Goal: Task Accomplishment & Management: Manage account settings

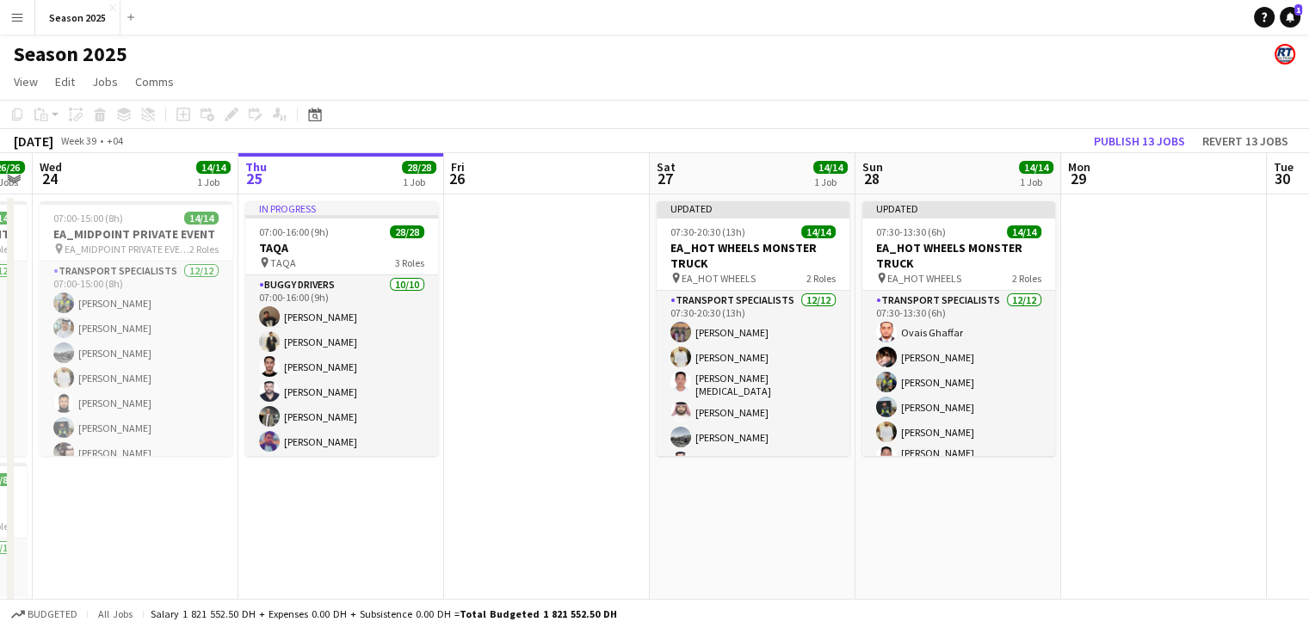
drag, startPoint x: 491, startPoint y: 377, endPoint x: 523, endPoint y: 366, distance: 34.6
click at [523, 366] on app-calendar-viewport "Mon 22 14/14 1 Job Tue 23 26/26 3 Jobs Wed 24 14/14 1 Job Thu 25 28/28 1 Job Fr…" at bounding box center [654, 561] width 1309 height 817
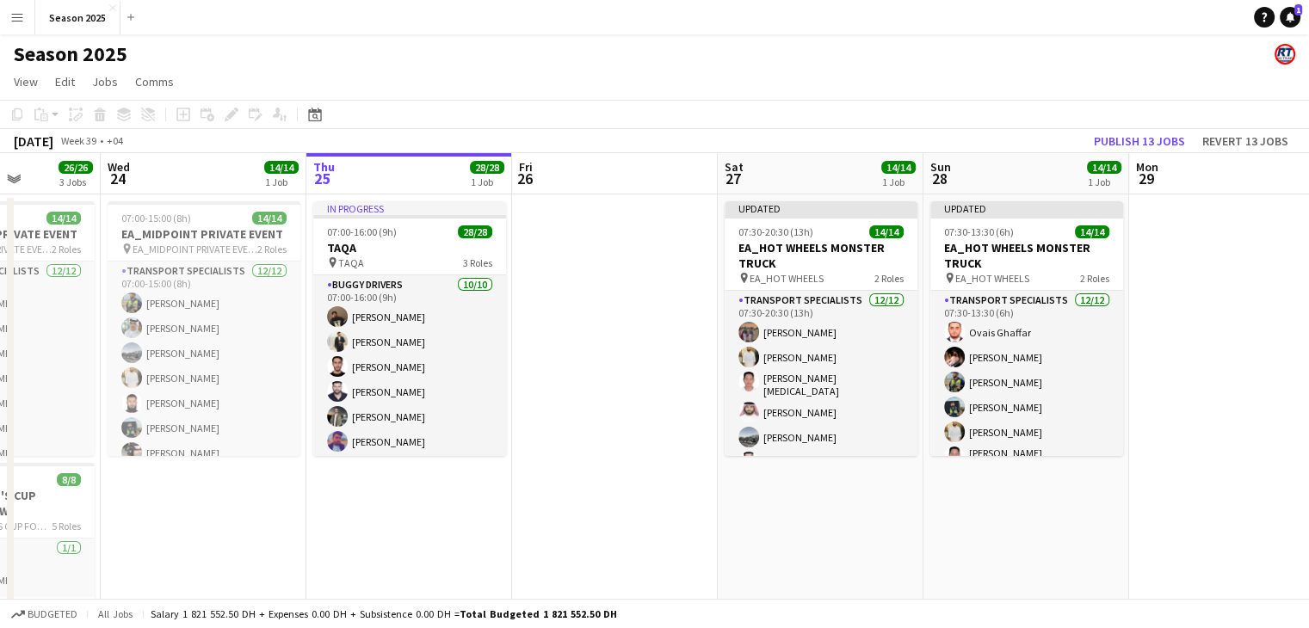
scroll to position [0, 513]
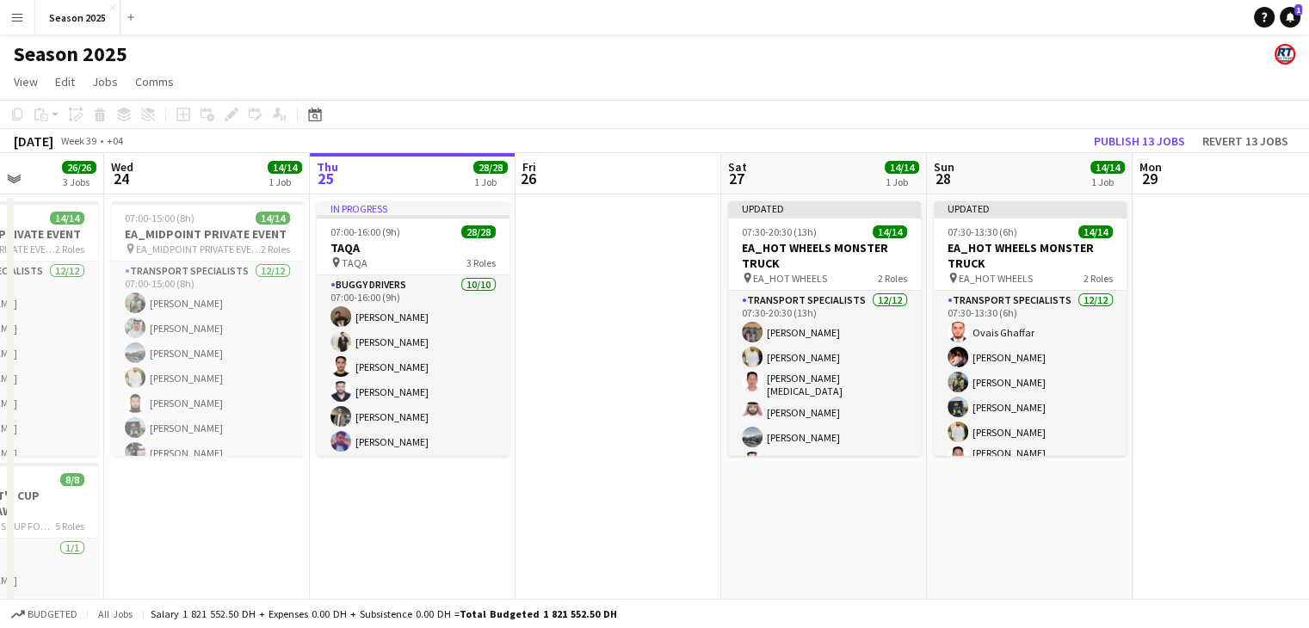
drag, startPoint x: 517, startPoint y: 366, endPoint x: 589, endPoint y: 361, distance: 71.6
click at [589, 361] on app-calendar-viewport "Sun 21 Mon 22 14/14 1 Job Tue 23 26/26 3 Jobs Wed 24 14/14 1 Job Thu 25 28/28 1…" at bounding box center [654, 561] width 1309 height 817
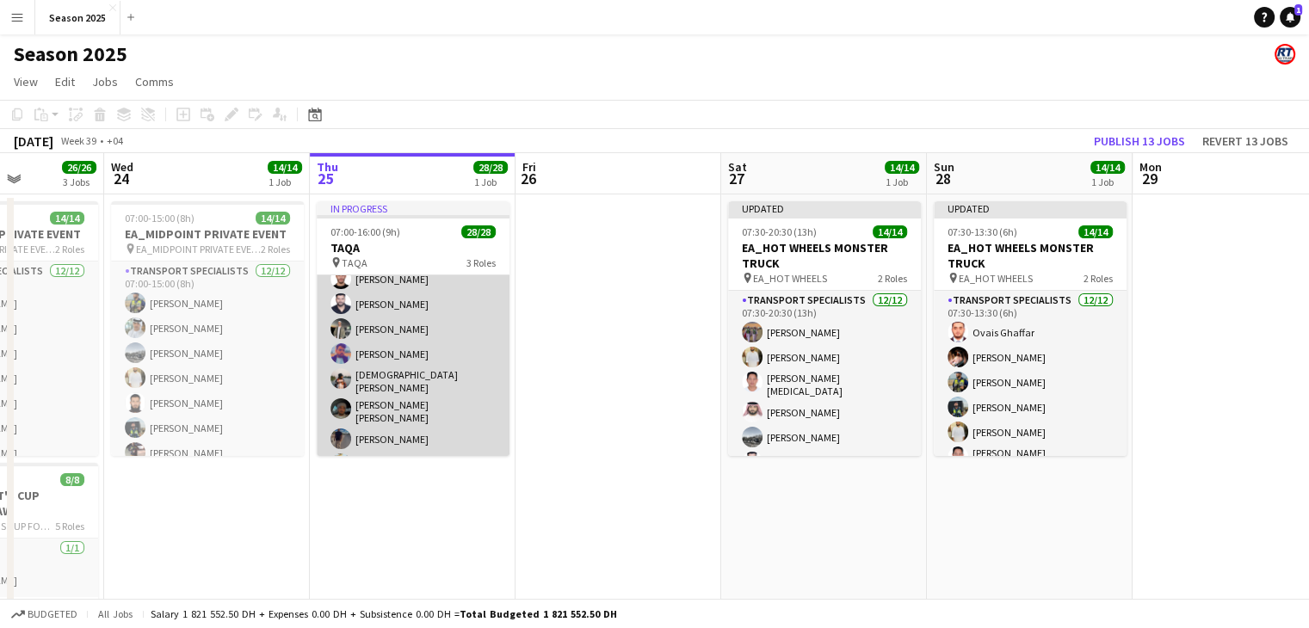
scroll to position [0, 0]
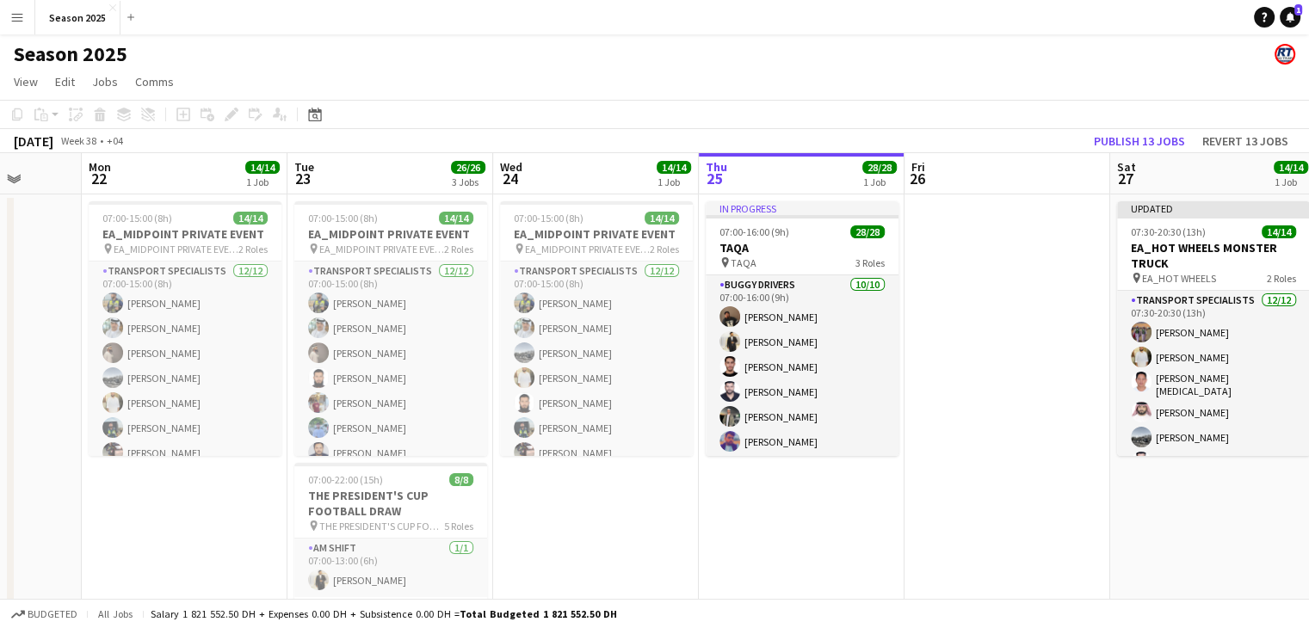
drag, startPoint x: 404, startPoint y: 514, endPoint x: 794, endPoint y: 510, distance: 390.8
click at [794, 510] on app-calendar-viewport "Fri 19 Sat 20 Sun 21 Mon 22 14/14 1 Job Tue 23 26/26 3 Jobs Wed 24 14/14 1 Job …" at bounding box center [654, 561] width 1309 height 817
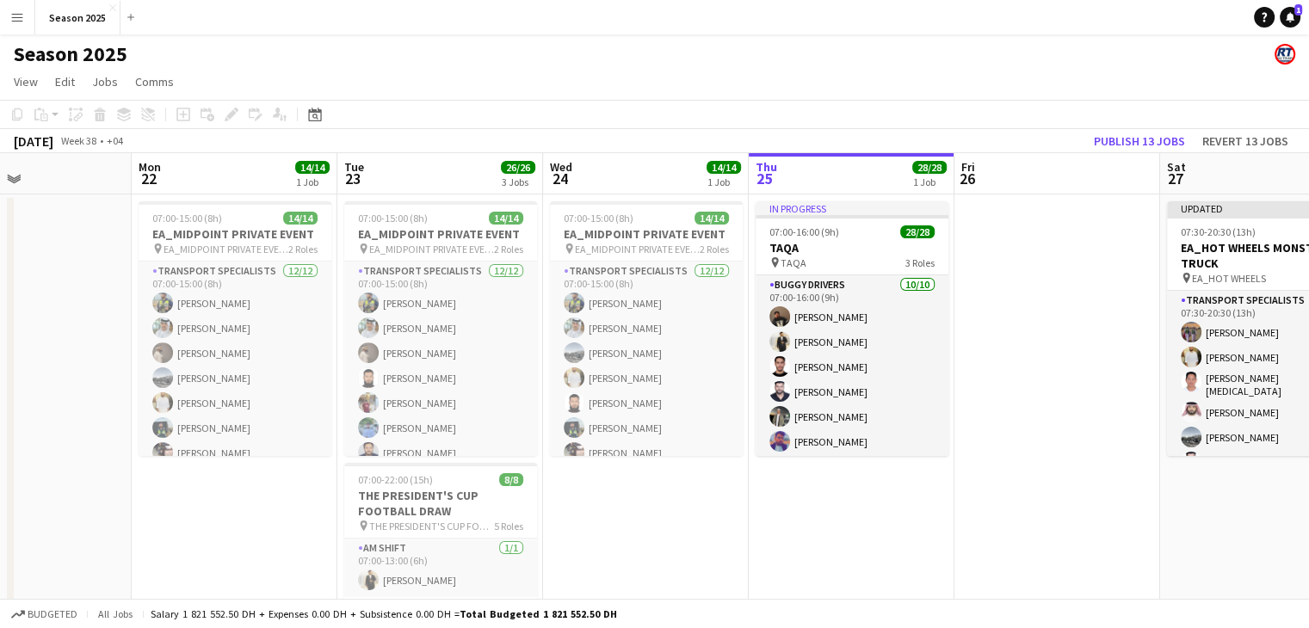
drag, startPoint x: 232, startPoint y: 411, endPoint x: 691, endPoint y: 411, distance: 459.6
click at [691, 411] on app-calendar-viewport "Fri 19 Sat 20 8/8 1 Job Sun 21 Mon 22 14/14 1 Job Tue 23 26/26 3 Jobs Wed 24 14…" at bounding box center [654, 561] width 1309 height 817
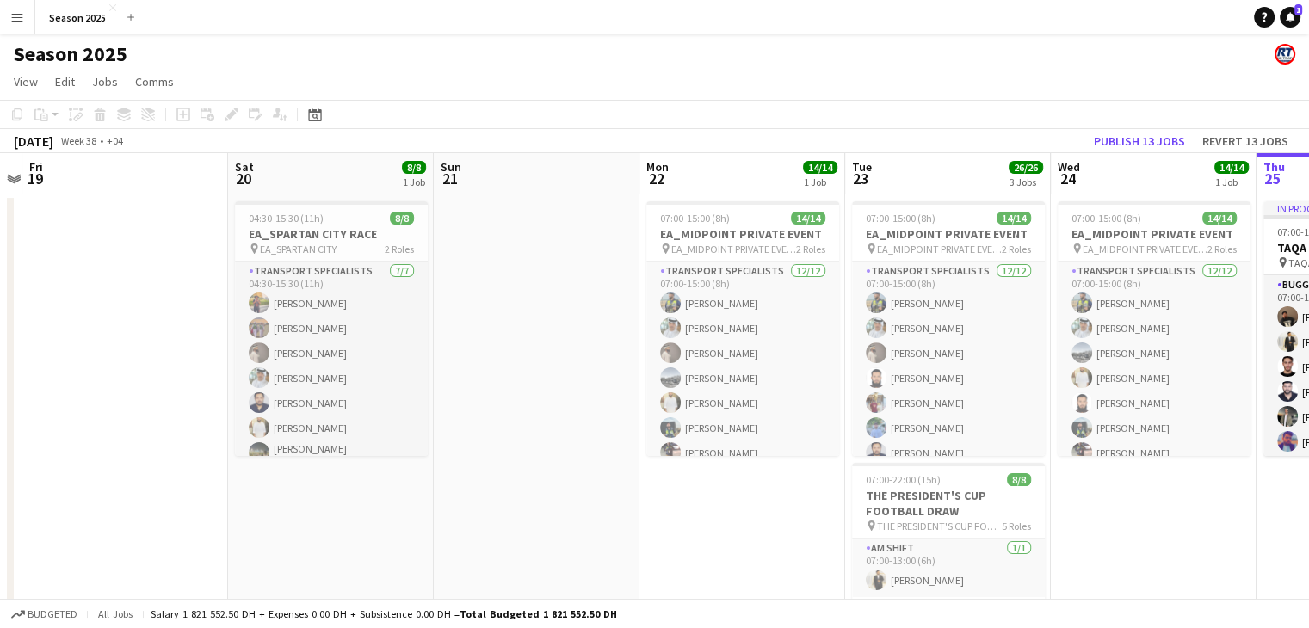
drag, startPoint x: 393, startPoint y: 380, endPoint x: 490, endPoint y: 380, distance: 96.4
click at [490, 380] on app-calendar-viewport "Wed 17 Thu 18 Fri 19 Sat 20 8/8 1 Job Sun 21 Mon 22 14/14 1 Job Tue 23 26/26 3 …" at bounding box center [654, 561] width 1309 height 817
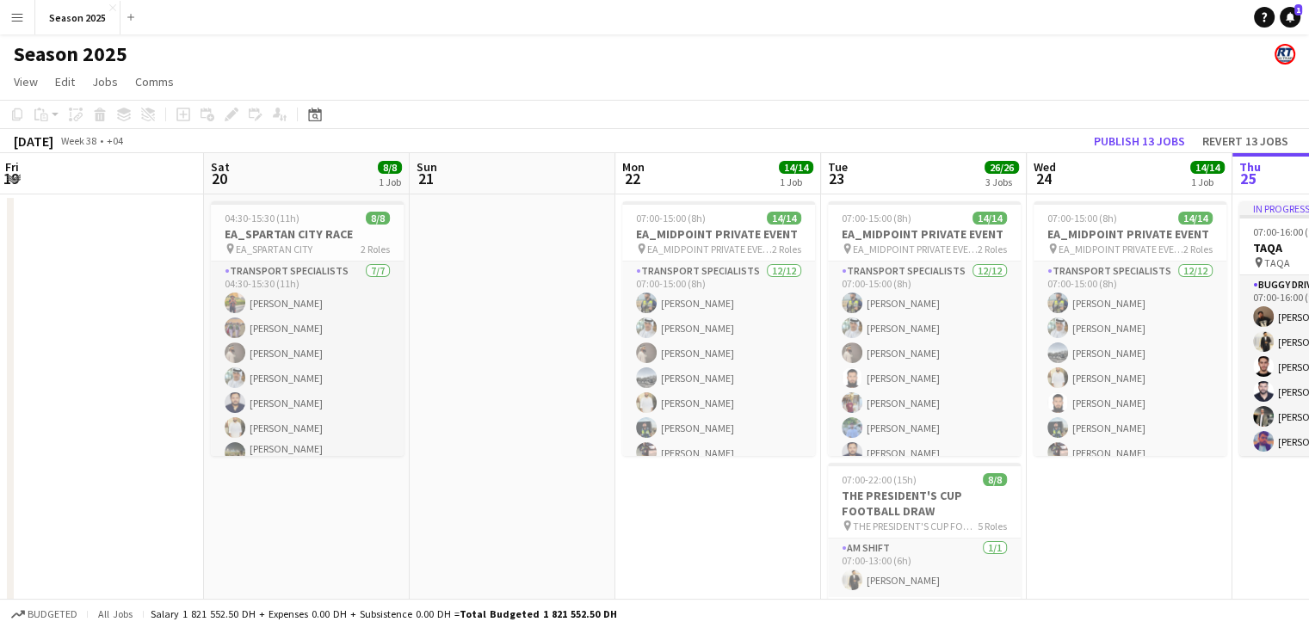
drag, startPoint x: 298, startPoint y: 344, endPoint x: 476, endPoint y: 344, distance: 178.2
click at [476, 344] on app-calendar-viewport "Wed 17 Thu 18 Fri 19 Sat 20 8/8 1 Job Sun 21 Mon 22 14/14 1 Job Tue 23 26/26 3 …" at bounding box center [654, 561] width 1309 height 817
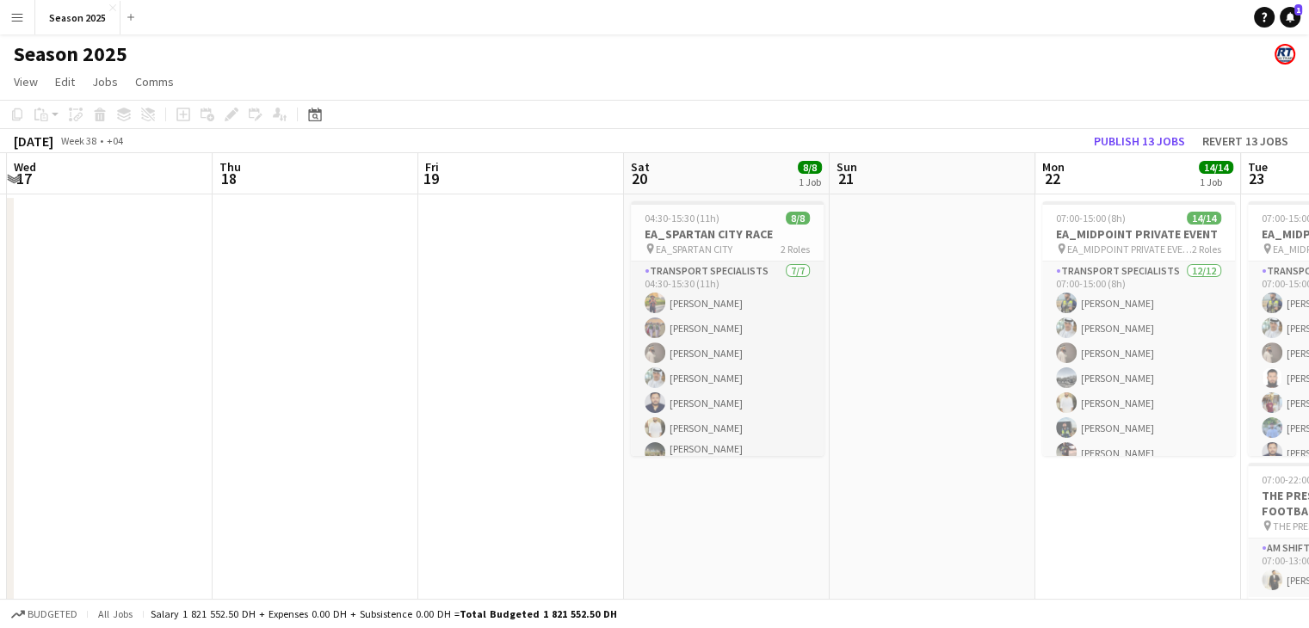
drag, startPoint x: 365, startPoint y: 339, endPoint x: 579, endPoint y: 332, distance: 214.4
click at [579, 332] on app-calendar-viewport "Mon 15 Tue 16 Wed 17 Thu 18 Fri 19 Sat 20 8/8 1 Job Sun 21 Mon 22 14/14 1 Job T…" at bounding box center [654, 561] width 1309 height 817
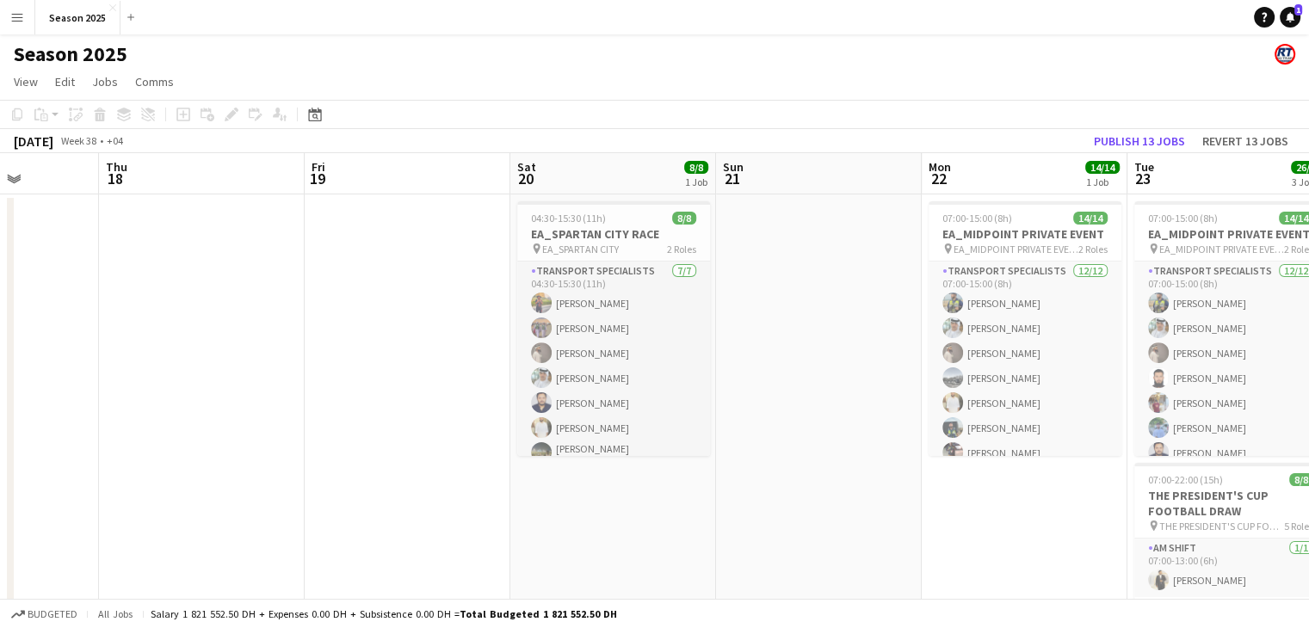
drag, startPoint x: 310, startPoint y: 328, endPoint x: 608, endPoint y: 328, distance: 297.8
click at [608, 328] on app-calendar-viewport "Mon 15 Tue 16 Wed 17 Thu 18 Fri 19 Sat 20 8/8 1 Job Sun 21 Mon 22 14/14 1 Job T…" at bounding box center [654, 561] width 1309 height 817
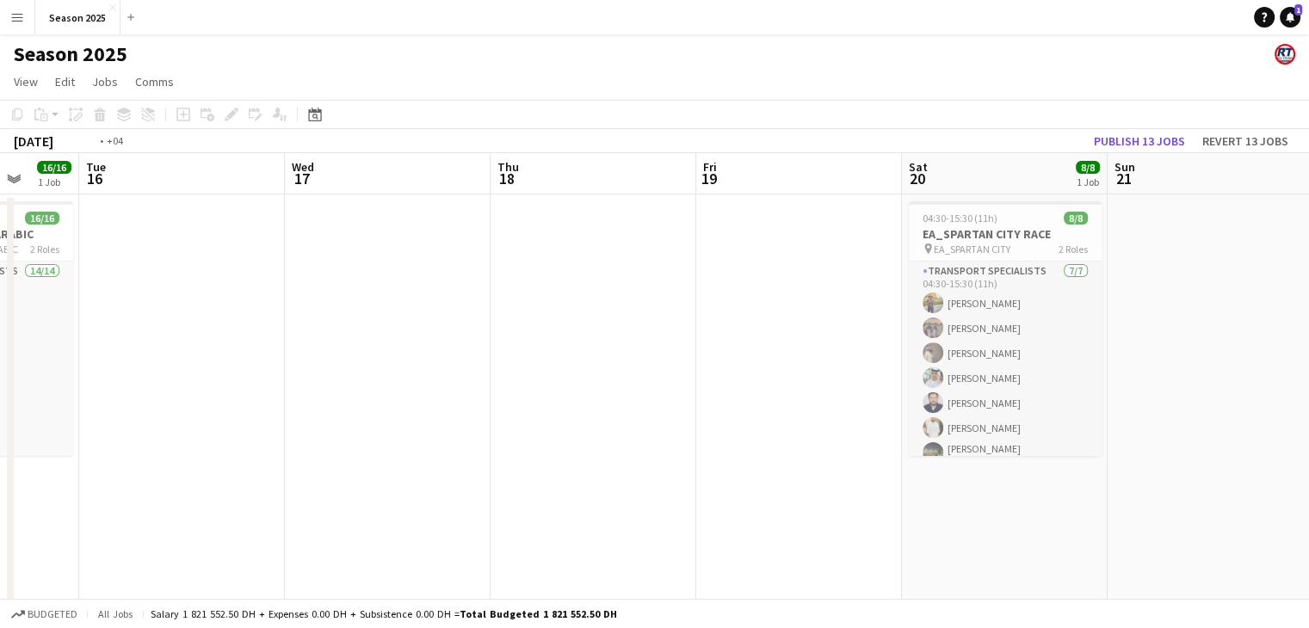
drag, startPoint x: 366, startPoint y: 331, endPoint x: 541, endPoint y: 336, distance: 174.8
click at [541, 336] on app-calendar-viewport "Sat 13 Sun 14 Mon 15 16/16 1 Job Tue 16 Wed 17 Thu 18 Fri 19 Sat 20 8/8 1 Job S…" at bounding box center [654, 561] width 1309 height 817
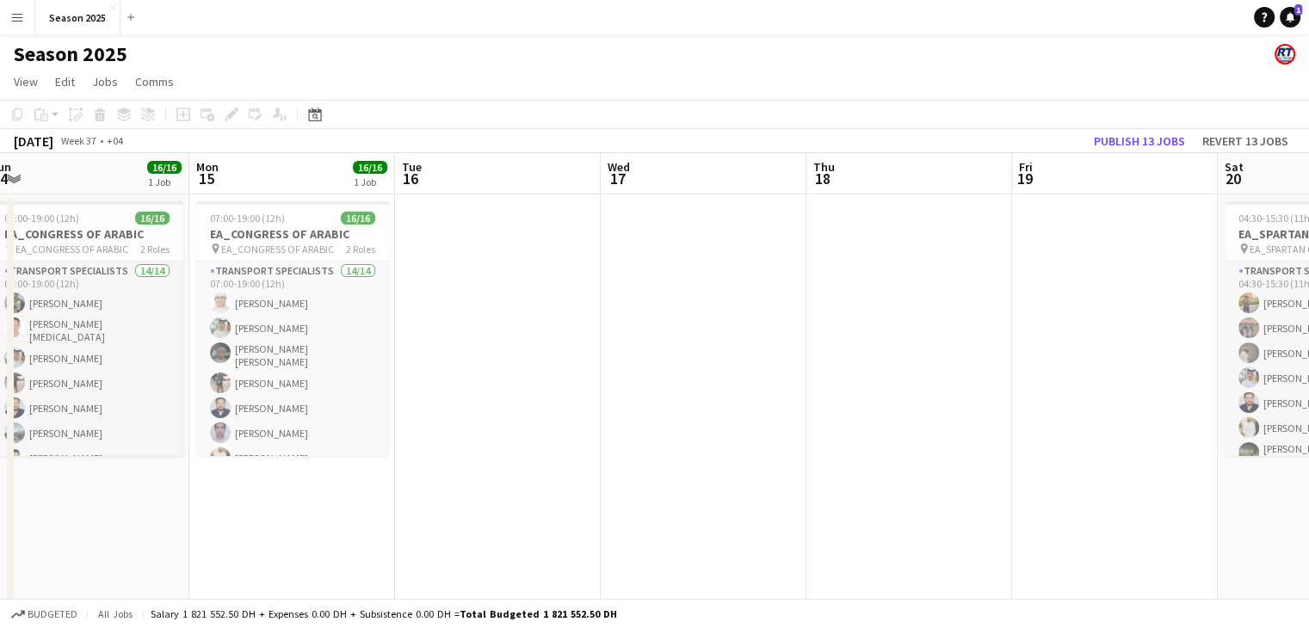
drag, startPoint x: 461, startPoint y: 338, endPoint x: 570, endPoint y: 339, distance: 108.4
click at [569, 338] on app-calendar-viewport "Fri 12 Sat 13 Sun 14 16/16 1 Job Mon 15 16/16 1 Job Tue 16 Wed 17 Thu 18 Fri 19…" at bounding box center [654, 561] width 1309 height 817
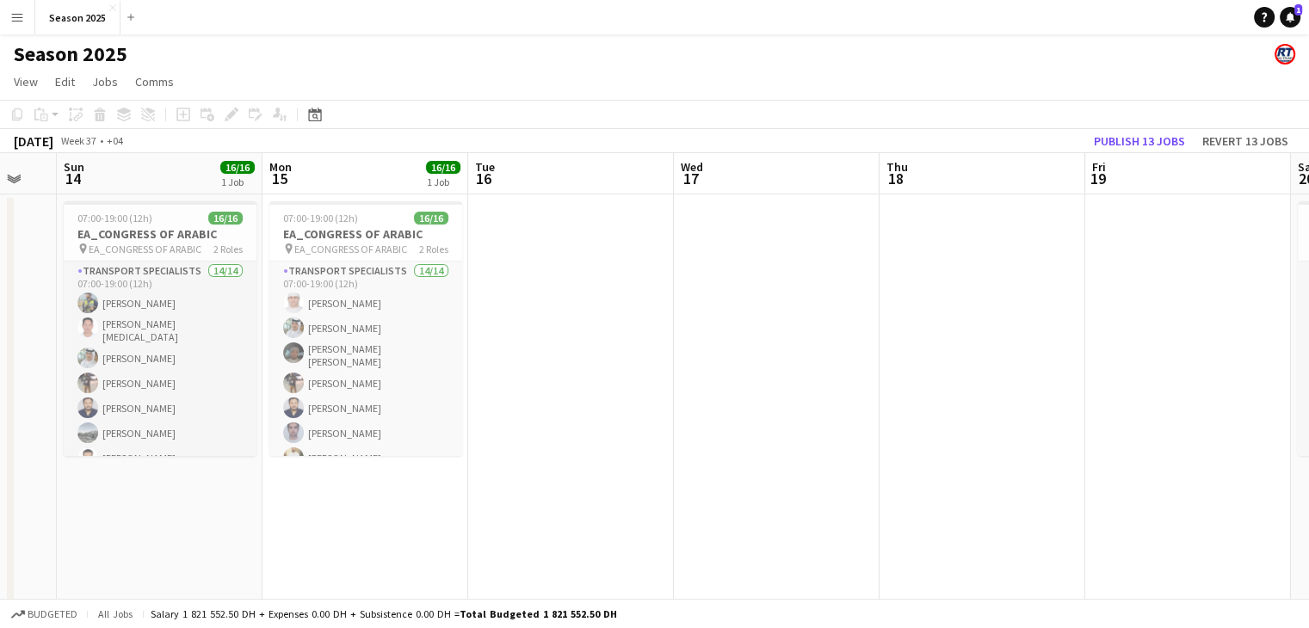
drag, startPoint x: 527, startPoint y: 343, endPoint x: 596, endPoint y: 343, distance: 68.9
click at [596, 343] on app-calendar-viewport "Fri 12 Sat 13 Sun 14 16/16 1 Job Mon 15 16/16 1 Job Tue 16 Wed 17 Thu 18 Fri 19…" at bounding box center [654, 561] width 1309 height 817
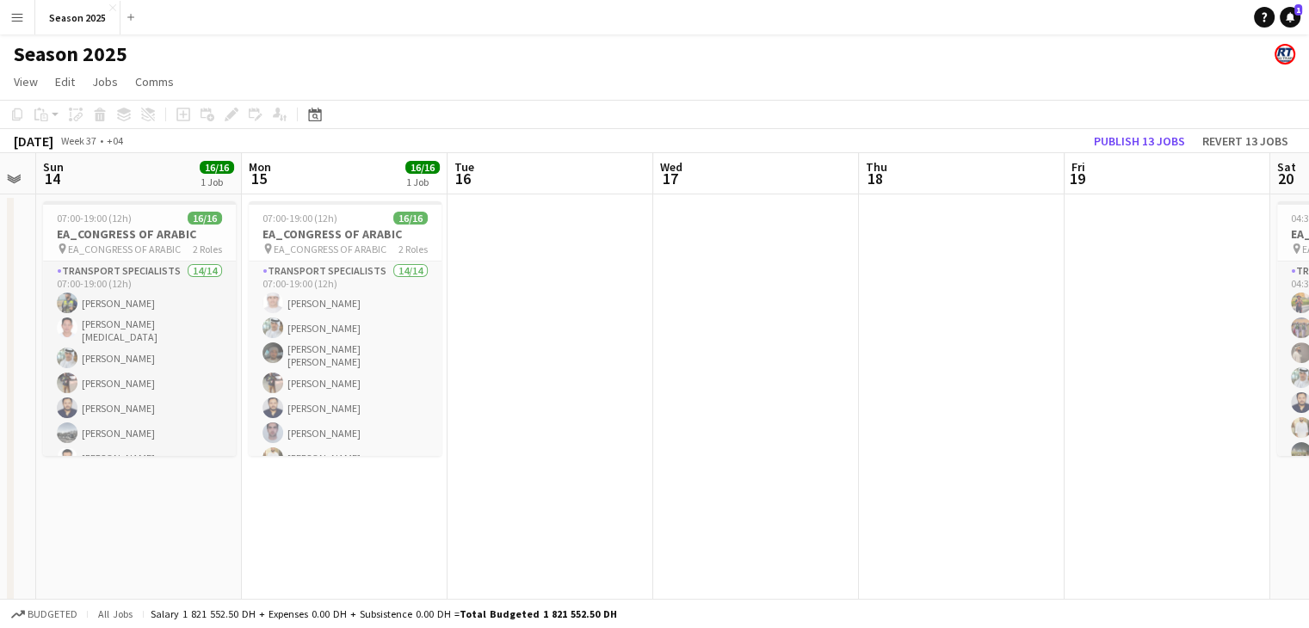
drag, startPoint x: 965, startPoint y: 354, endPoint x: 981, endPoint y: 357, distance: 16.7
click at [982, 355] on app-calendar-viewport "Fri 12 Sat 13 Sun 14 16/16 1 Job Mon 15 16/16 1 Job Tue 16 Wed 17 Thu 18 Fri 19…" at bounding box center [654, 561] width 1309 height 817
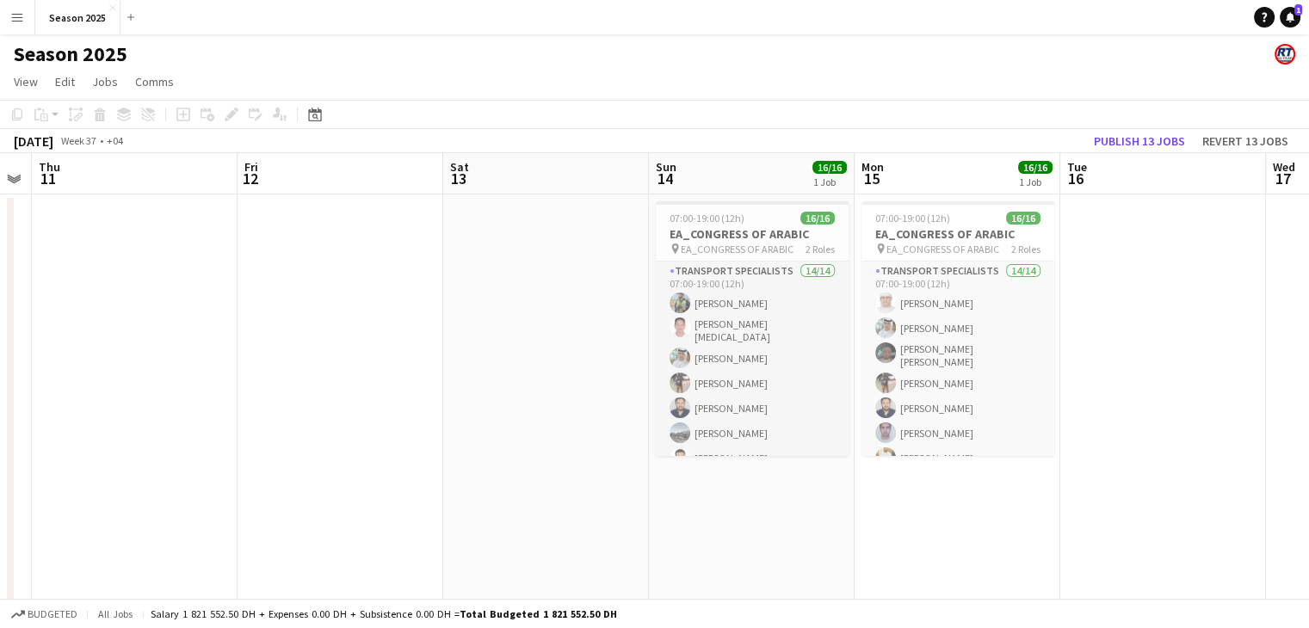
drag, startPoint x: 601, startPoint y: 368, endPoint x: 820, endPoint y: 368, distance: 219.5
click at [820, 368] on app-calendar-viewport "Tue 9 Wed 10 Thu 11 Fri 12 Sat 13 Sun 14 16/16 1 Job Mon 15 16/16 1 Job Tue 16 …" at bounding box center [654, 561] width 1309 height 817
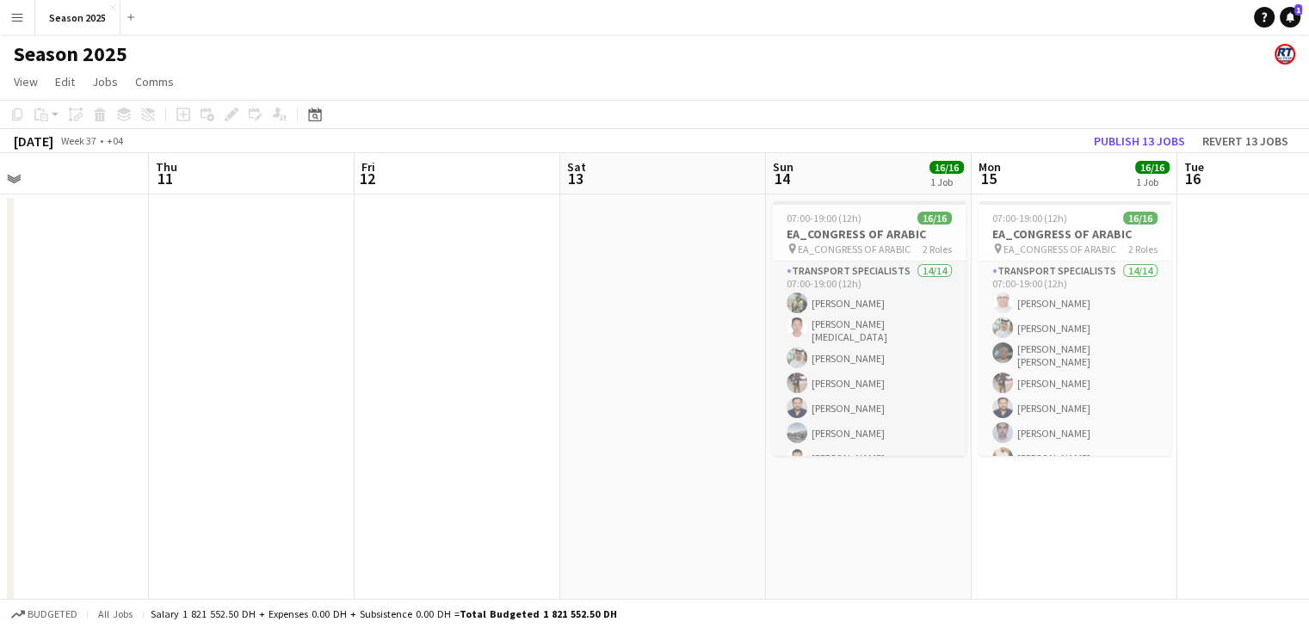
drag, startPoint x: 516, startPoint y: 371, endPoint x: 597, endPoint y: 367, distance: 81.9
click at [597, 367] on app-calendar-viewport "Mon 8 Tue 9 Wed 10 Thu 11 Fri 12 Sat 13 Sun 14 16/16 1 Job Mon 15 16/16 1 Job T…" at bounding box center [654, 561] width 1309 height 817
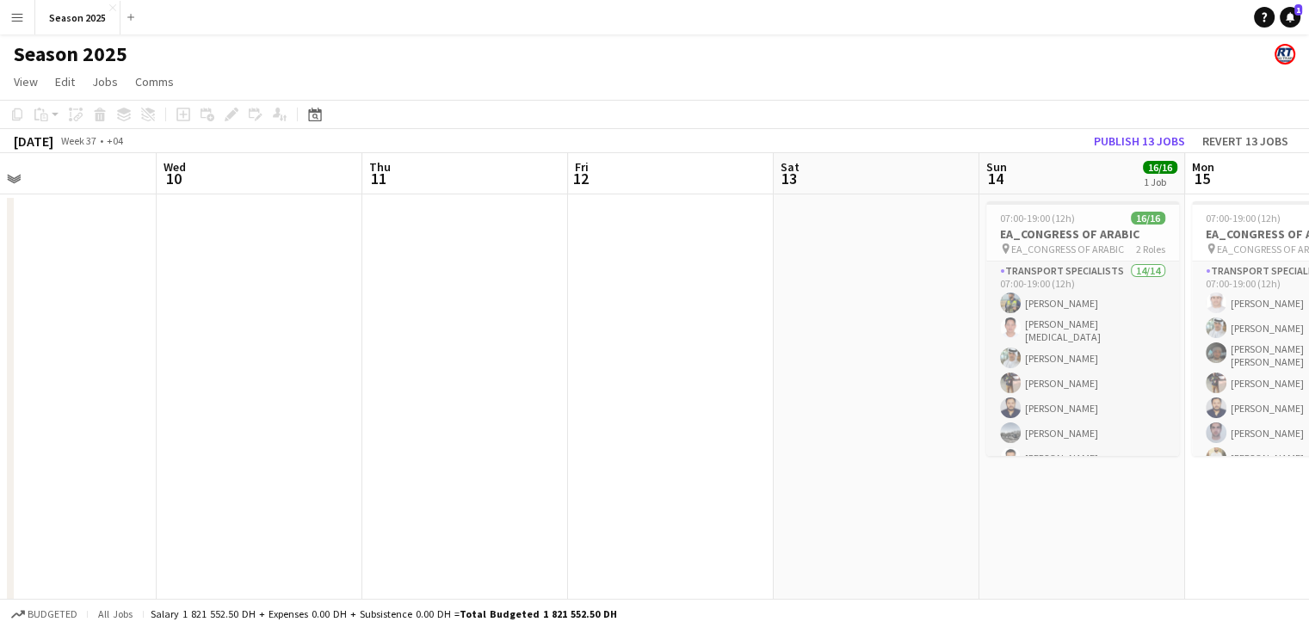
drag, startPoint x: 392, startPoint y: 369, endPoint x: 800, endPoint y: 373, distance: 407.1
click at [812, 372] on app-calendar-viewport "Sun 7 Mon 8 19/19 1 Job Tue 9 Wed 10 Thu 11 Fri 12 Sat 13 Sun 14 16/16 1 Job Mo…" at bounding box center [654, 561] width 1309 height 817
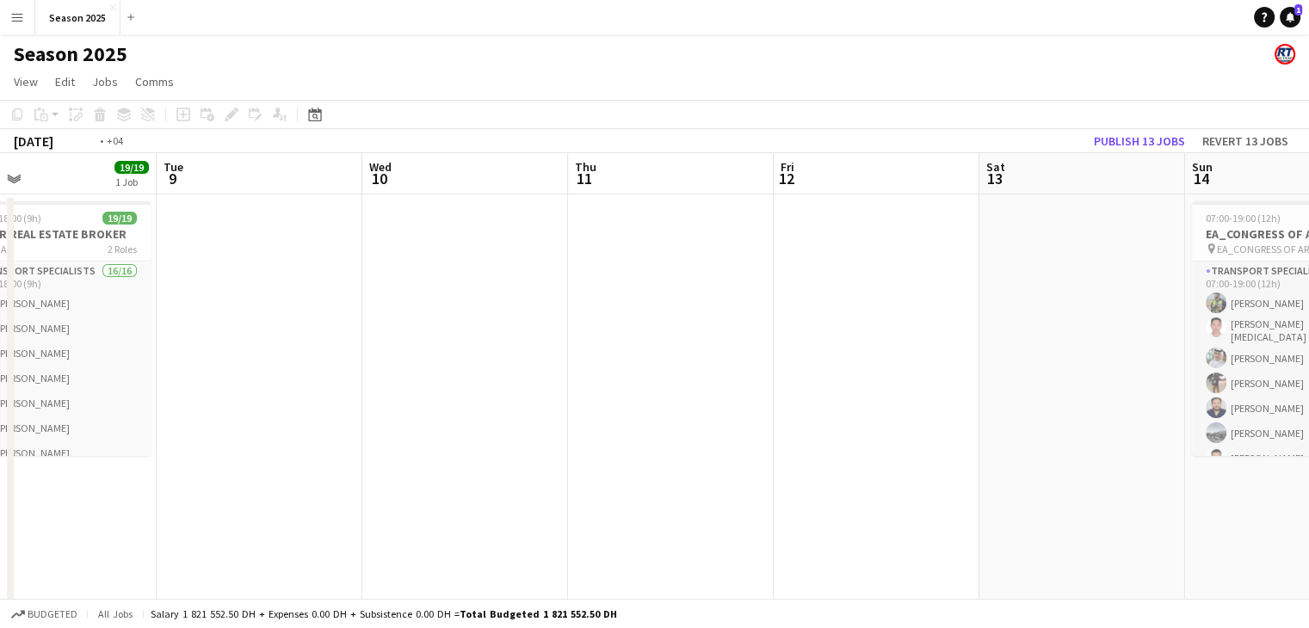
scroll to position [0, 408]
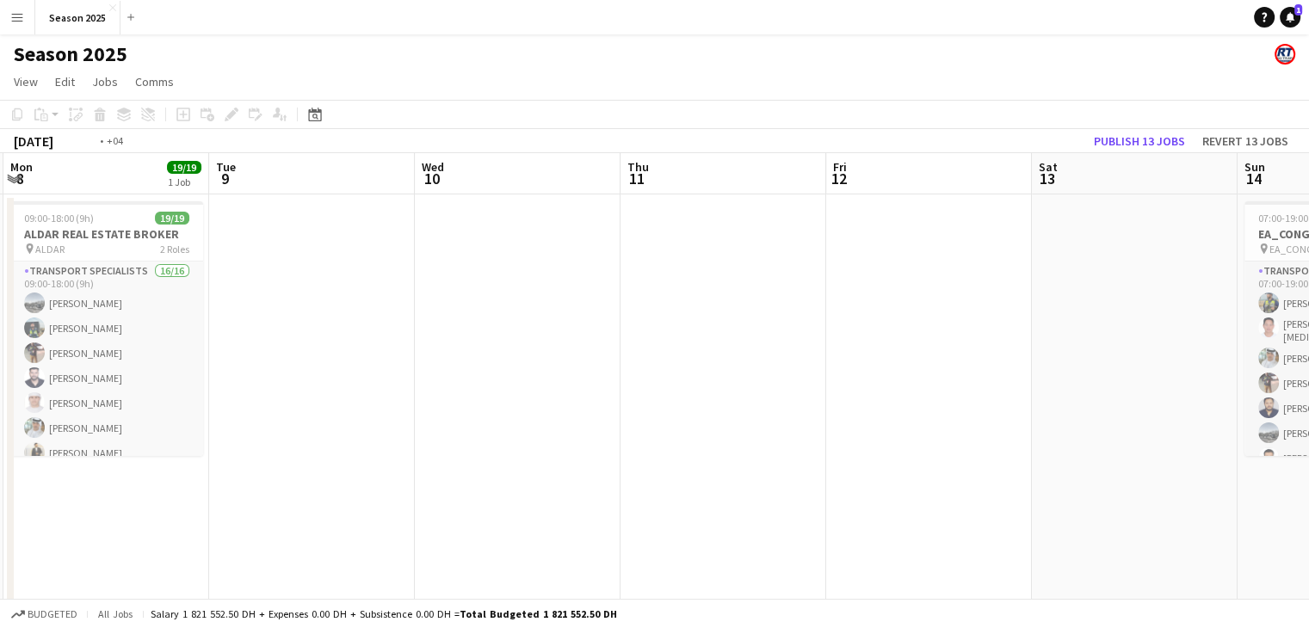
drag, startPoint x: 632, startPoint y: 380, endPoint x: 830, endPoint y: 380, distance: 198.0
click at [830, 380] on app-calendar-viewport "Sat 6 20/20 1 Job Sun 7 20/20 1 Job Mon 8 19/19 1 Job Tue 9 Wed 10 Thu 11 Fri 1…" at bounding box center [654, 561] width 1309 height 817
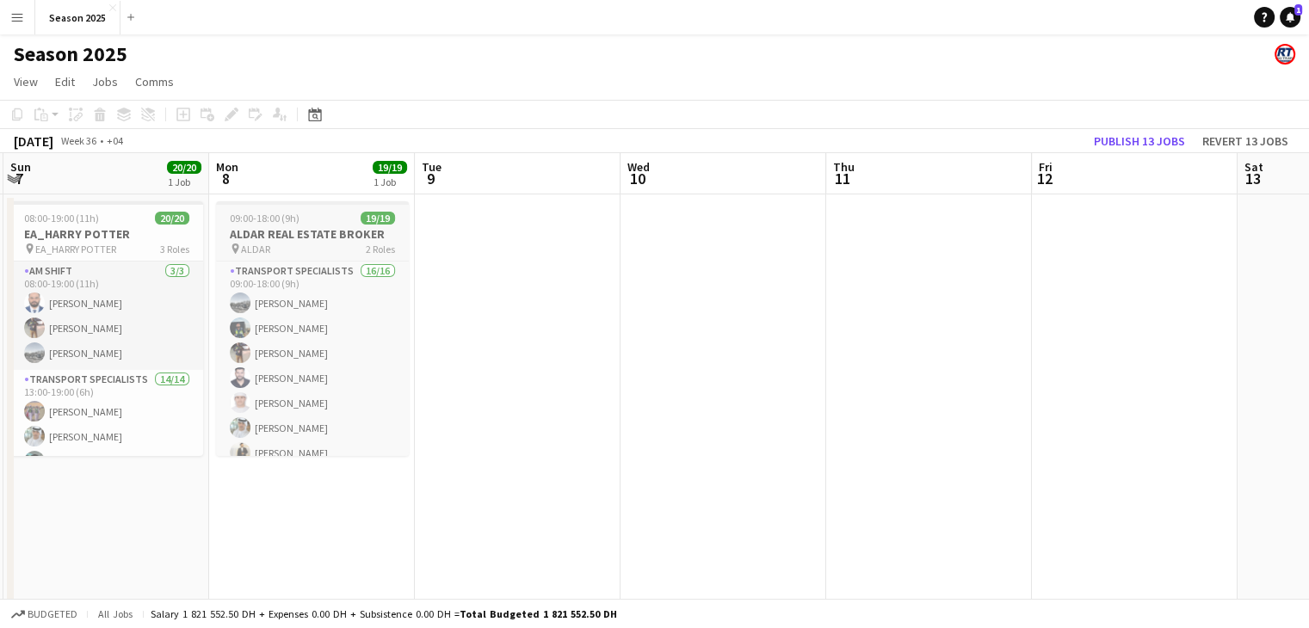
click at [324, 239] on h3 "ALDAR REAL ESTATE BROKER" at bounding box center [312, 233] width 193 height 15
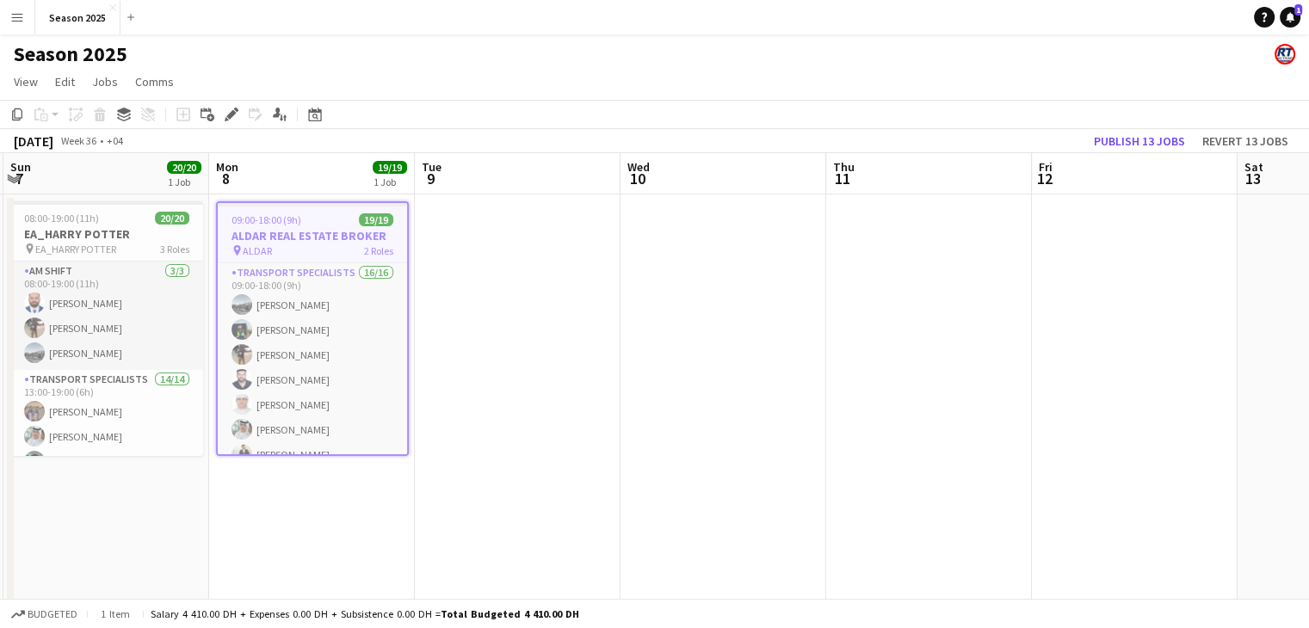
click at [551, 331] on app-date-cell at bounding box center [518, 582] width 206 height 775
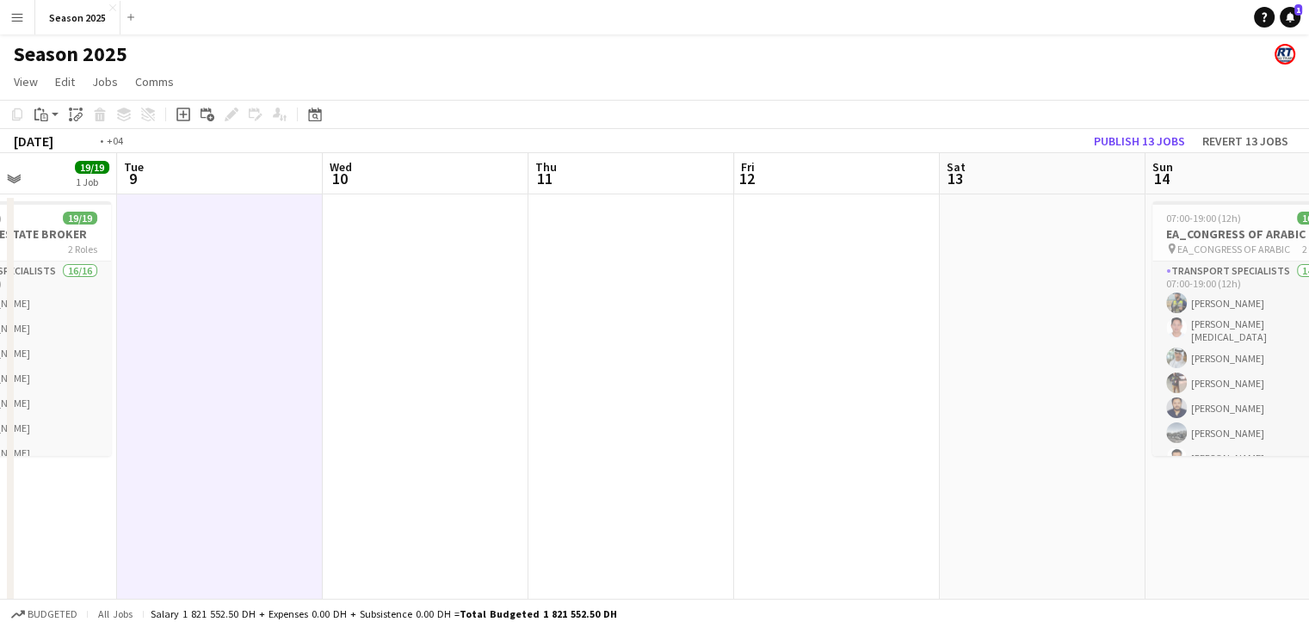
drag, startPoint x: 851, startPoint y: 386, endPoint x: 131, endPoint y: 292, distance: 726.6
click at [131, 292] on app-calendar-viewport "Fri 5 Sat 6 20/20 1 Job Sun 7 20/20 1 Job Mon 8 19/19 1 Job Tue 9 Wed 10 Thu 11…" at bounding box center [654, 561] width 1309 height 817
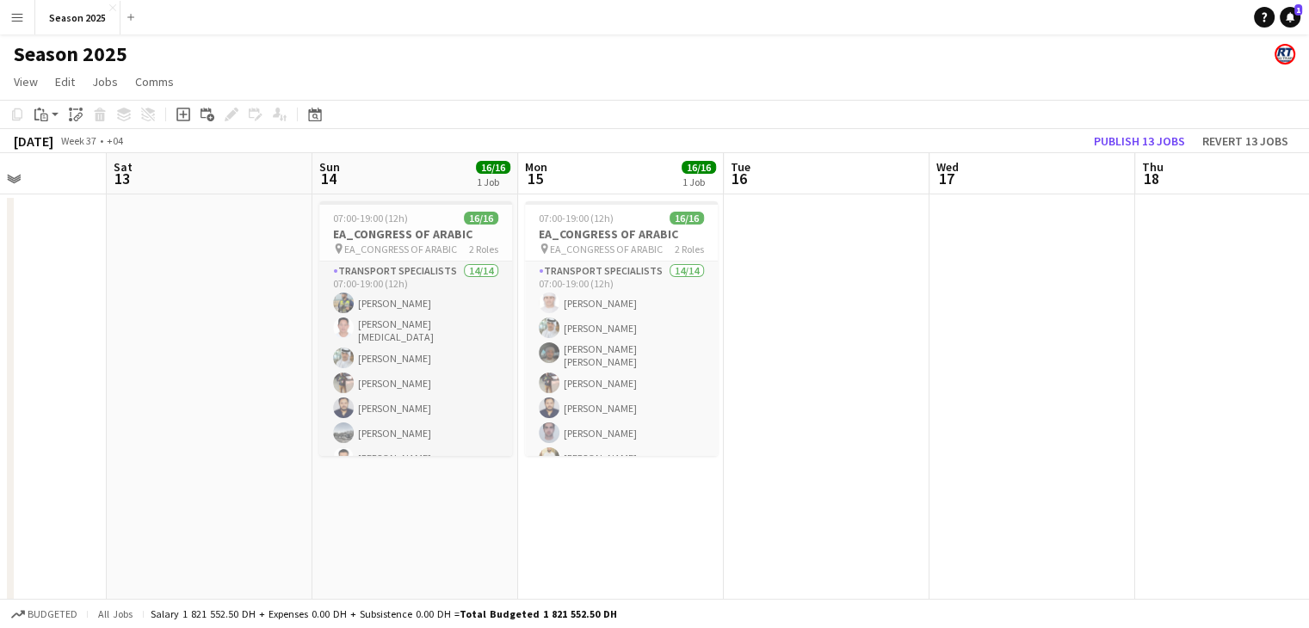
drag, startPoint x: 515, startPoint y: 337, endPoint x: 973, endPoint y: 362, distance: 459.5
click at [300, 314] on app-calendar-viewport "Tue 9 Wed 10 Thu 11 Fri 12 Sat 13 Sun 14 16/16 1 Job Mon 15 16/16 1 Job Tue 16 …" at bounding box center [654, 561] width 1309 height 817
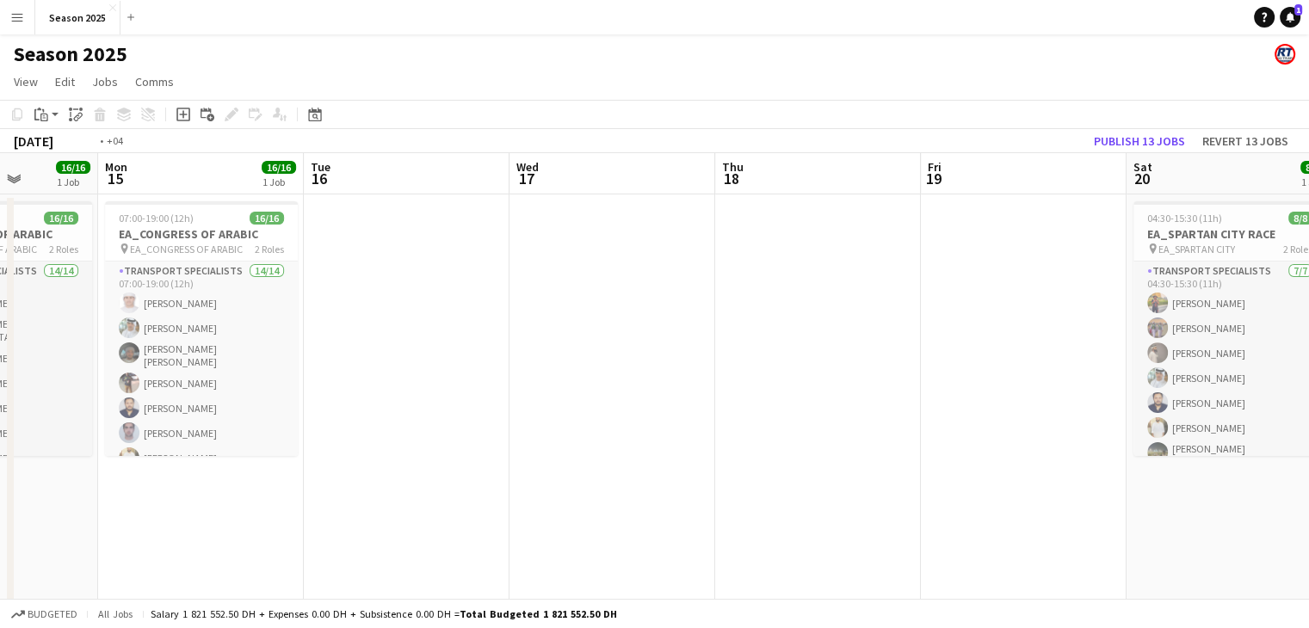
drag, startPoint x: 695, startPoint y: 335, endPoint x: 303, endPoint y: 298, distance: 394.2
click at [310, 299] on app-calendar-viewport "Fri 12 Sat 13 Sun 14 16/16 1 Job Mon 15 16/16 1 Job Tue 16 Wed 17 Thu 18 Fri 19…" at bounding box center [654, 561] width 1309 height 817
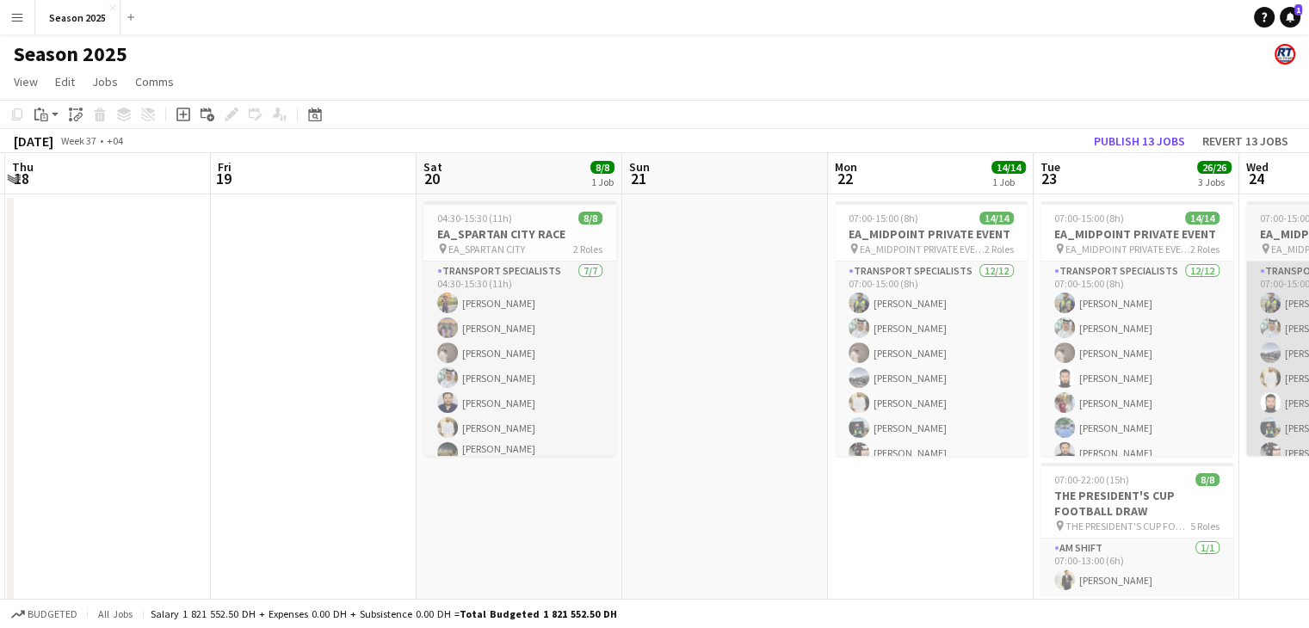
drag, startPoint x: 640, startPoint y: 316, endPoint x: 676, endPoint y: 293, distance: 41.8
click at [251, 268] on app-calendar-viewport "Mon 15 16/16 1 Job Tue 16 Wed 17 Thu 18 Fri 19 Sat 20 8/8 1 Job Sun 21 Mon 22 1…" at bounding box center [654, 561] width 1309 height 817
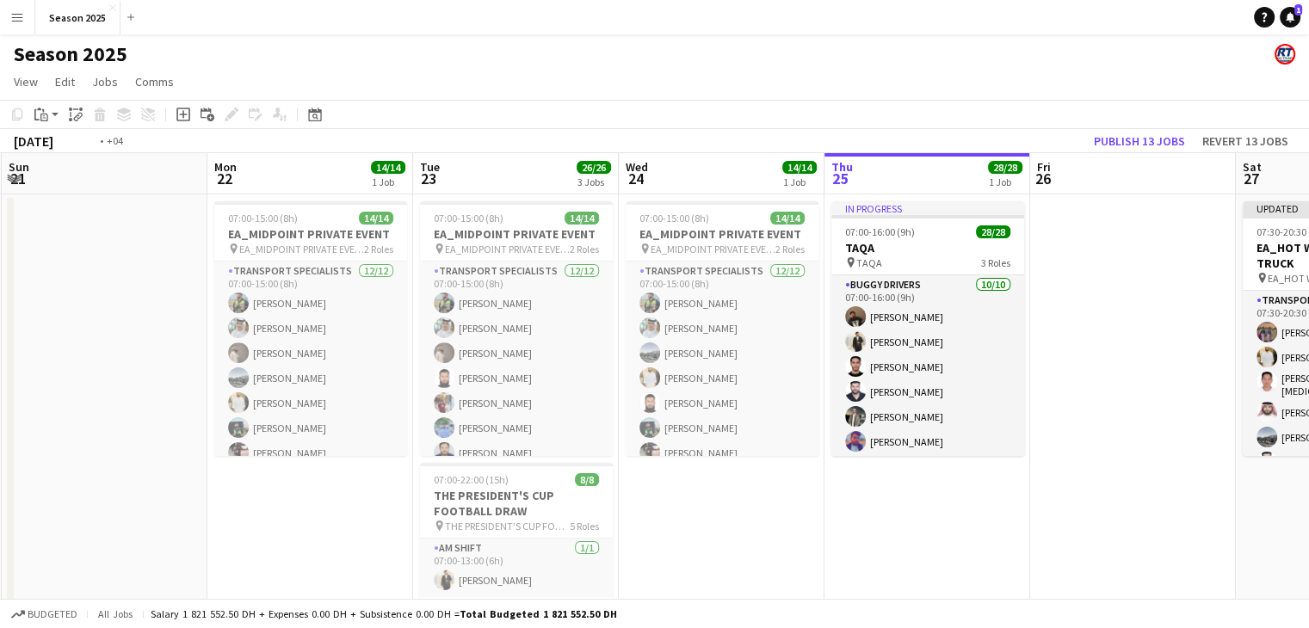
drag, startPoint x: 960, startPoint y: 321, endPoint x: 488, endPoint y: 287, distance: 472.8
click at [492, 287] on app-calendar-viewport "Thu 18 Fri 19 Sat 20 8/8 1 Job Sun 21 Mon 22 14/14 1 Job Tue 23 26/26 3 Jobs We…" at bounding box center [654, 561] width 1309 height 817
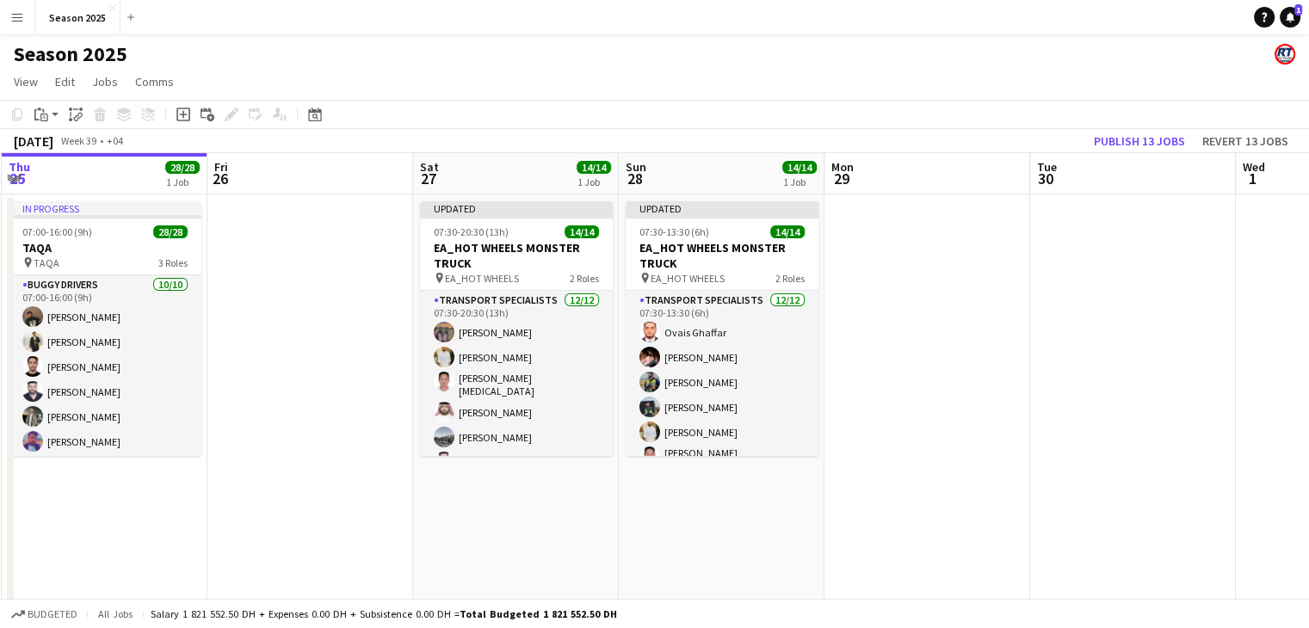
scroll to position [0, 454]
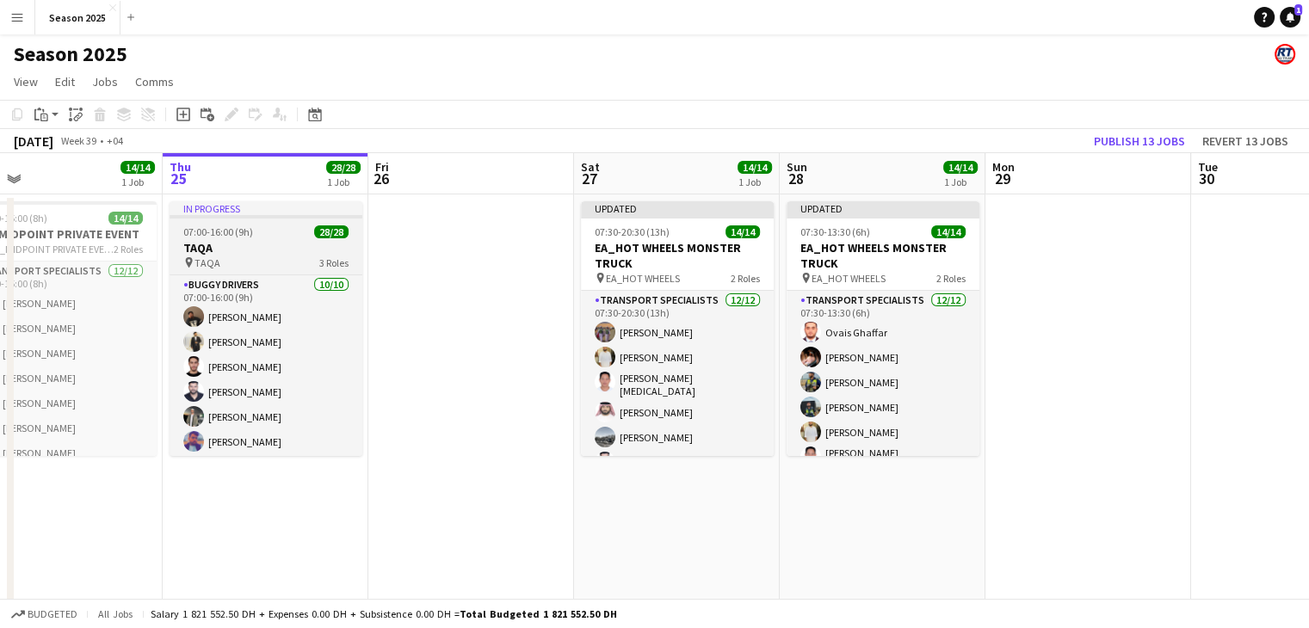
click at [248, 242] on h3 "TAQA" at bounding box center [266, 247] width 193 height 15
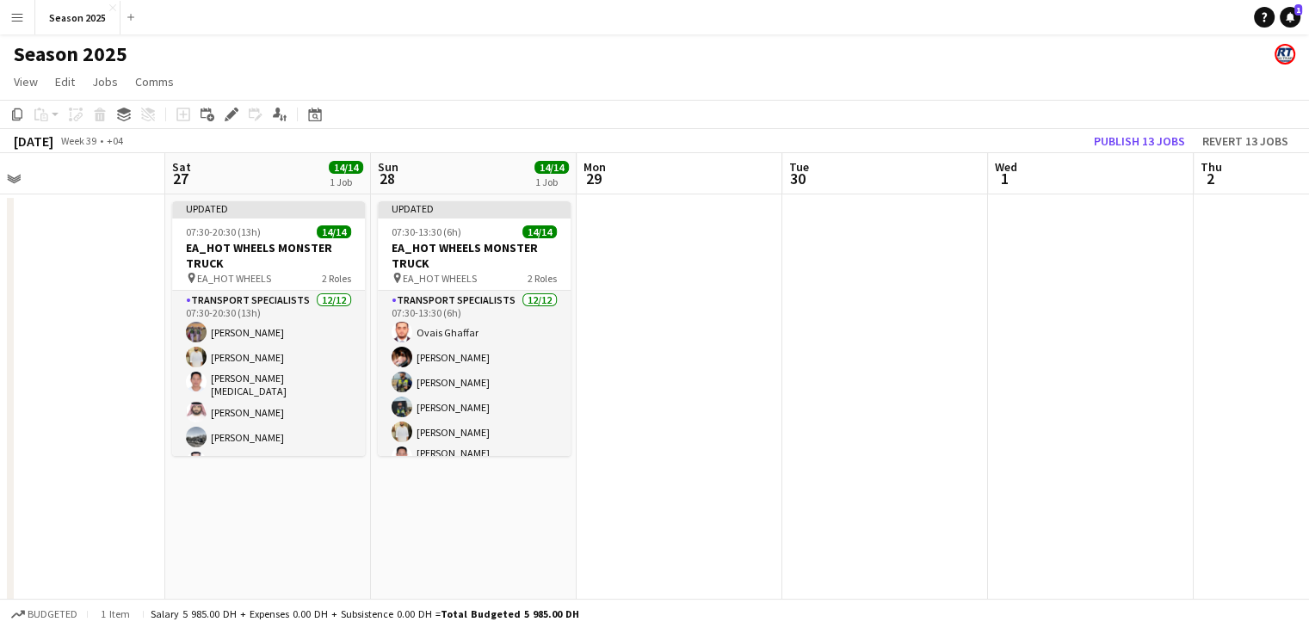
drag, startPoint x: 1022, startPoint y: 352, endPoint x: 747, endPoint y: 298, distance: 280.7
click at [590, 312] on app-calendar-viewport "Tue 23 26/26 3 Jobs Wed 24 14/14 1 Job Thu 25 28/28 1 Job Fri 26 Sat 27 14/14 1…" at bounding box center [654, 561] width 1309 height 817
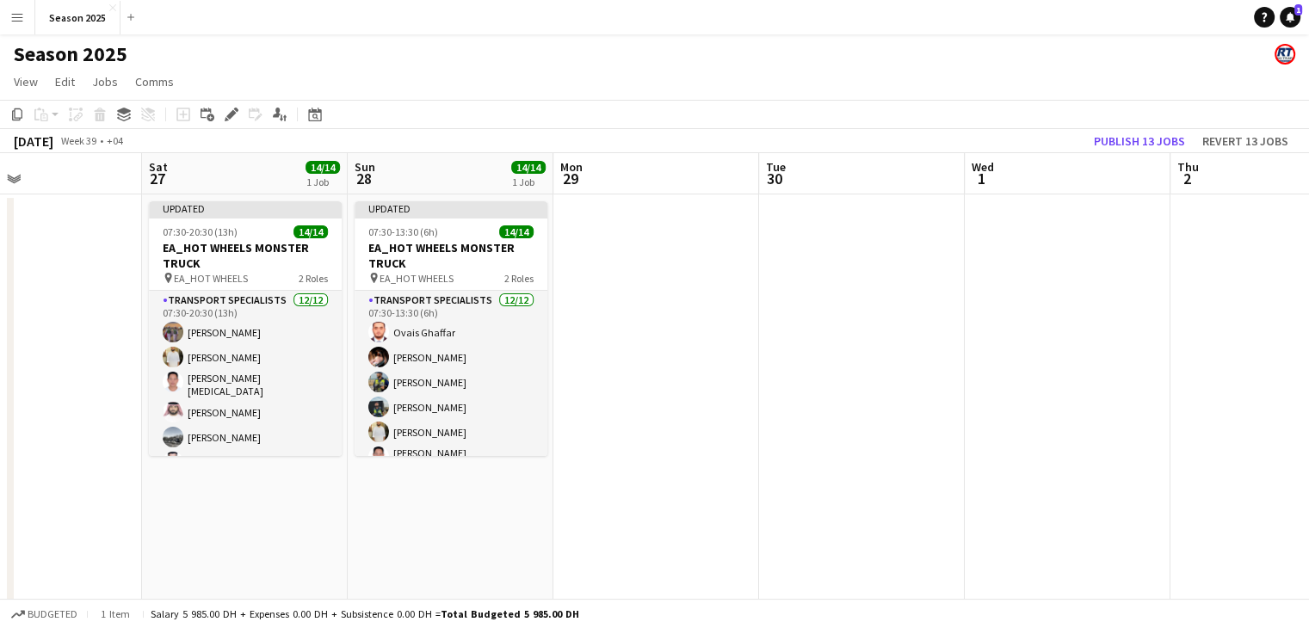
click at [812, 271] on app-date-cell at bounding box center [862, 582] width 206 height 775
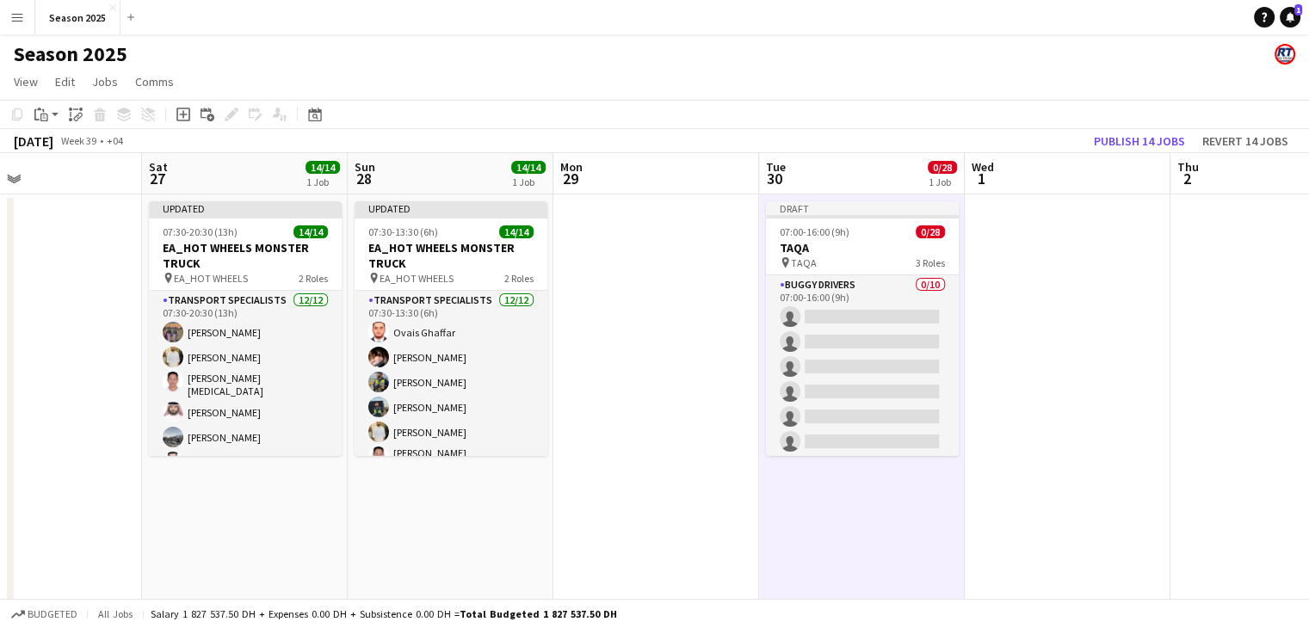
click at [678, 383] on app-date-cell at bounding box center [656, 582] width 206 height 775
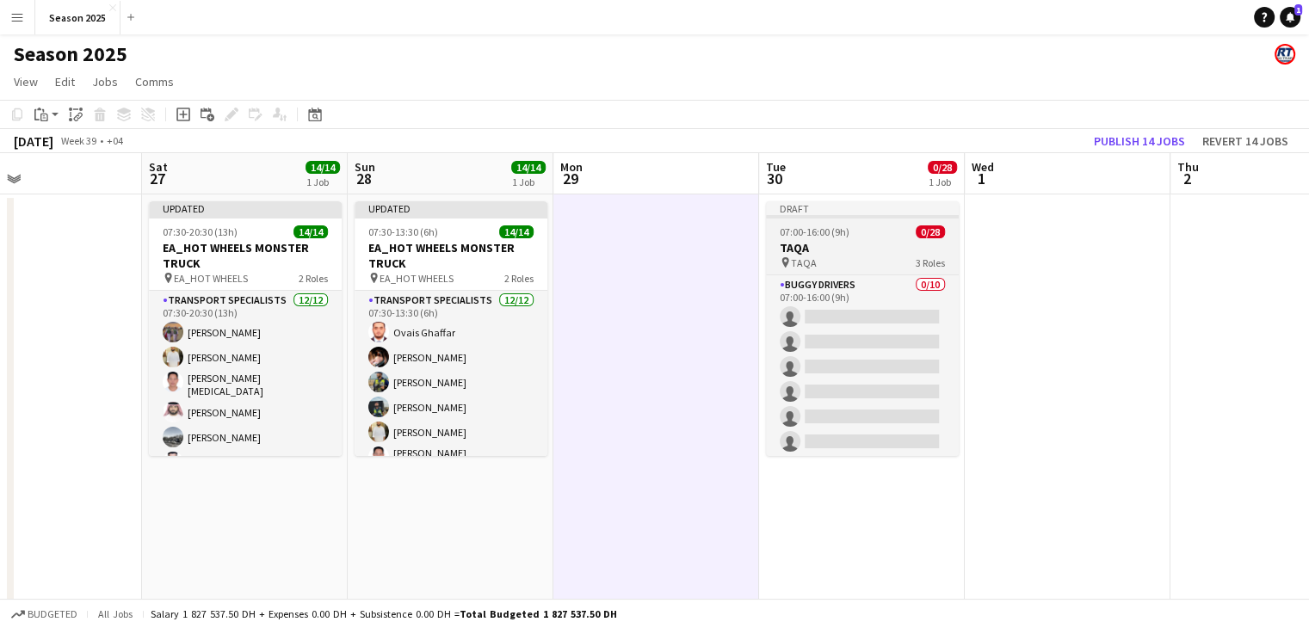
click at [792, 252] on h3 "TAQA" at bounding box center [862, 247] width 193 height 15
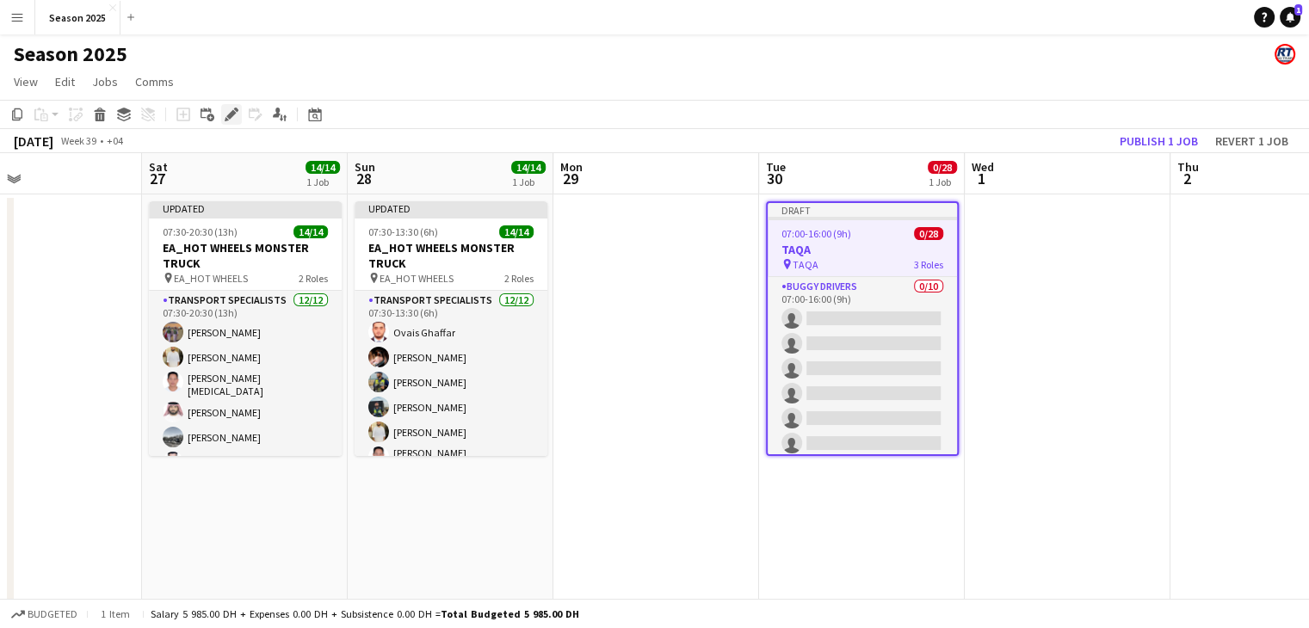
click at [234, 106] on div "Edit" at bounding box center [231, 114] width 21 height 21
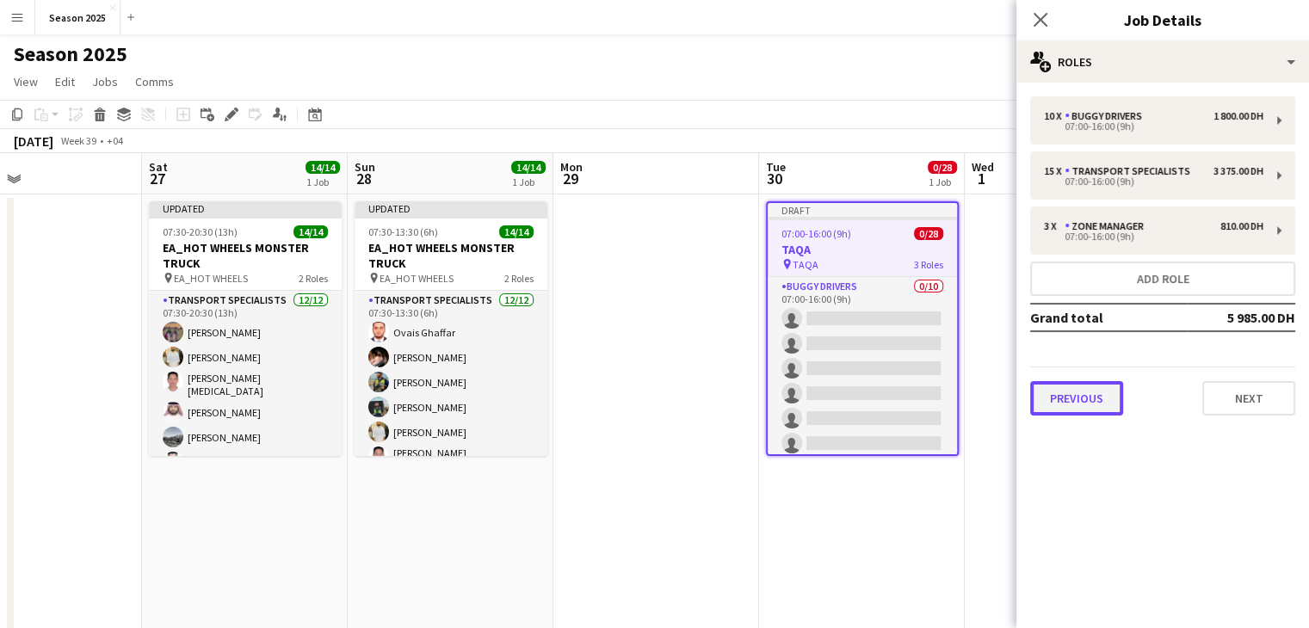
click at [1064, 388] on button "Previous" at bounding box center [1076, 398] width 93 height 34
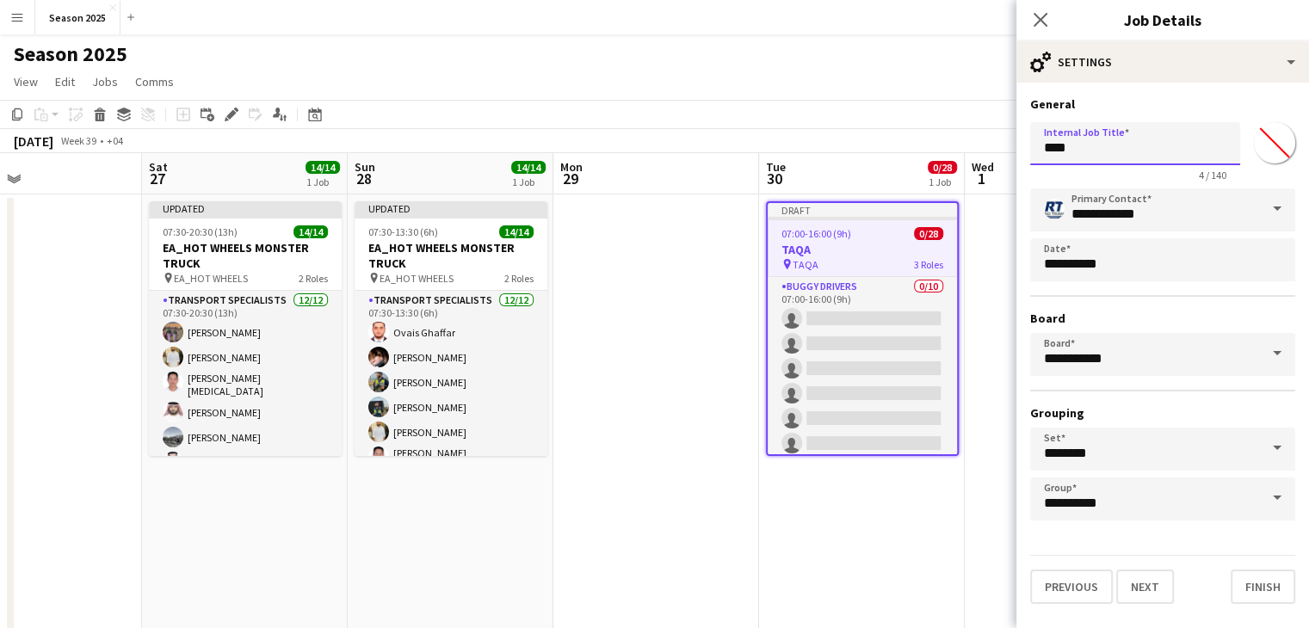
drag, startPoint x: 1125, startPoint y: 142, endPoint x: 938, endPoint y: 131, distance: 187.1
click at [938, 131] on body "Menu Boards Boards Boards All jobs Status Workforce Workforce My Workforce Recr…" at bounding box center [654, 499] width 1309 height 999
type input "*"
type input "**********"
click at [1142, 585] on button "Next" at bounding box center [1145, 587] width 58 height 34
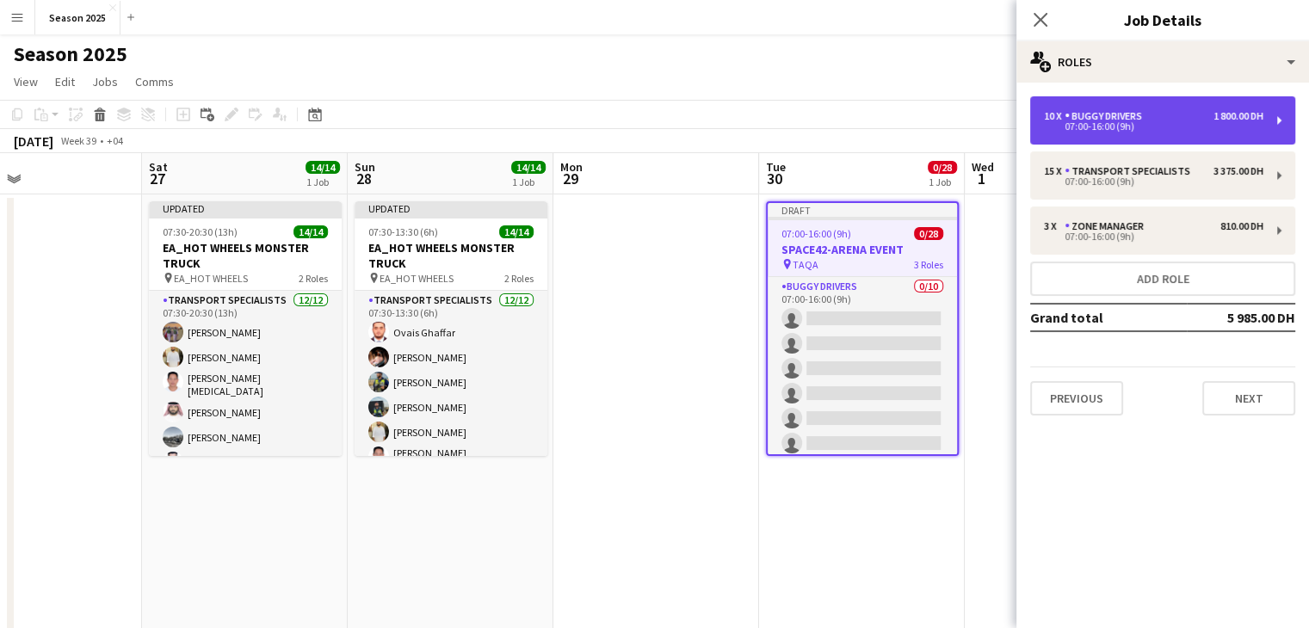
click at [1118, 121] on div "BUGGY DRIVERS" at bounding box center [1107, 116] width 84 height 12
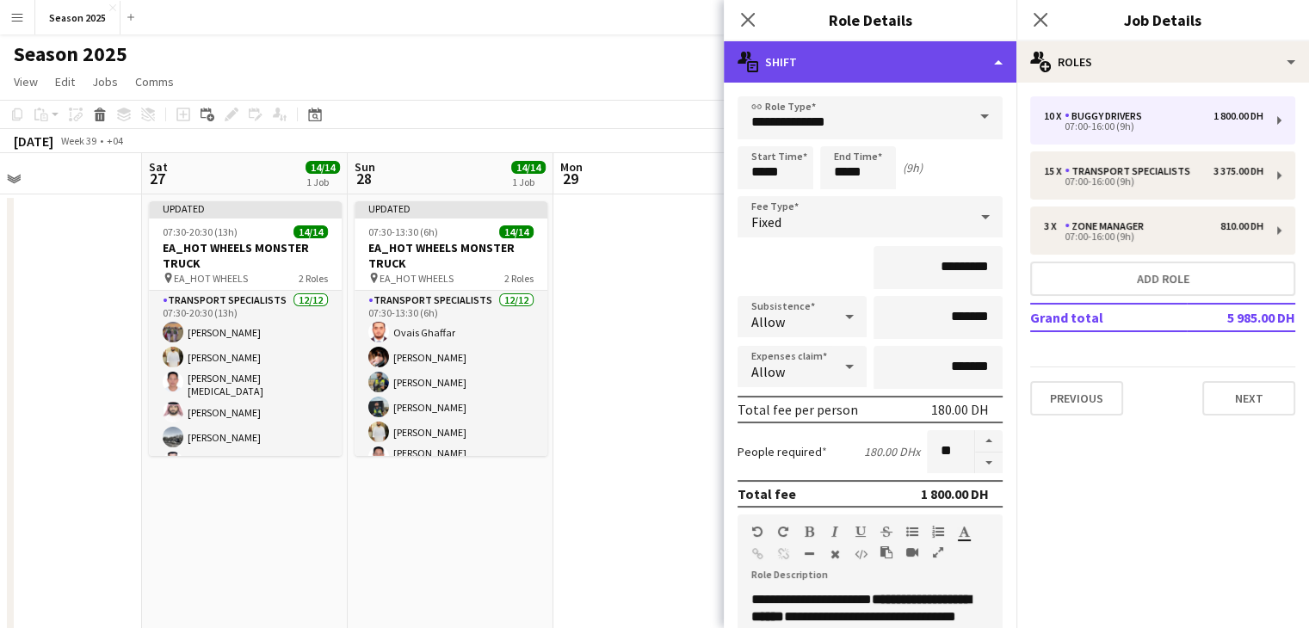
click at [1001, 72] on div "multiple-actions-text Shift" at bounding box center [870, 61] width 293 height 41
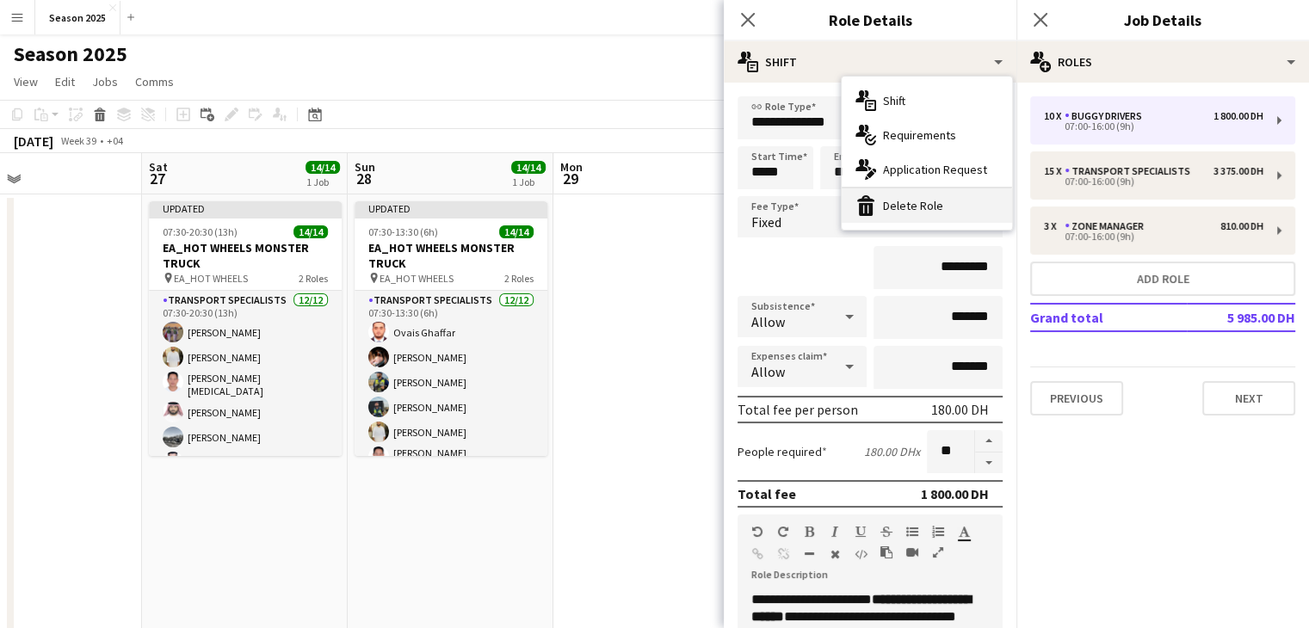
click at [950, 213] on div "bin-2 Delete Role" at bounding box center [927, 205] width 170 height 34
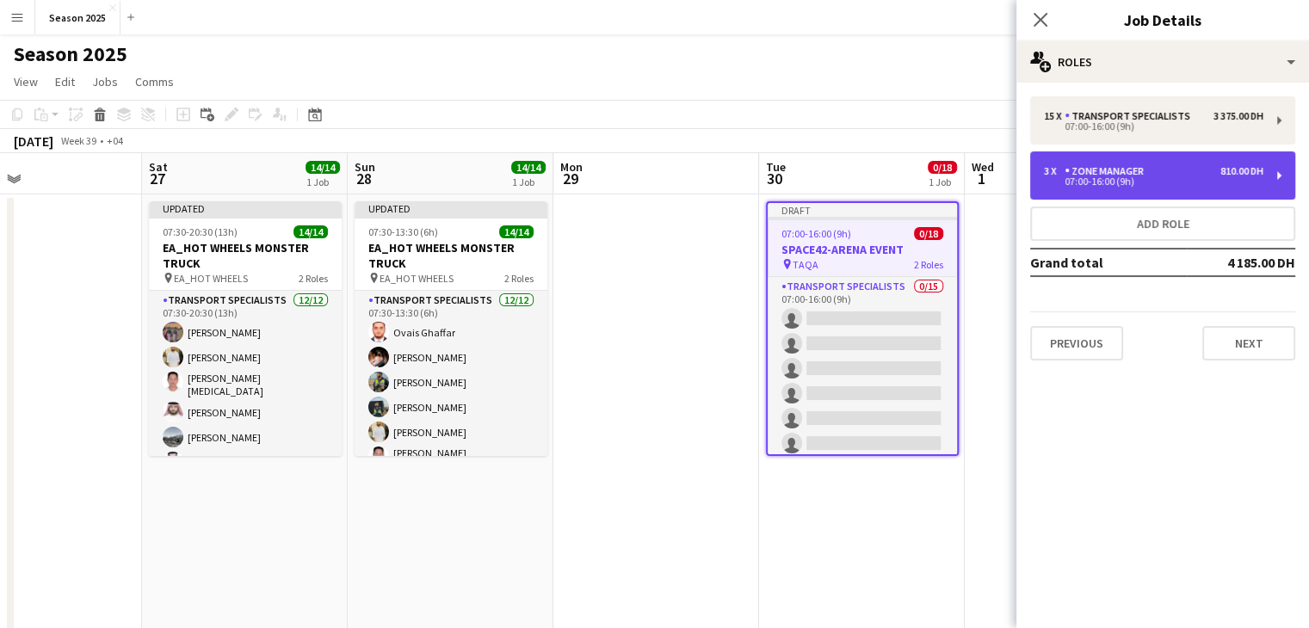
click at [1082, 170] on div "Zone Manager" at bounding box center [1108, 171] width 86 height 12
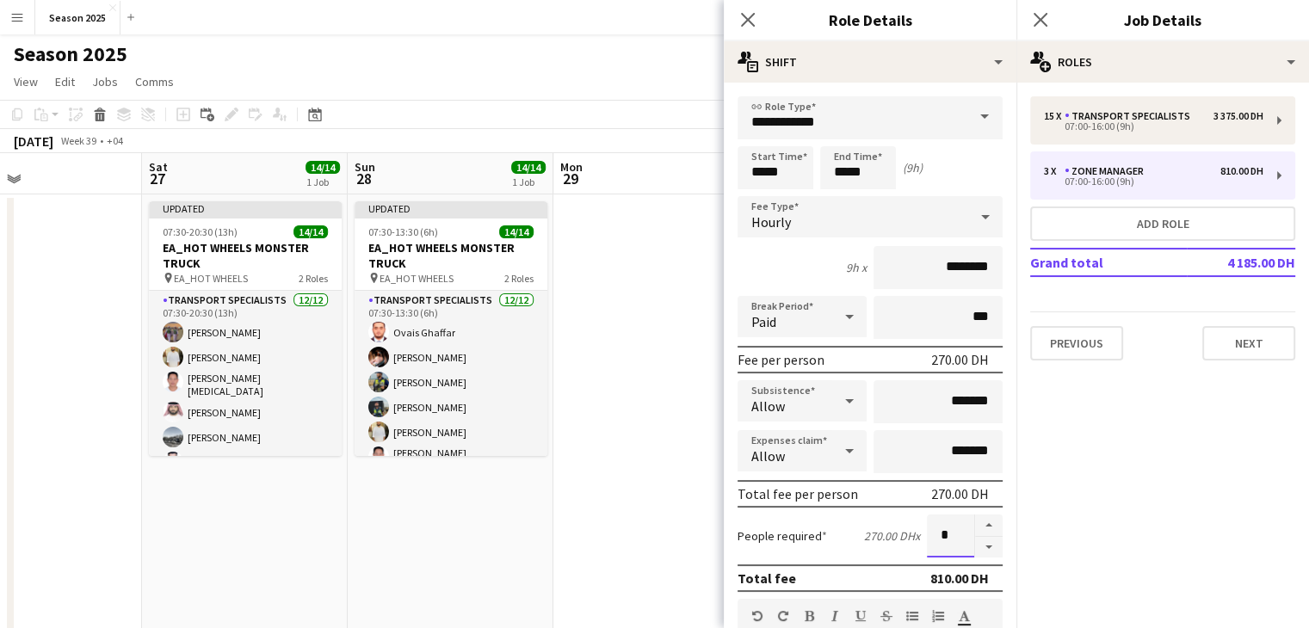
drag, startPoint x: 944, startPoint y: 531, endPoint x: 919, endPoint y: 518, distance: 28.1
click at [927, 521] on input "*" at bounding box center [950, 536] width 47 height 43
type input "*"
drag, startPoint x: 766, startPoint y: 176, endPoint x: 739, endPoint y: 173, distance: 26.9
click at [739, 173] on input "*****" at bounding box center [776, 167] width 76 height 43
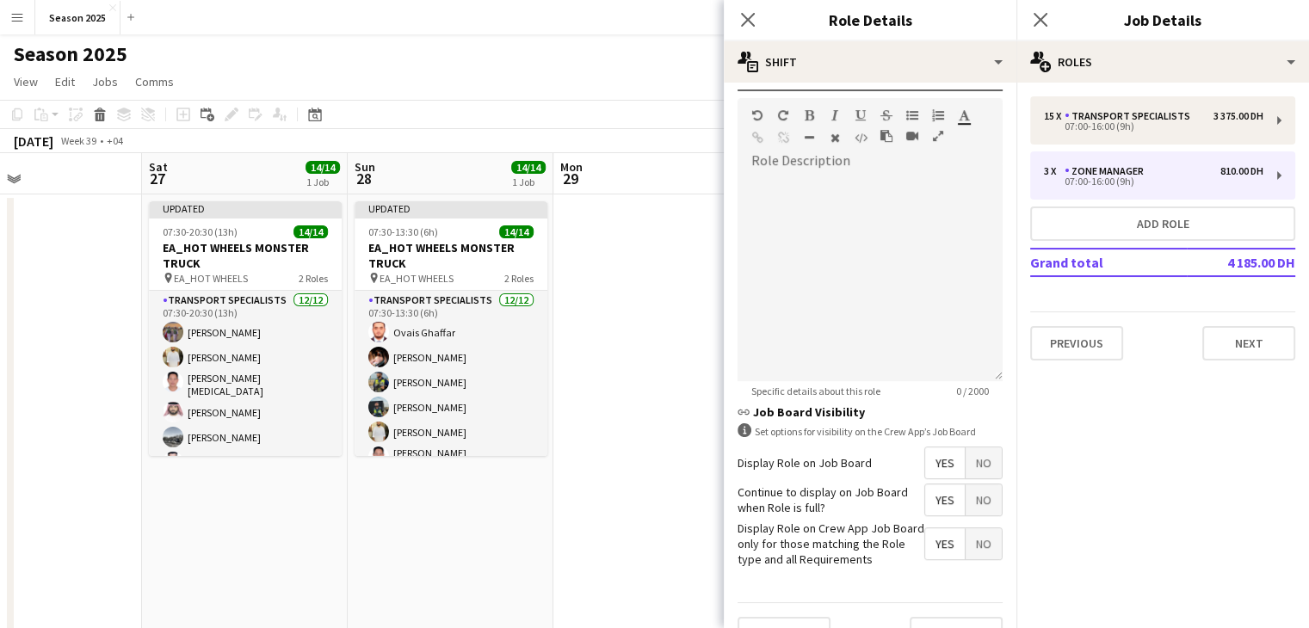
scroll to position [534, 0]
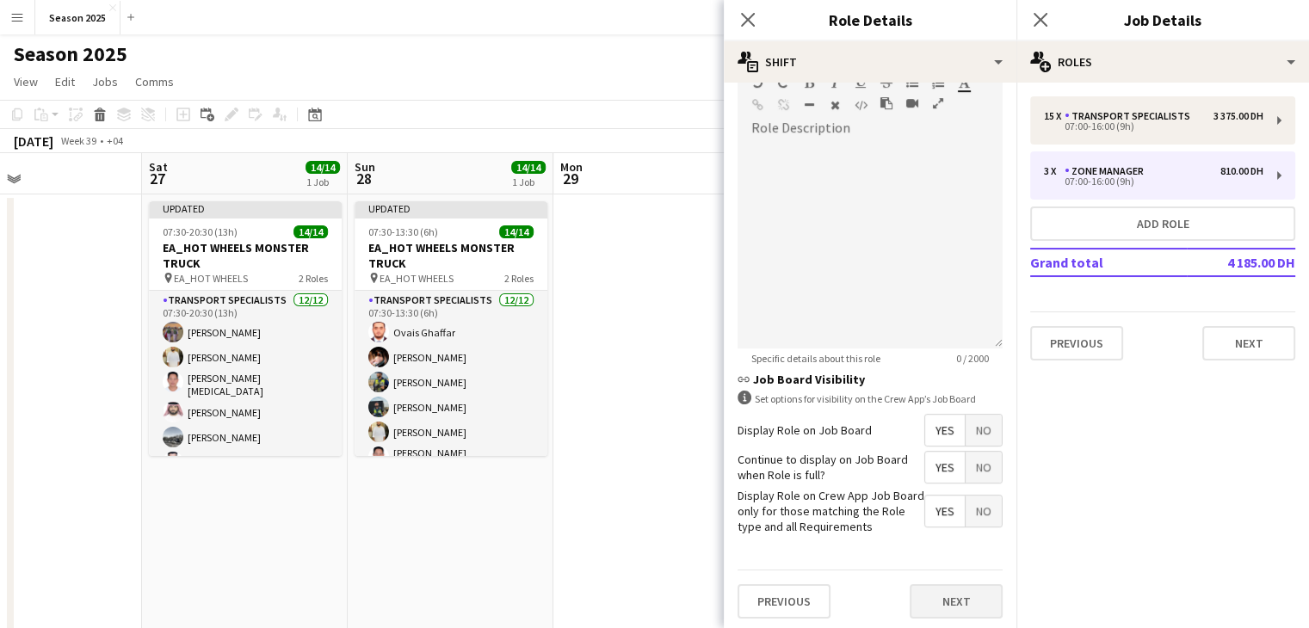
type input "*****"
drag, startPoint x: 938, startPoint y: 585, endPoint x: 943, endPoint y: 534, distance: 51.9
click at [936, 585] on button "Next" at bounding box center [956, 601] width 93 height 34
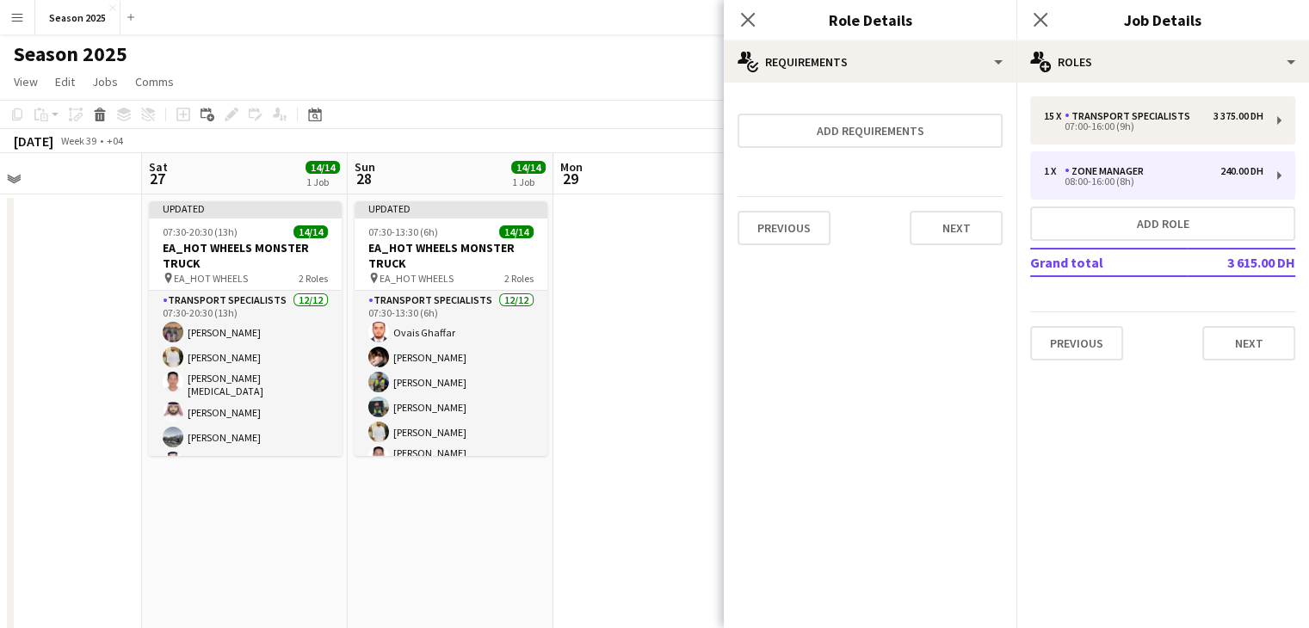
scroll to position [0, 0]
click at [943, 229] on button "Next" at bounding box center [956, 228] width 93 height 34
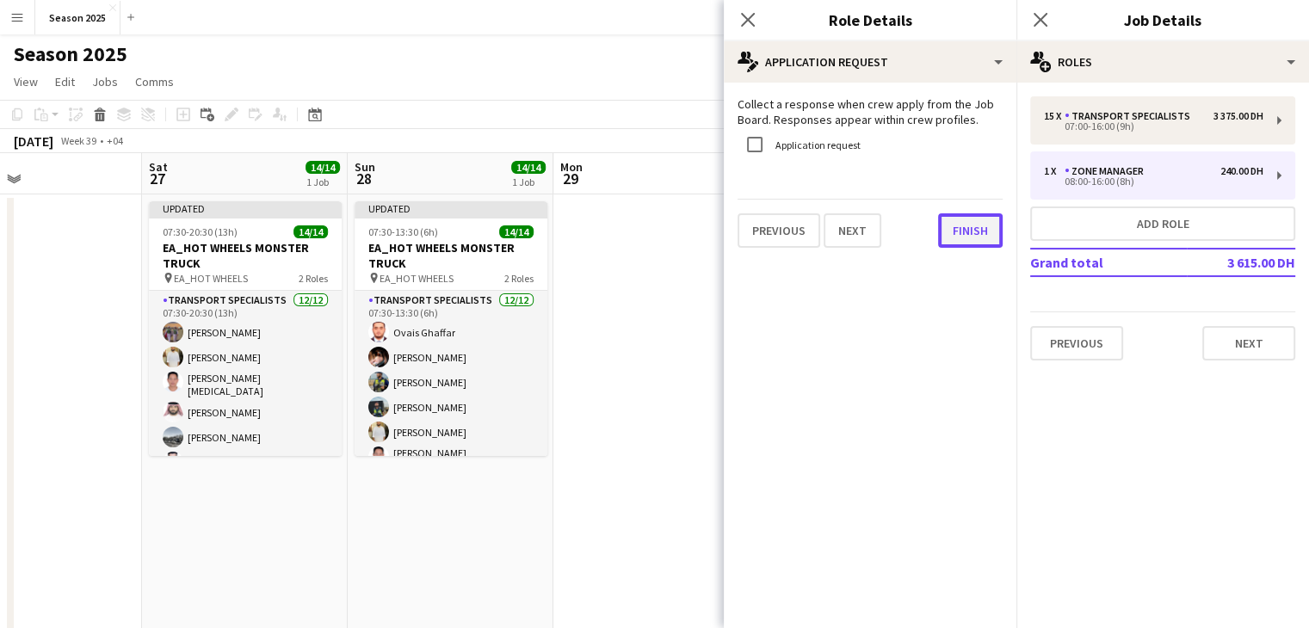
click at [967, 226] on button "Finish" at bounding box center [970, 230] width 65 height 34
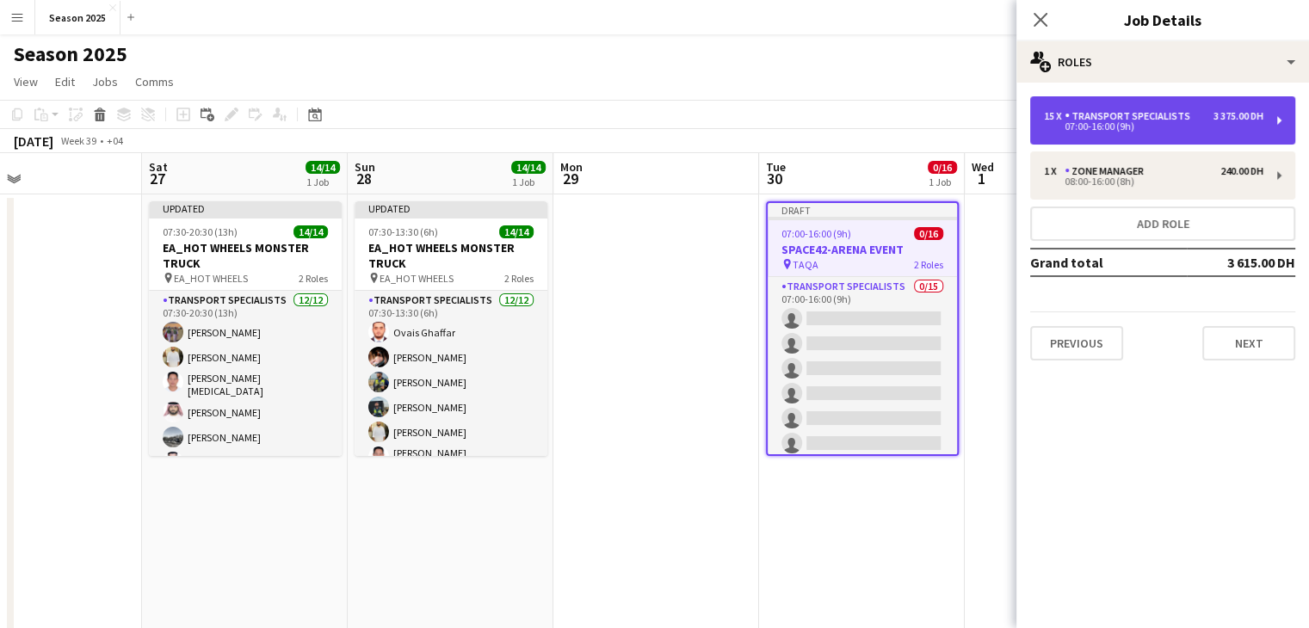
click at [1108, 135] on div "15 x Transport Specialists 3 375.00 DH 07:00-16:00 (9h)" at bounding box center [1162, 120] width 265 height 48
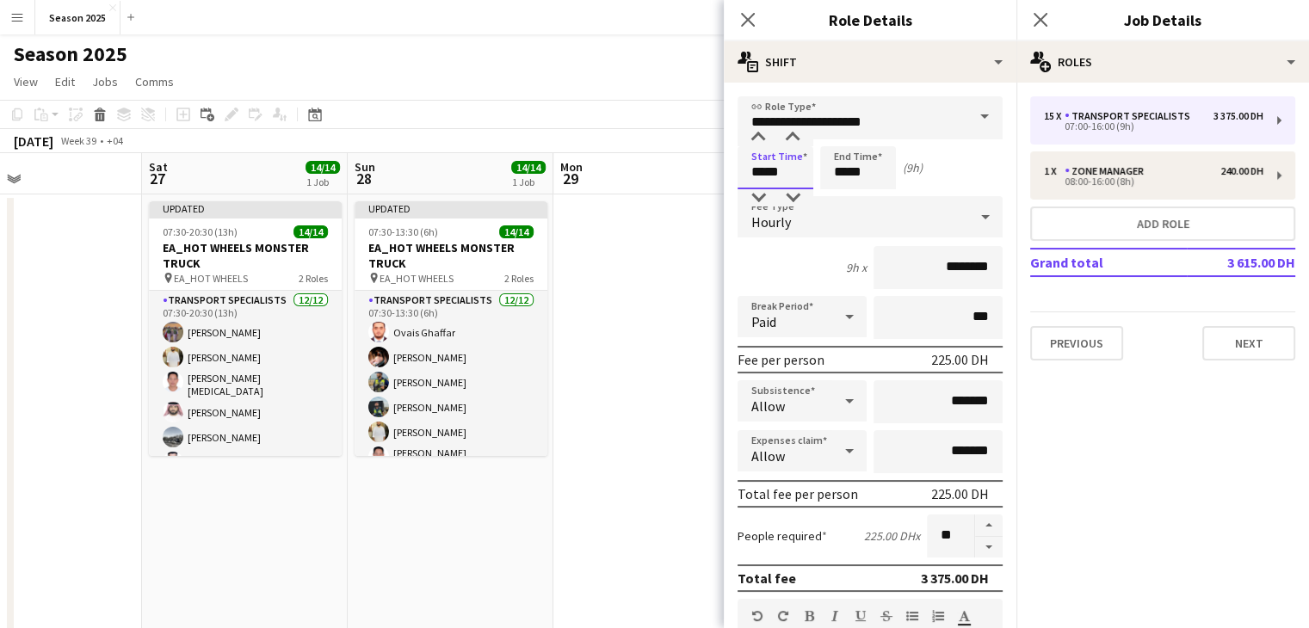
drag, startPoint x: 764, startPoint y: 173, endPoint x: 736, endPoint y: 169, distance: 28.7
click at [736, 169] on form "**********" at bounding box center [870, 631] width 293 height 1070
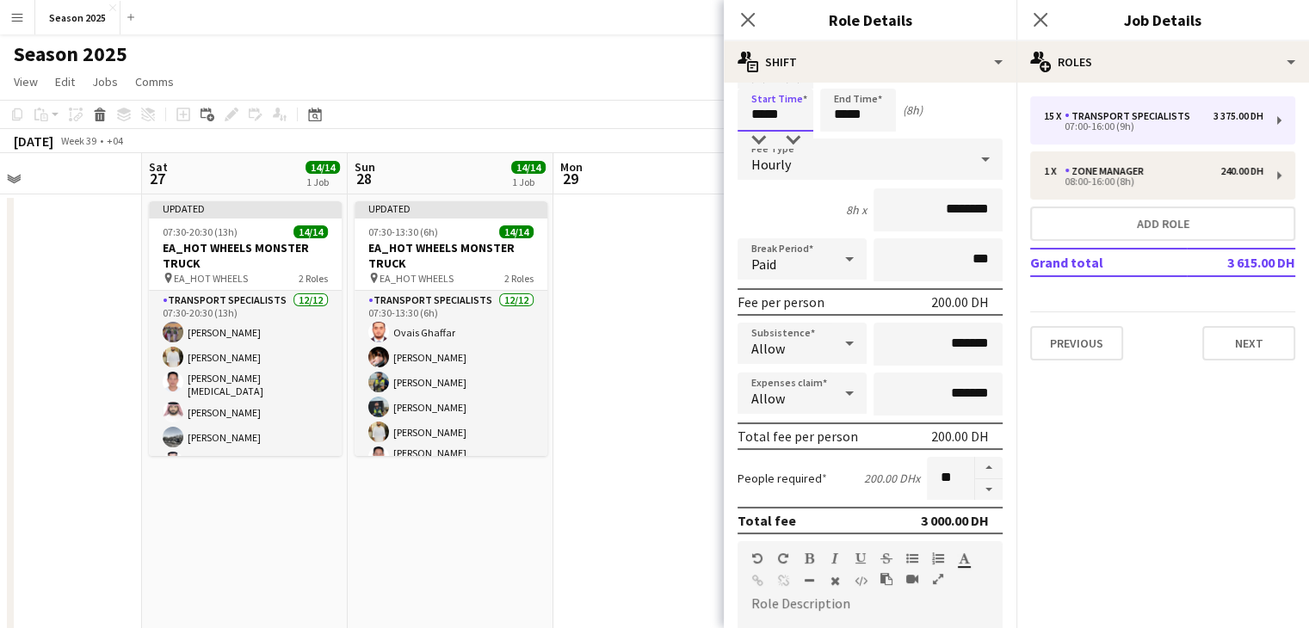
scroll to position [86, 0]
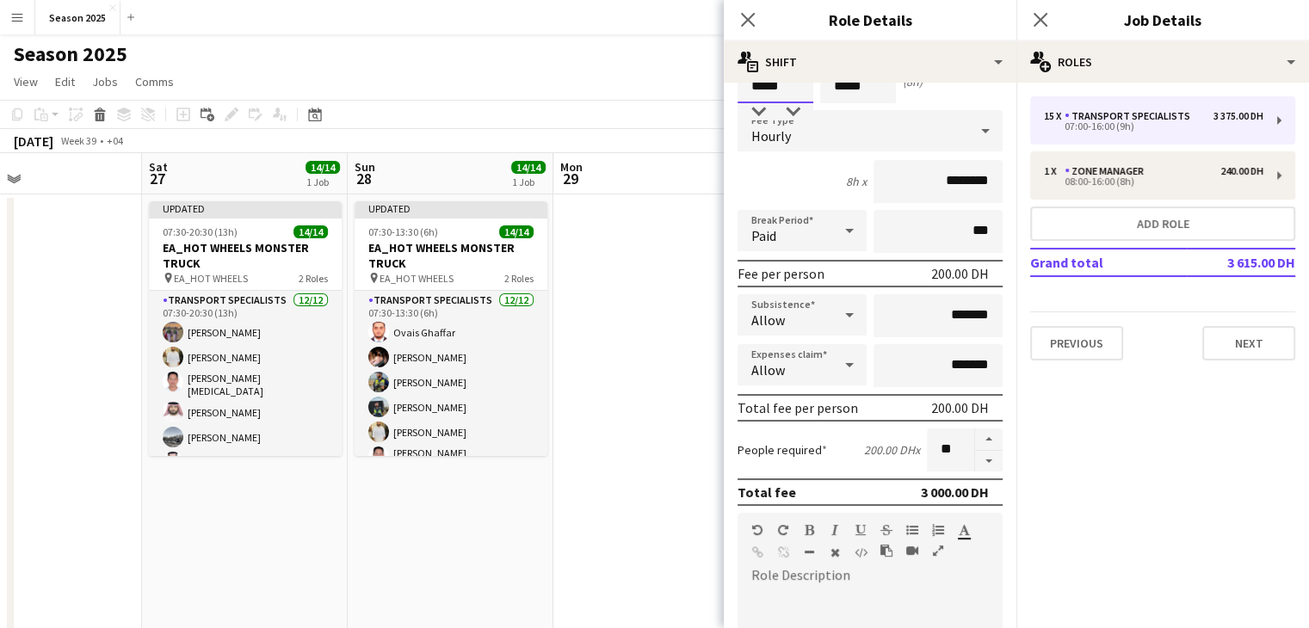
type input "*****"
drag, startPoint x: 939, startPoint y: 444, endPoint x: 915, endPoint y: 444, distance: 24.1
click at [927, 444] on input "**" at bounding box center [950, 450] width 47 height 43
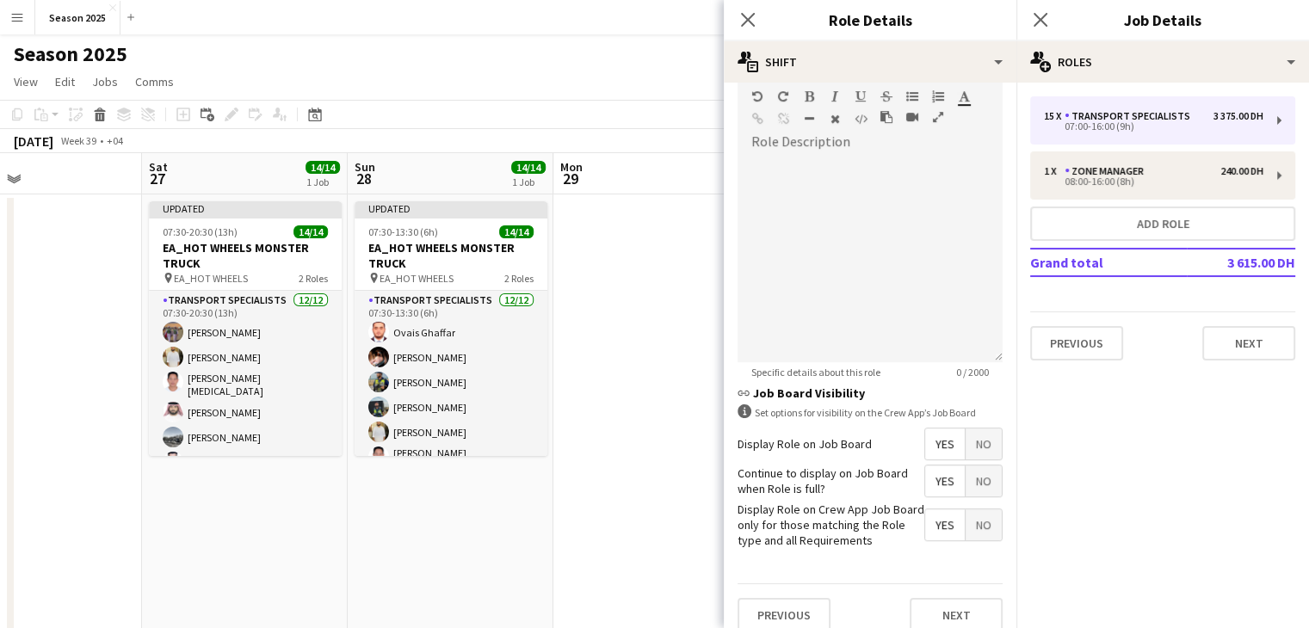
scroll to position [534, 0]
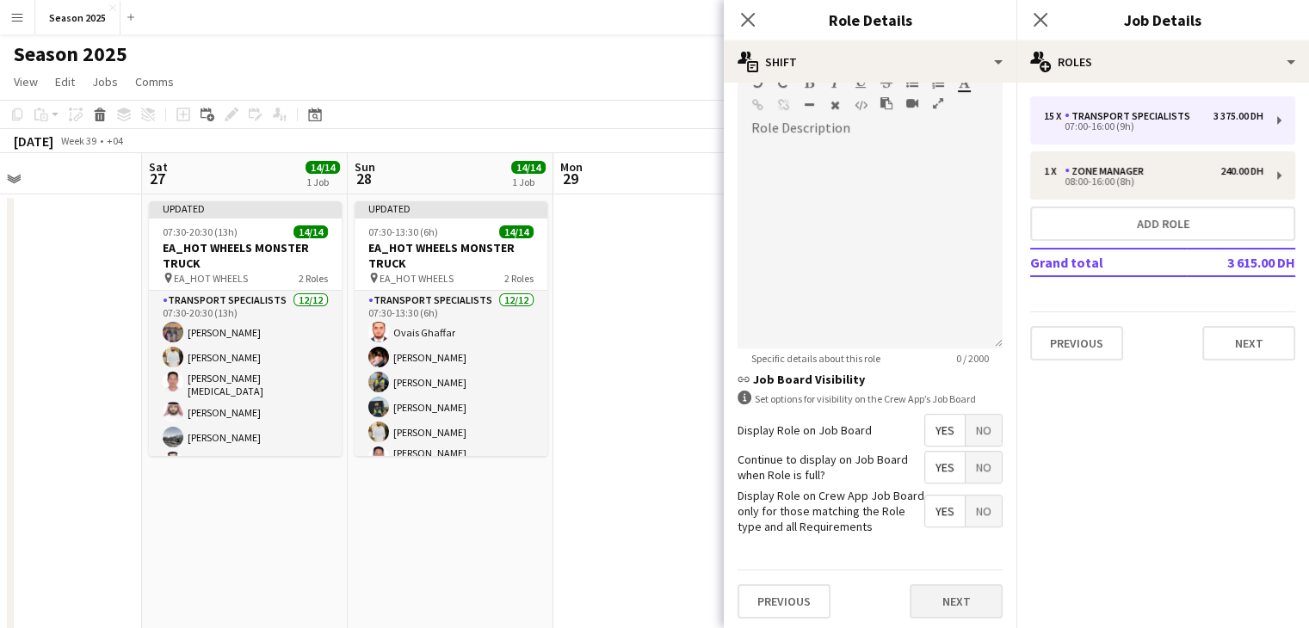
type input "*"
drag, startPoint x: 943, startPoint y: 587, endPoint x: 942, endPoint y: 555, distance: 31.9
click at [943, 587] on button "Next" at bounding box center [956, 601] width 93 height 34
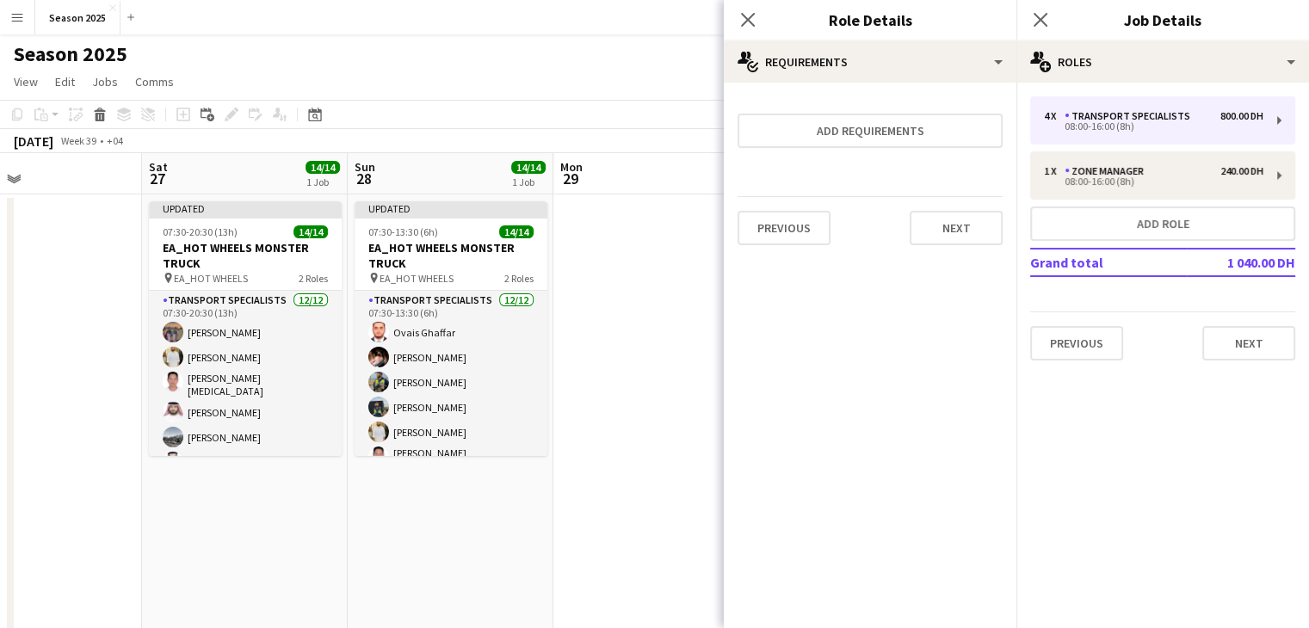
scroll to position [0, 0]
click at [943, 238] on button "Next" at bounding box center [956, 228] width 93 height 34
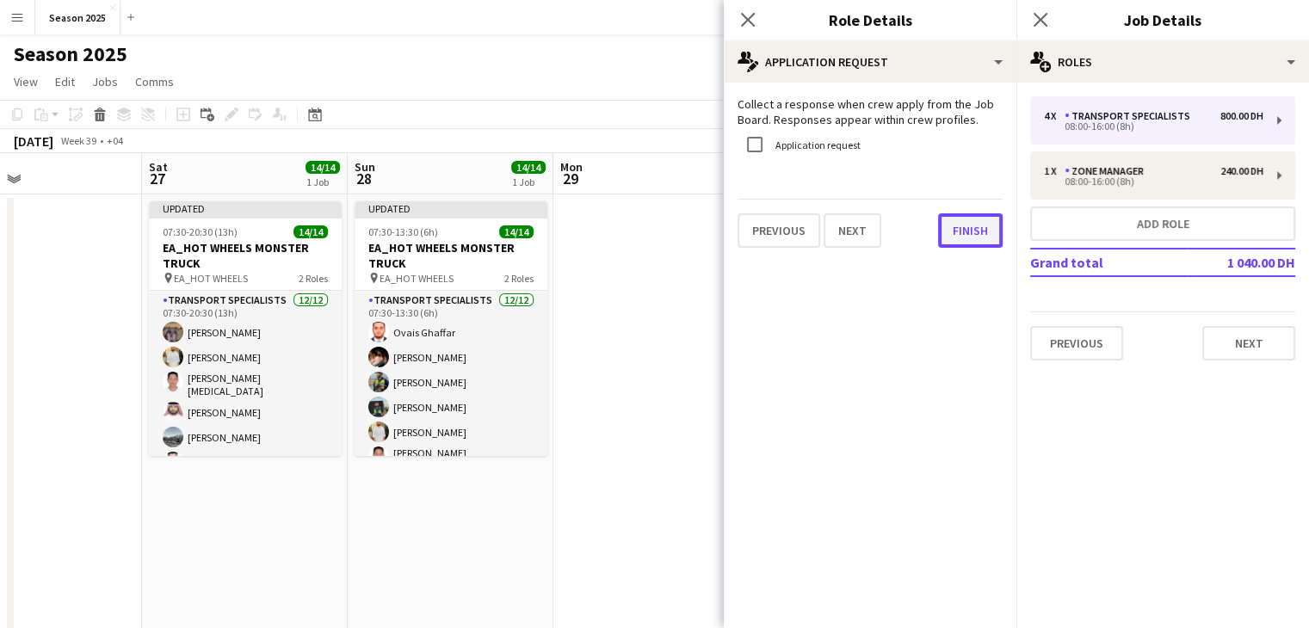
click at [954, 237] on button "Finish" at bounding box center [970, 230] width 65 height 34
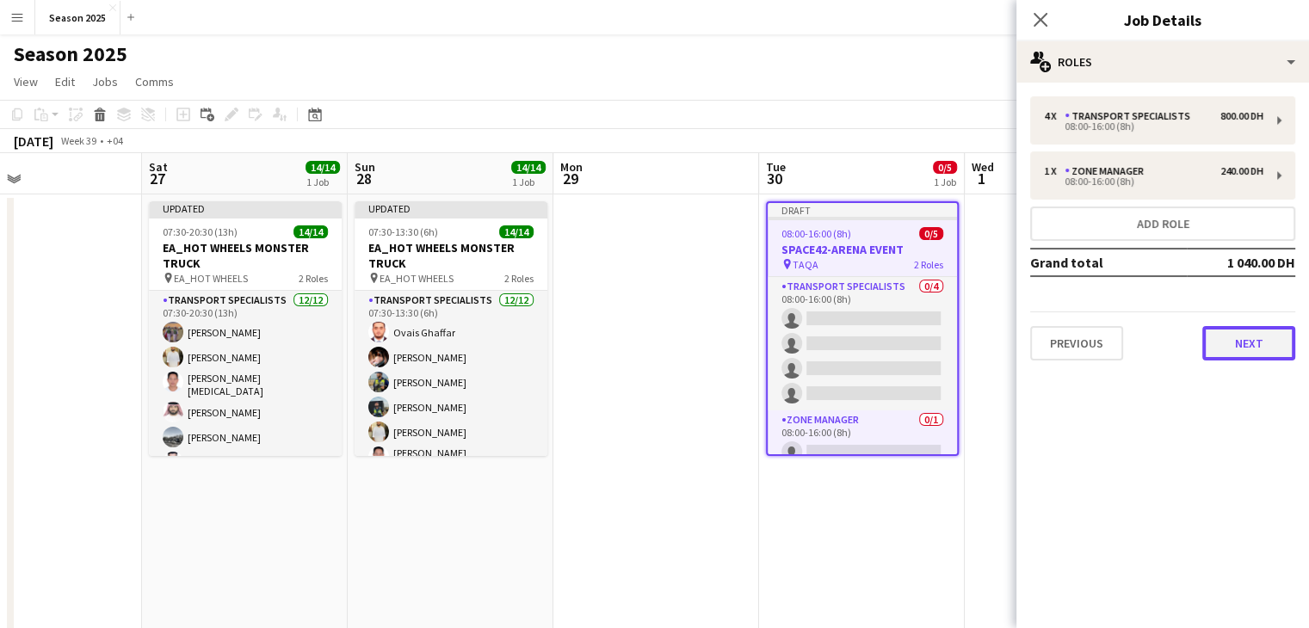
click at [1236, 335] on button "Next" at bounding box center [1248, 343] width 93 height 34
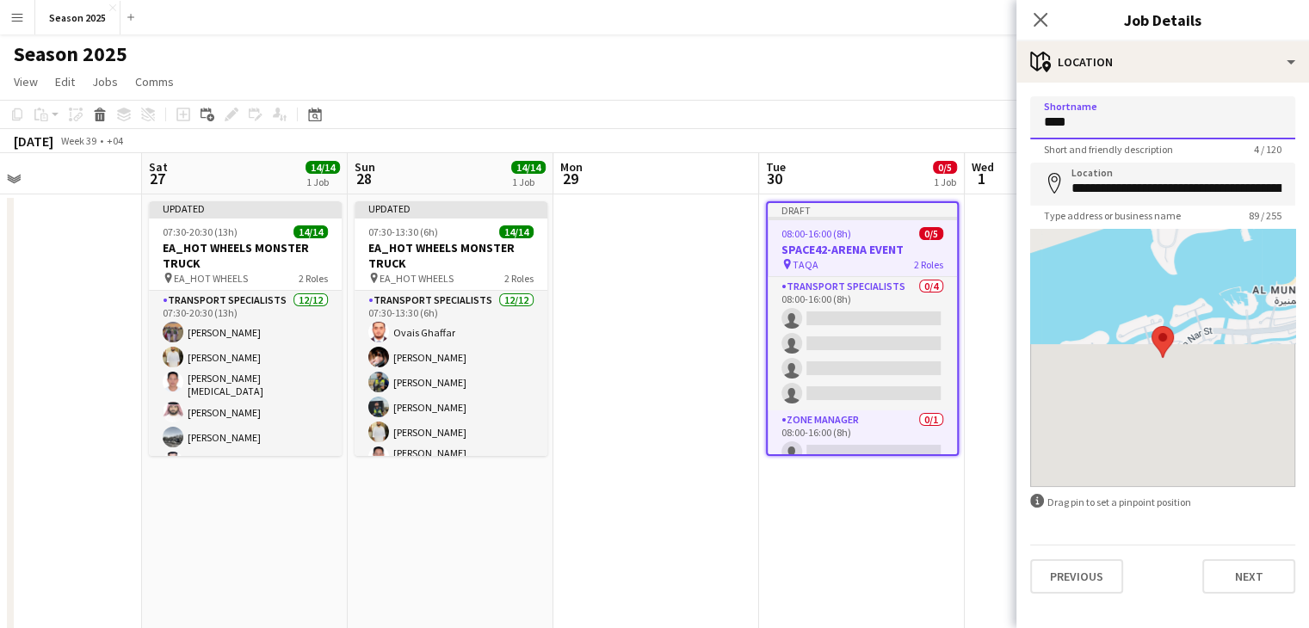
drag, startPoint x: 1109, startPoint y: 133, endPoint x: 976, endPoint y: 125, distance: 132.8
click at [976, 125] on body "Menu Boards Boards Boards All jobs Status Workforce Workforce My Workforce Recr…" at bounding box center [654, 499] width 1309 height 999
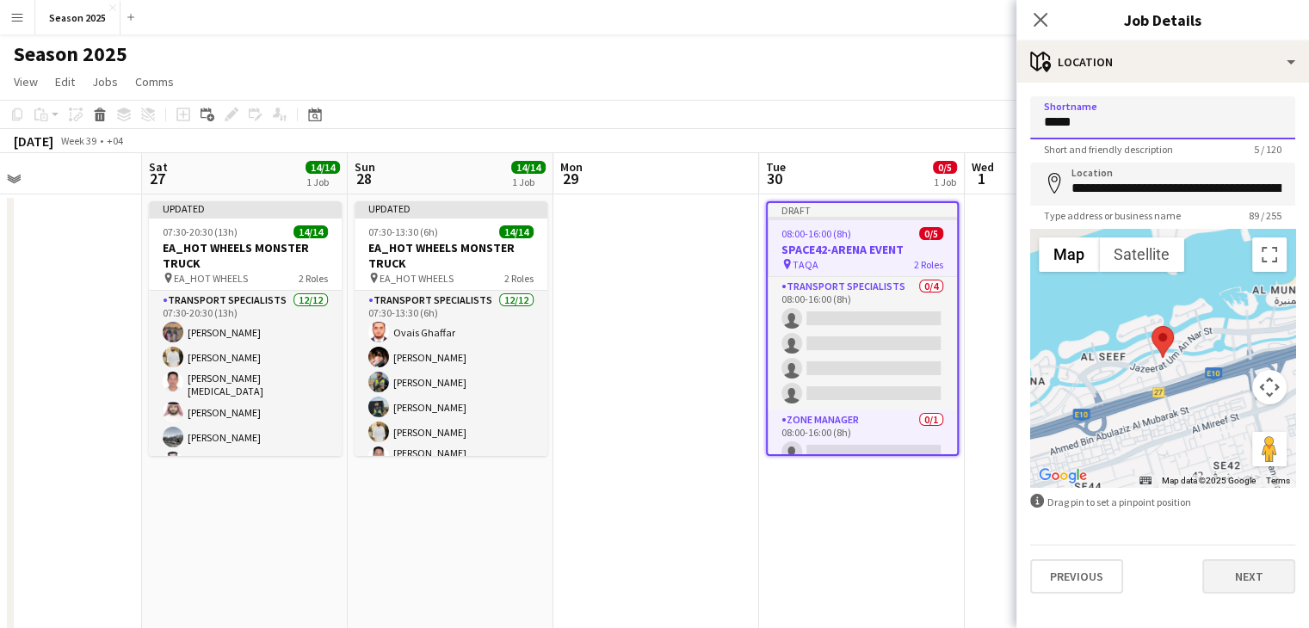
type input "*****"
click at [1222, 582] on button "Next" at bounding box center [1248, 576] width 93 height 34
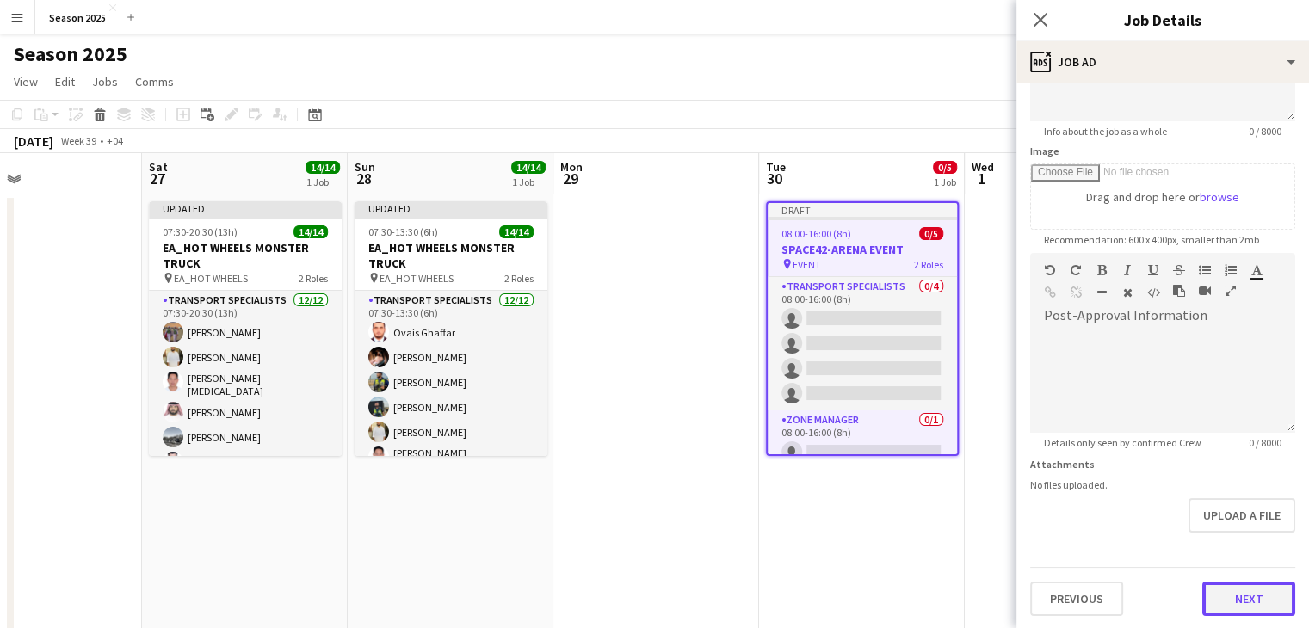
click at [1229, 532] on form "**********" at bounding box center [1162, 245] width 293 height 741
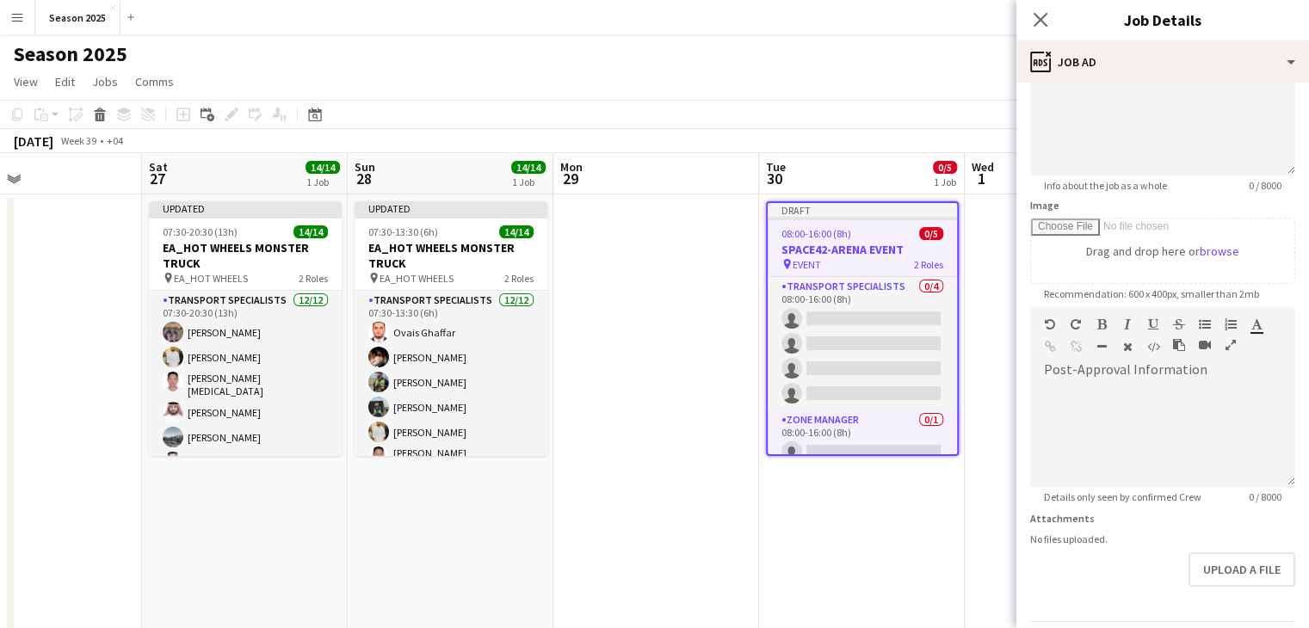
scroll to position [221, 0]
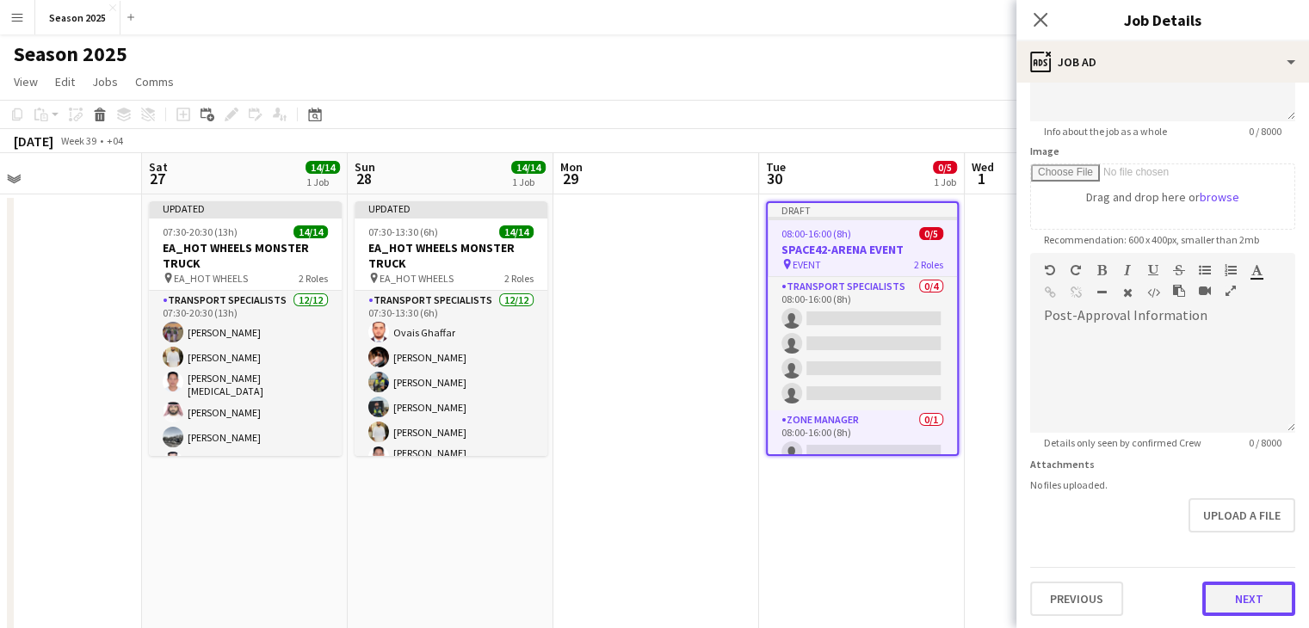
click at [1245, 587] on button "Next" at bounding box center [1248, 599] width 93 height 34
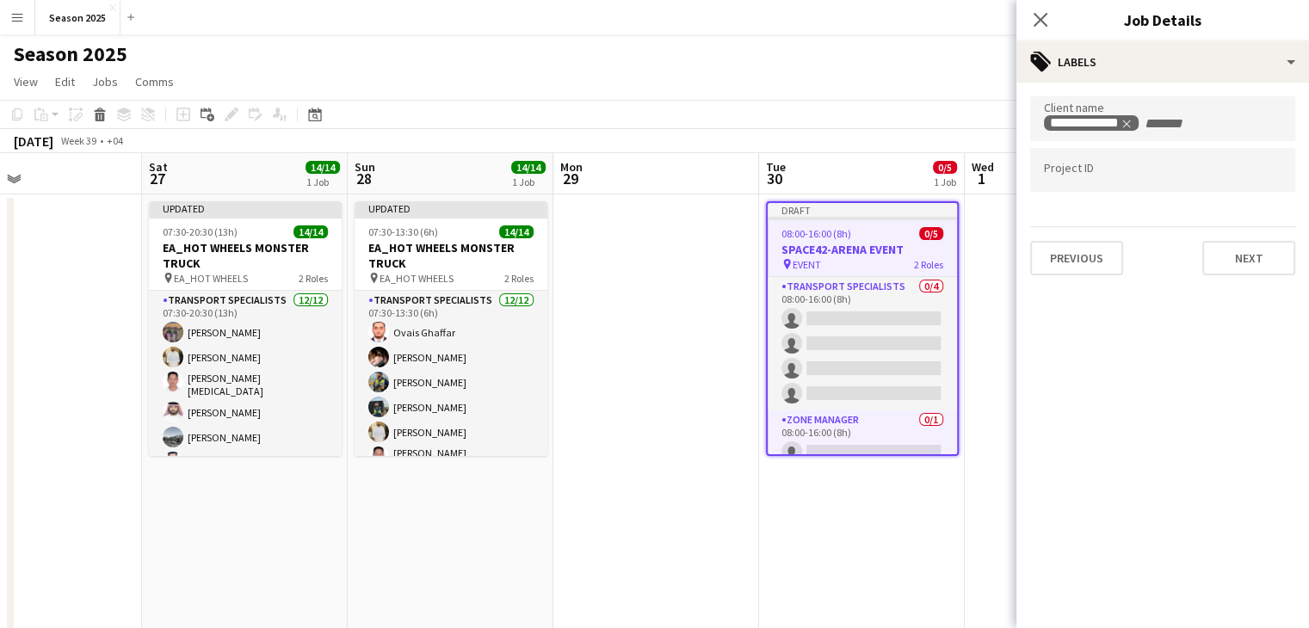
scroll to position [0, 0]
click at [1222, 261] on button "Next" at bounding box center [1248, 258] width 93 height 34
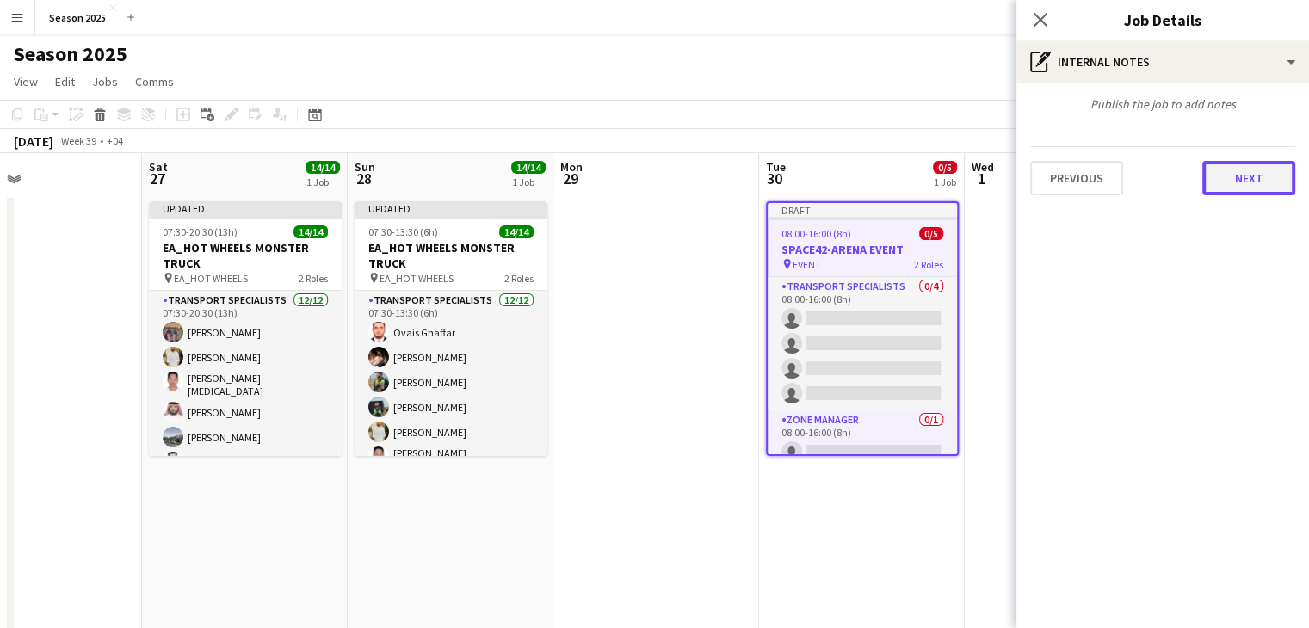
click at [1238, 180] on button "Next" at bounding box center [1248, 178] width 93 height 34
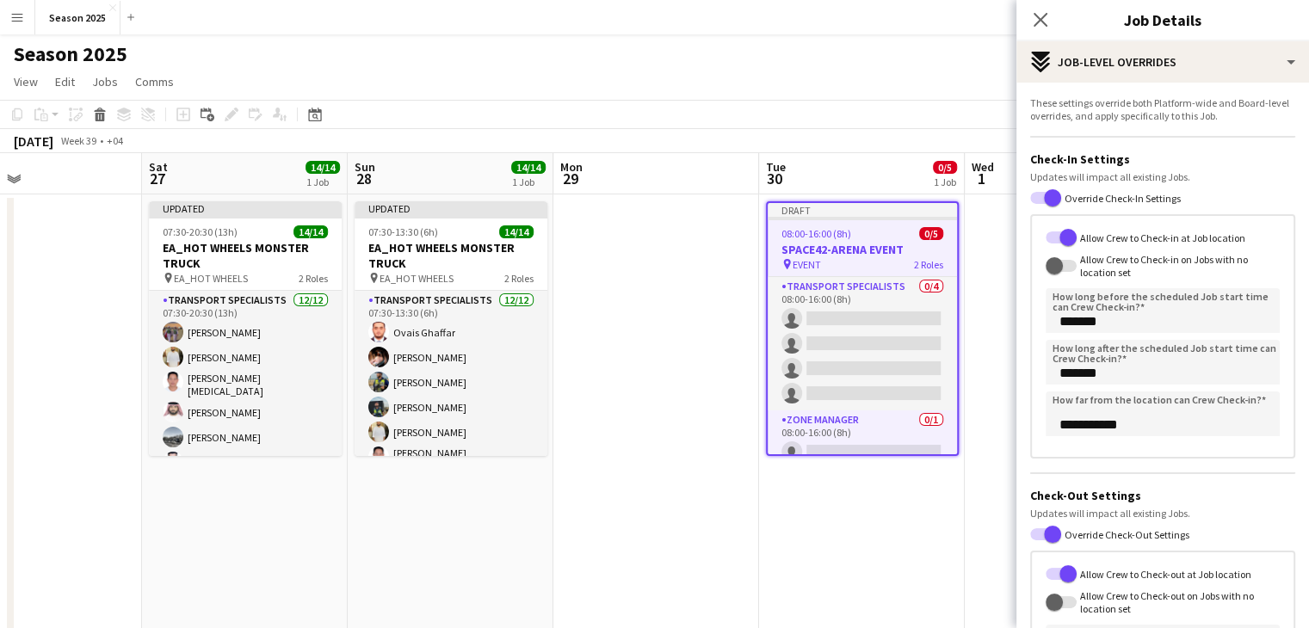
scroll to position [261, 0]
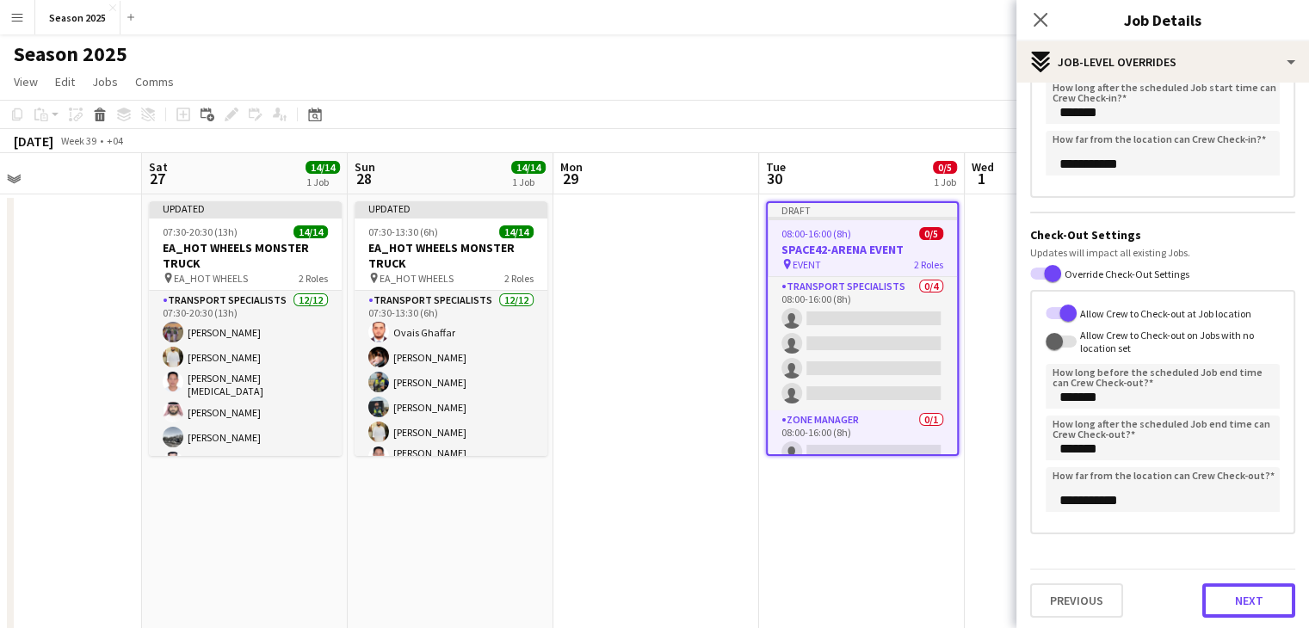
click at [1240, 597] on button "Next" at bounding box center [1248, 601] width 93 height 34
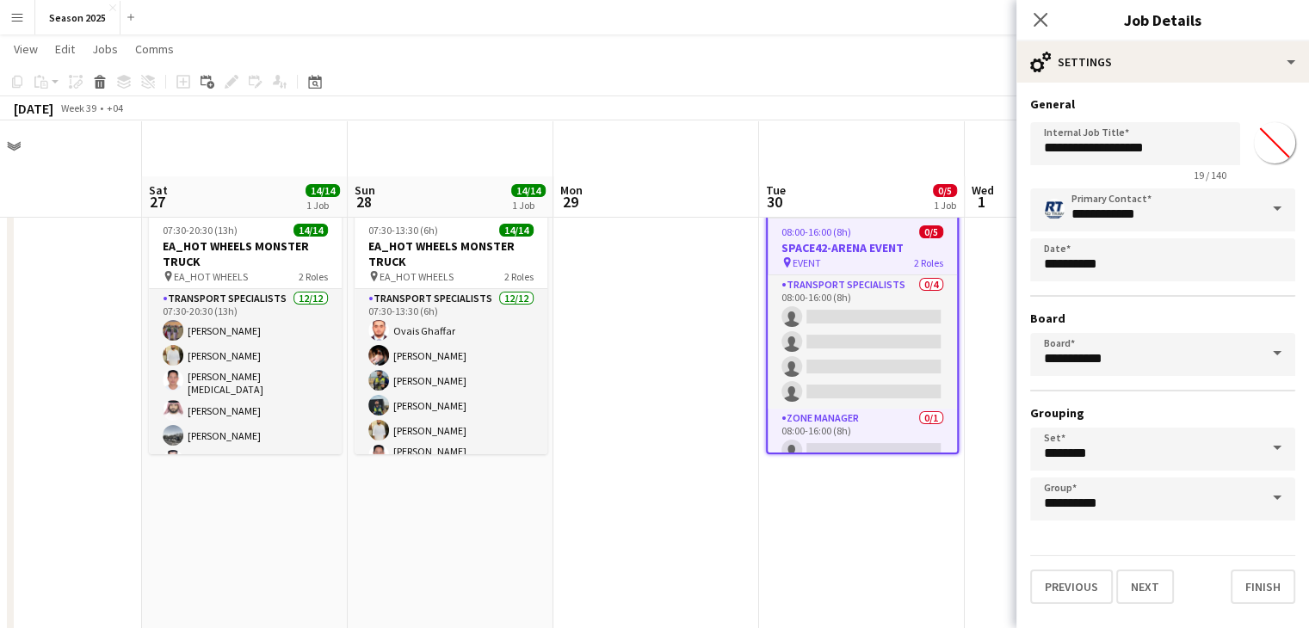
scroll to position [368, 0]
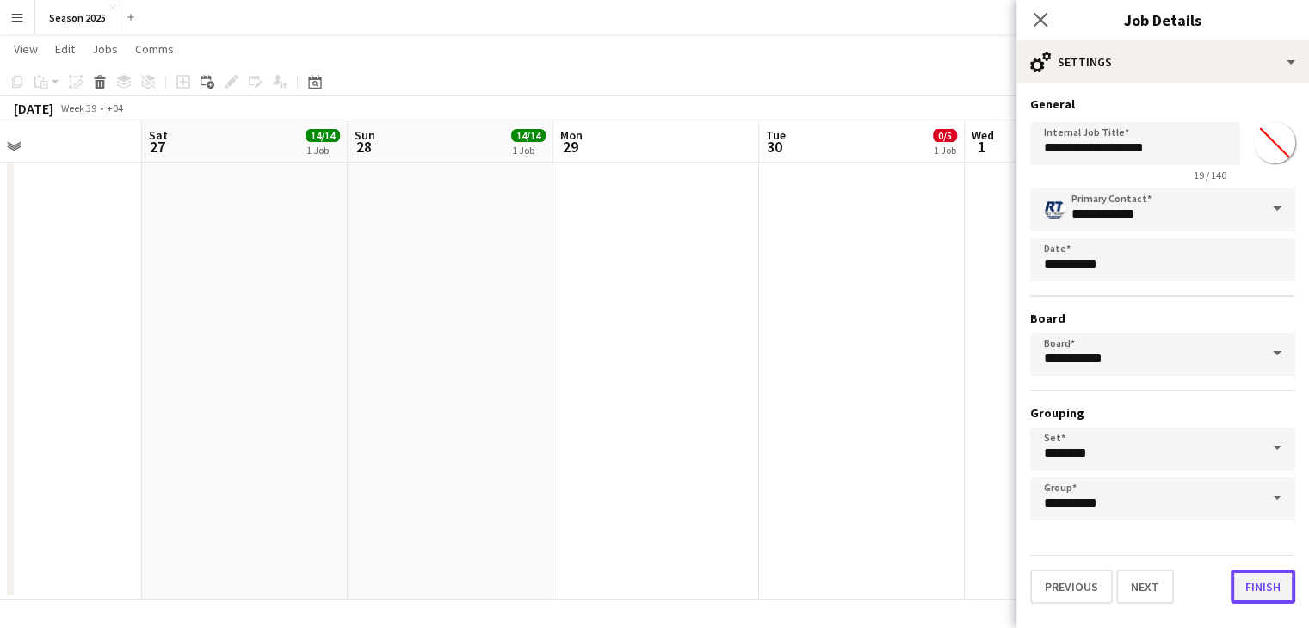
click at [1255, 593] on button "Finish" at bounding box center [1263, 587] width 65 height 34
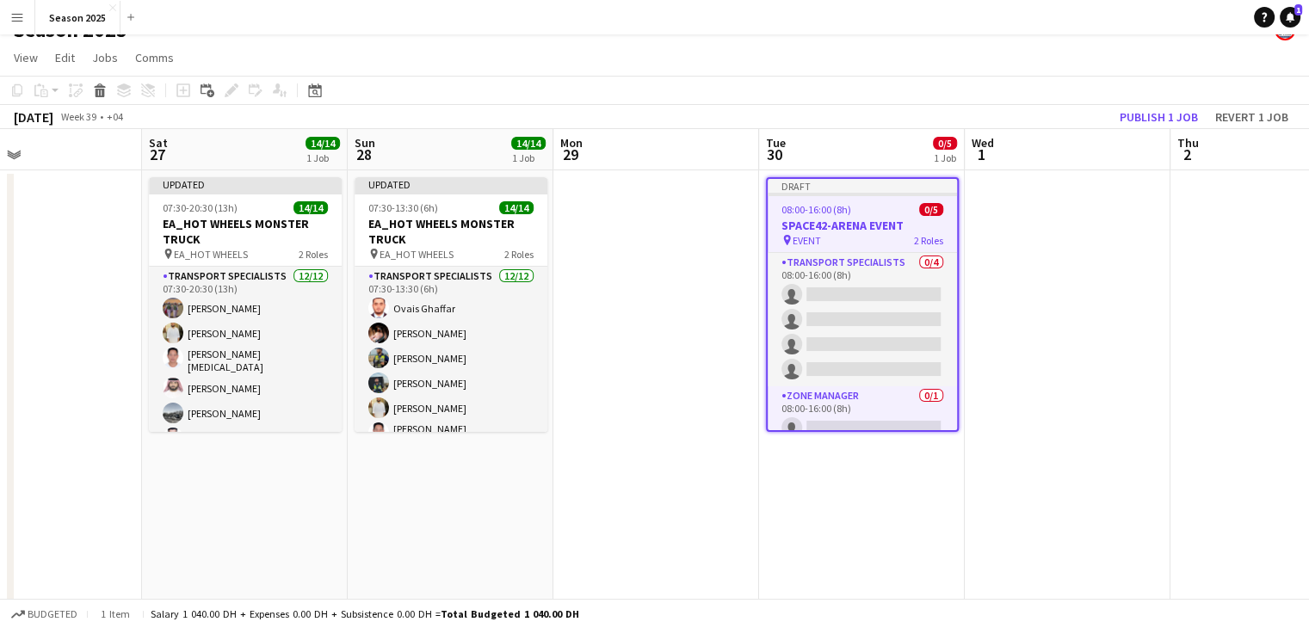
scroll to position [0, 0]
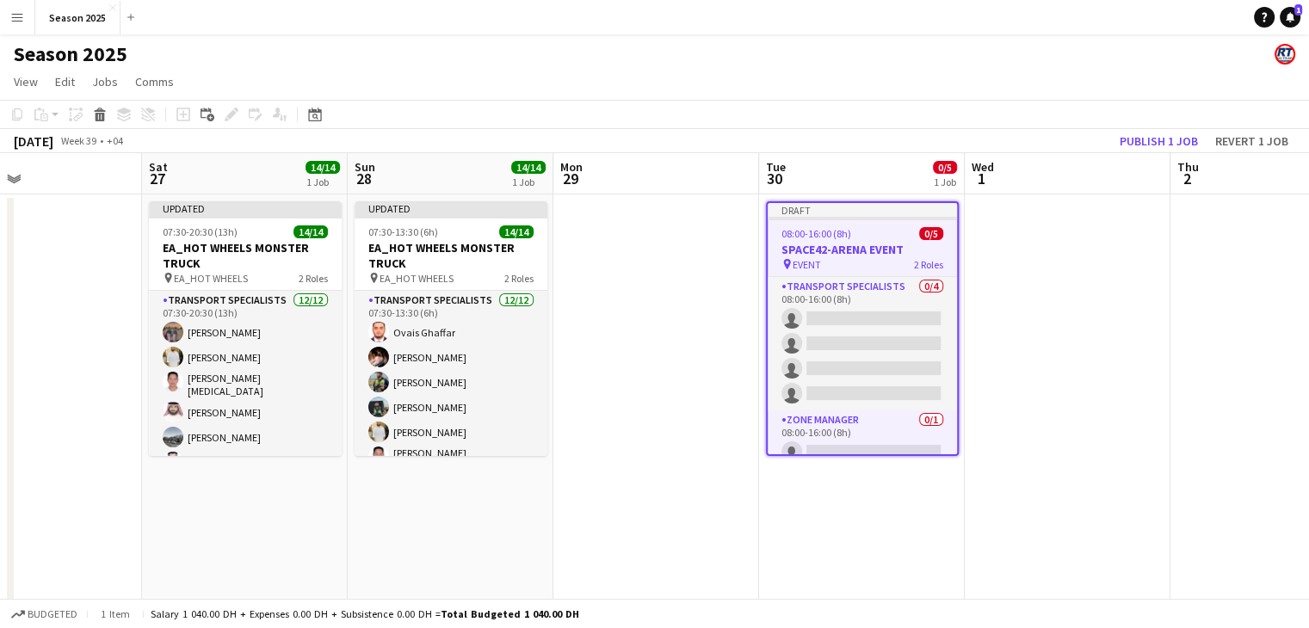
click at [1012, 342] on app-date-cell at bounding box center [1068, 582] width 206 height 775
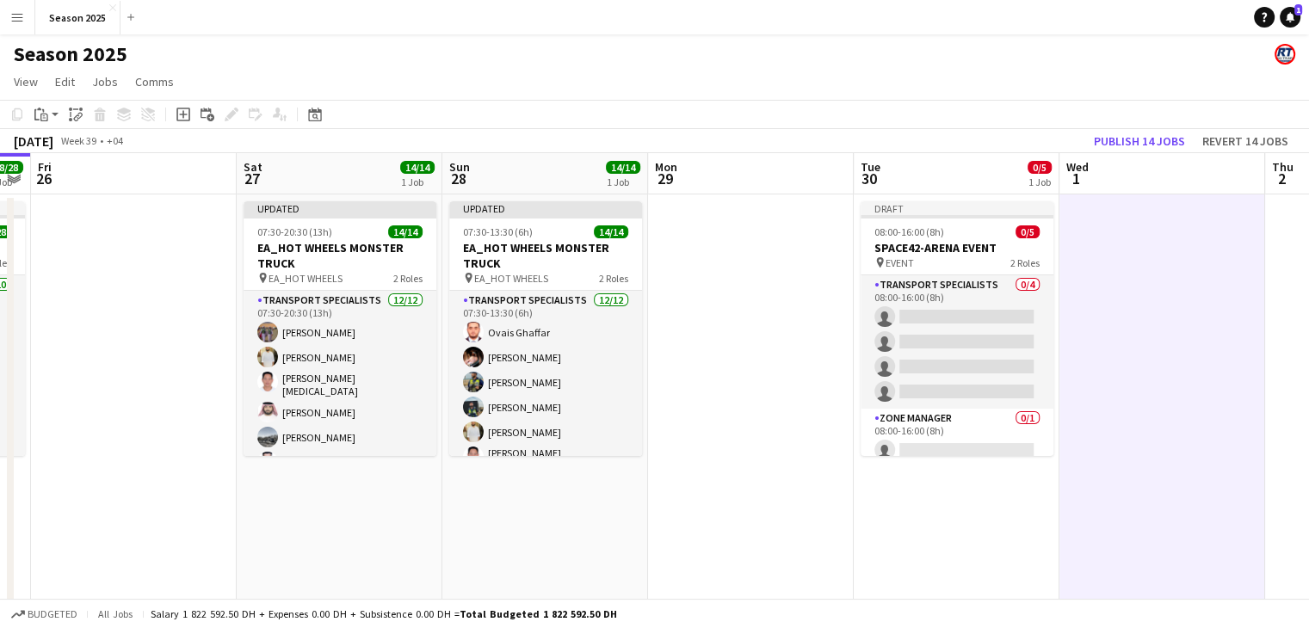
drag, startPoint x: 663, startPoint y: 289, endPoint x: 757, endPoint y: 280, distance: 95.1
click at [757, 280] on app-calendar-viewport "Tue 23 26/26 3 Jobs Wed 24 14/14 1 Job Thu 25 28/28 1 Job Fri 26 Sat 27 14/14 1…" at bounding box center [654, 561] width 1309 height 817
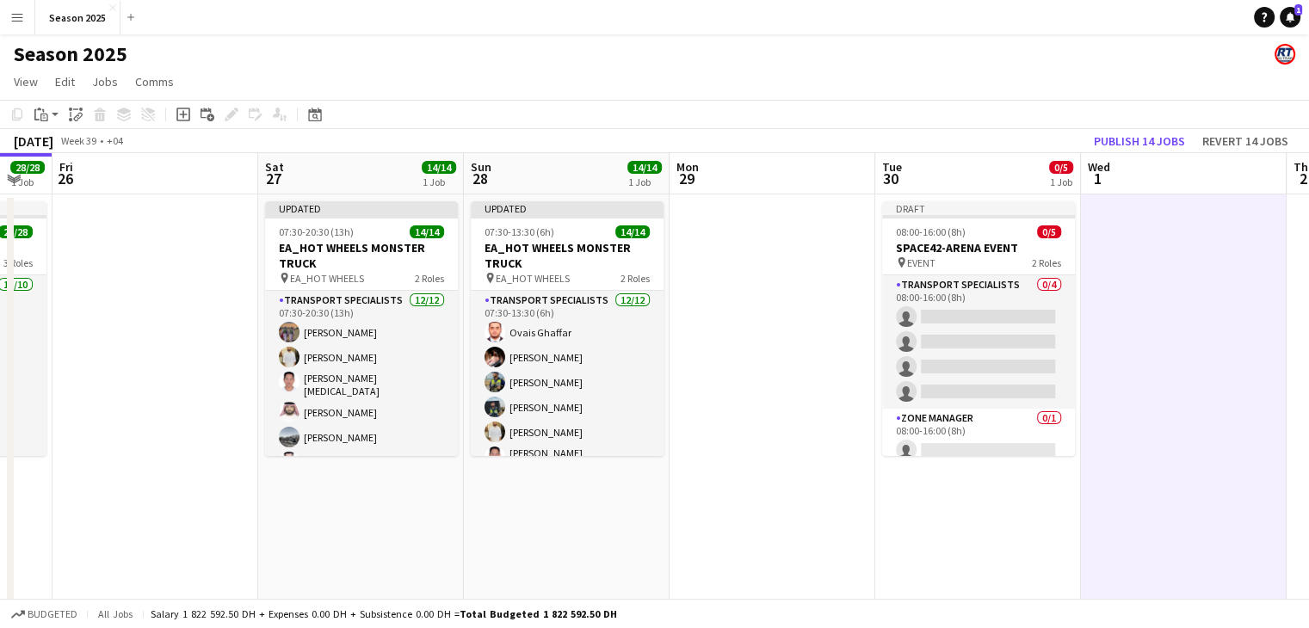
scroll to position [0, 556]
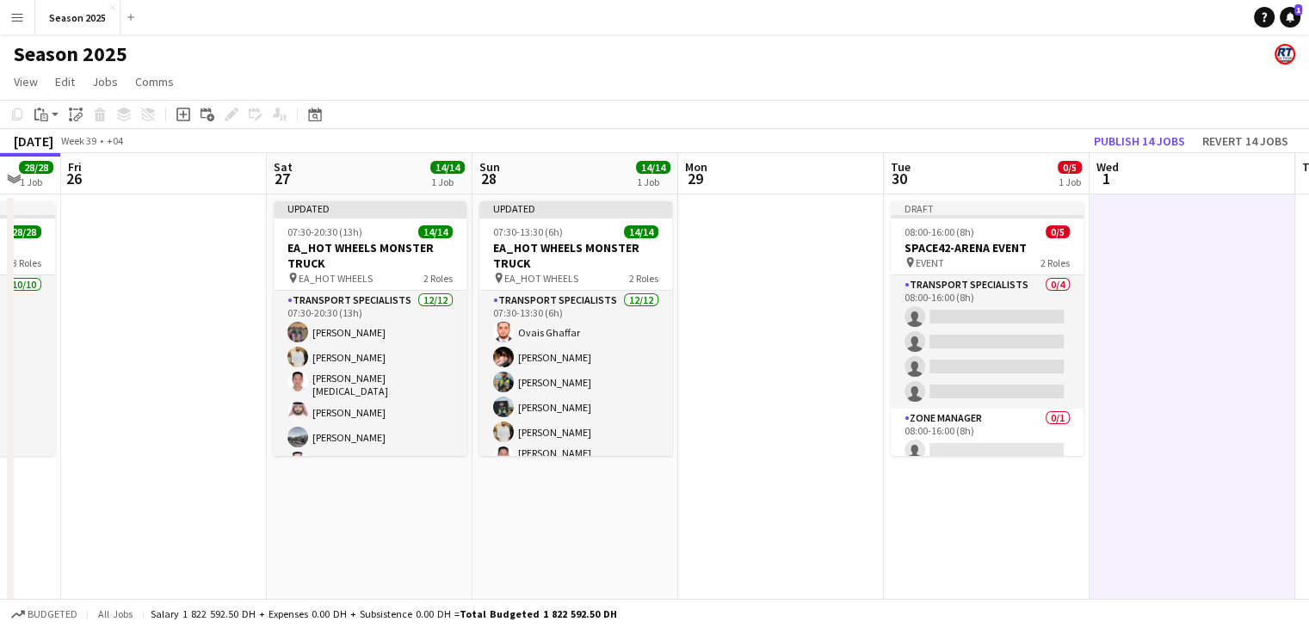
drag, startPoint x: 738, startPoint y: 277, endPoint x: 768, endPoint y: 272, distance: 30.6
click at [768, 272] on app-calendar-viewport "Tue 23 26/26 3 Jobs Wed 24 14/14 1 Job Thu 25 28/28 1 Job Fri 26 Sat 27 14/14 1…" at bounding box center [654, 561] width 1309 height 817
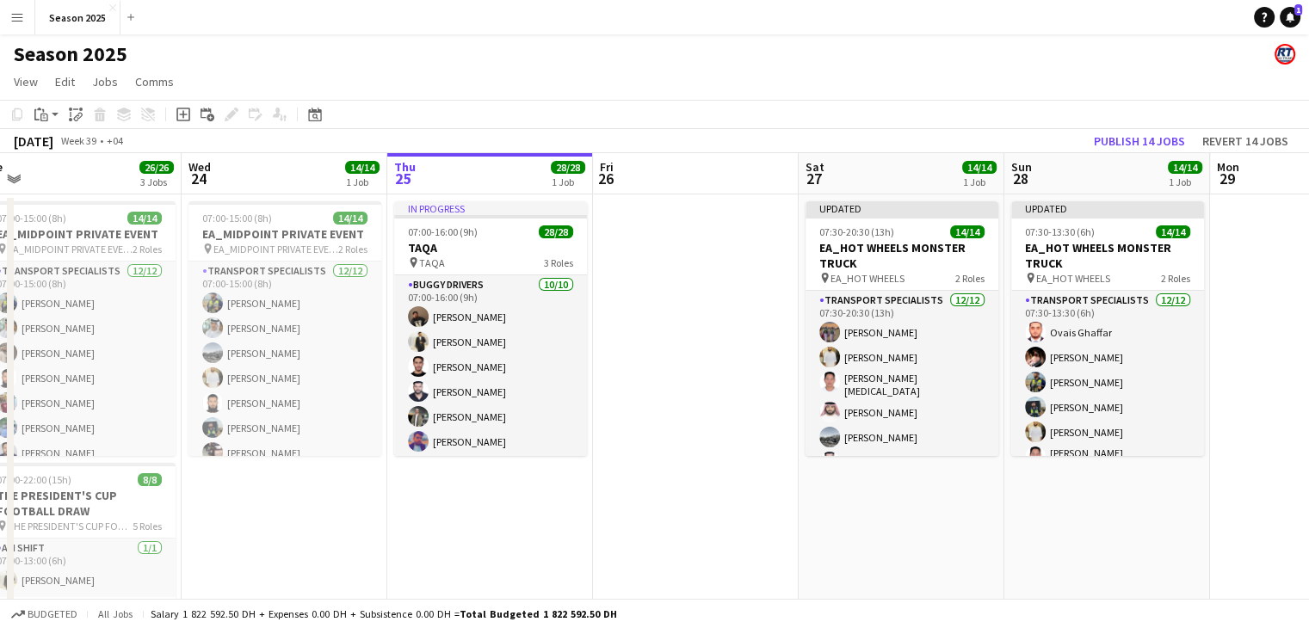
scroll to position [0, 434]
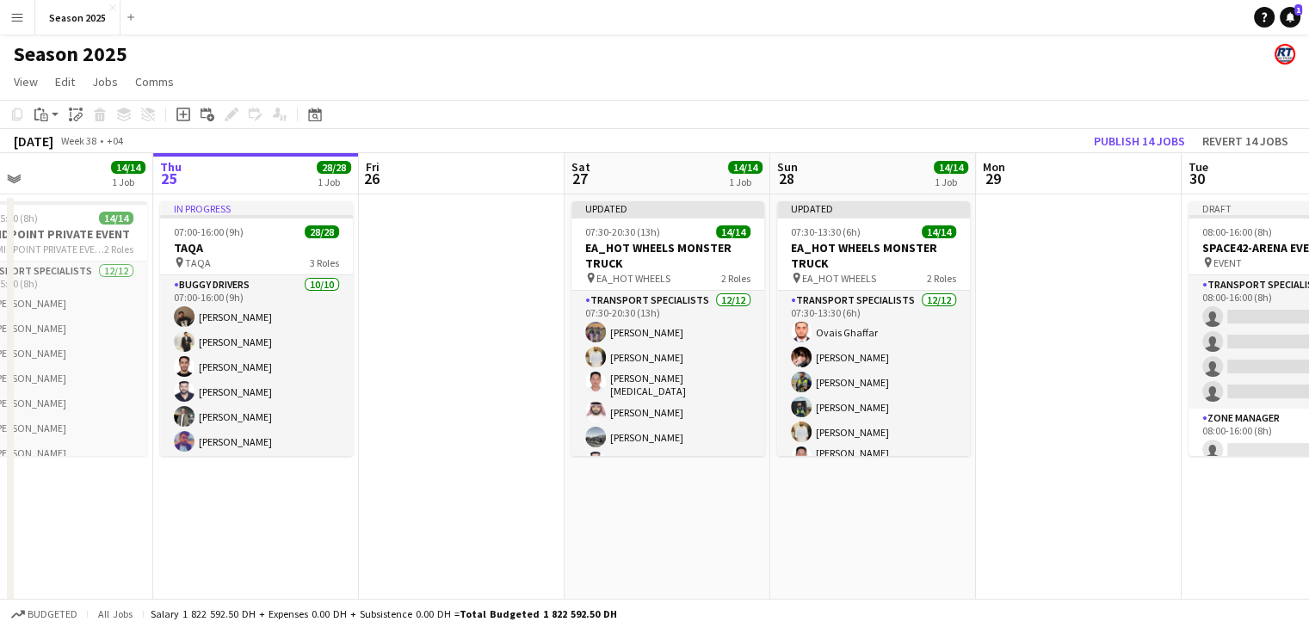
drag, startPoint x: 362, startPoint y: 352, endPoint x: 319, endPoint y: 340, distance: 44.7
click at [320, 342] on app-calendar-viewport "Sun 21 Mon 22 14/14 1 Job Tue 23 26/26 3 Jobs Wed 24 14/14 1 Job Thu 25 28/28 1…" at bounding box center [654, 561] width 1309 height 817
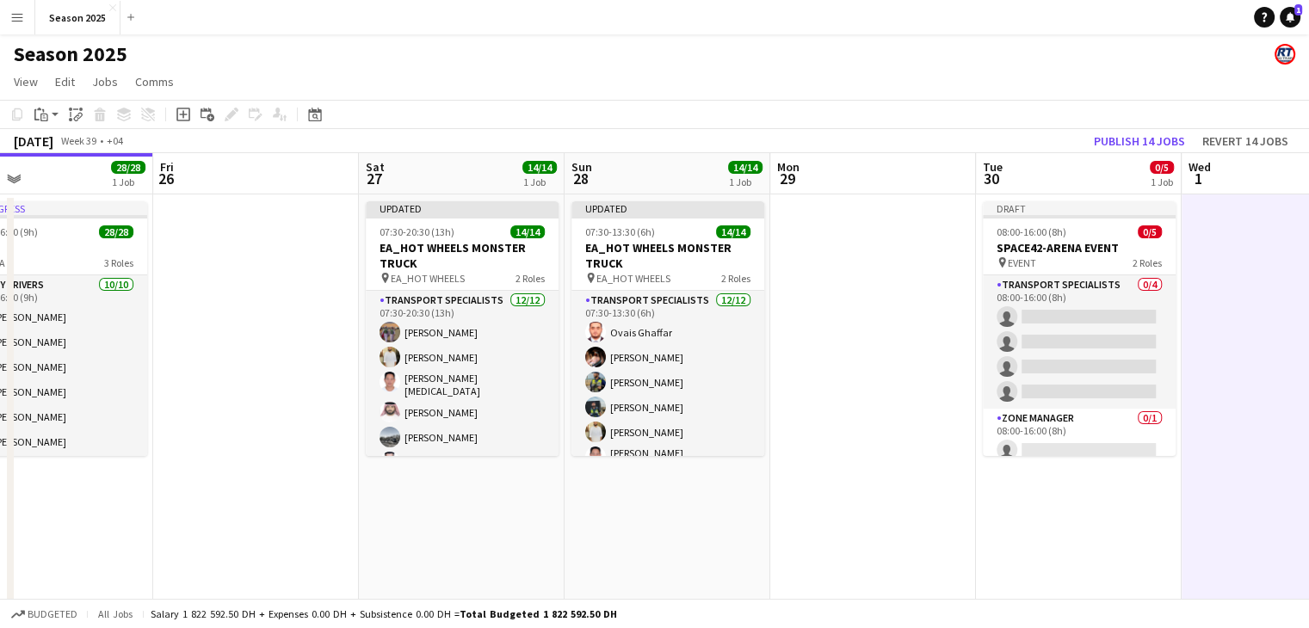
scroll to position [0, 676]
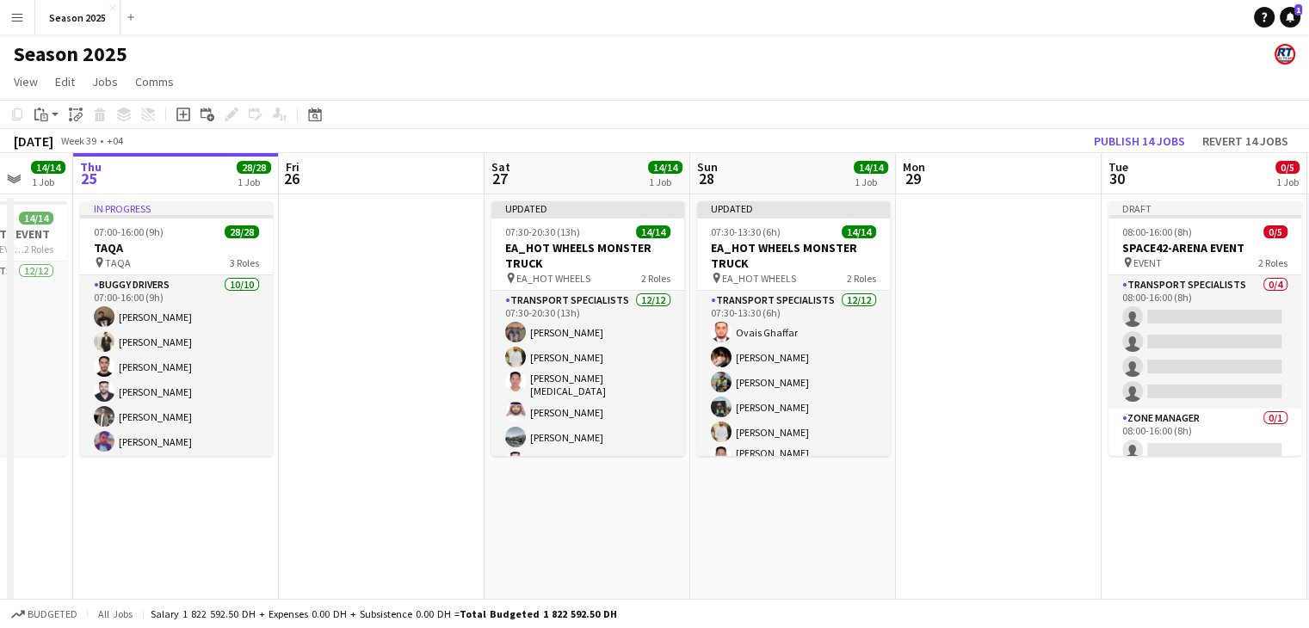
drag, startPoint x: 704, startPoint y: 512, endPoint x: 1004, endPoint y: 503, distance: 300.5
click at [1009, 503] on app-calendar-viewport "Mon 22 14/14 1 Job Tue 23 26/26 3 Jobs Wed 24 14/14 1 Job Thu 25 28/28 1 Job Fr…" at bounding box center [654, 561] width 1309 height 817
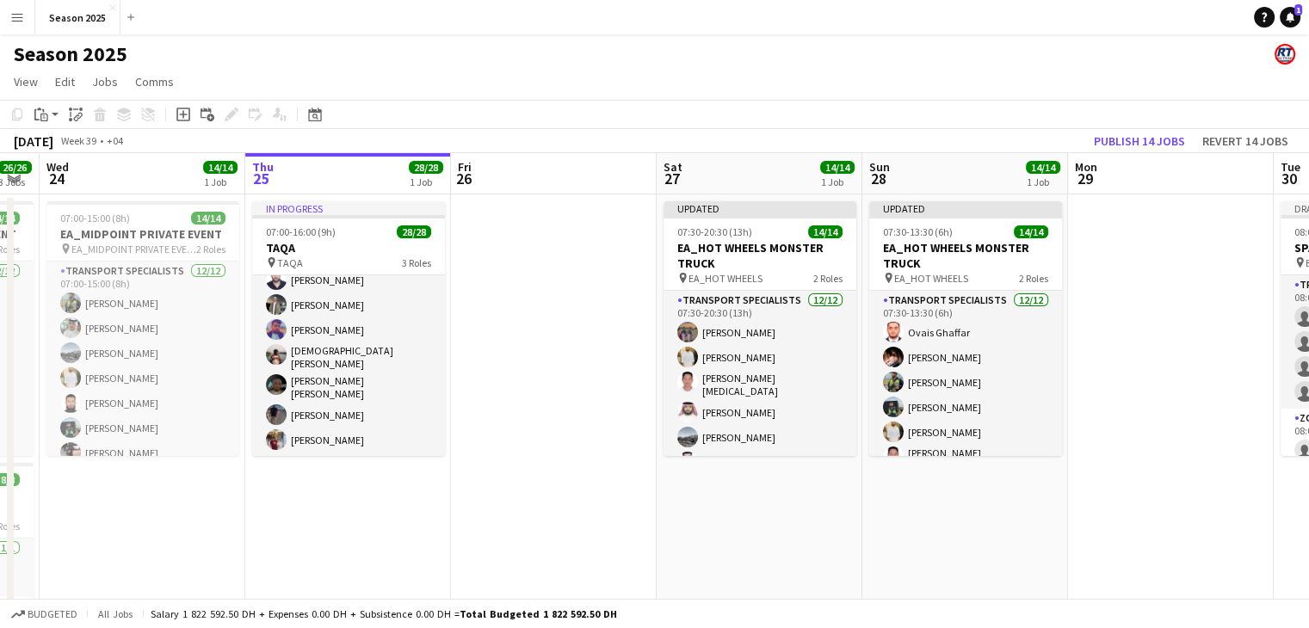
scroll to position [0, 0]
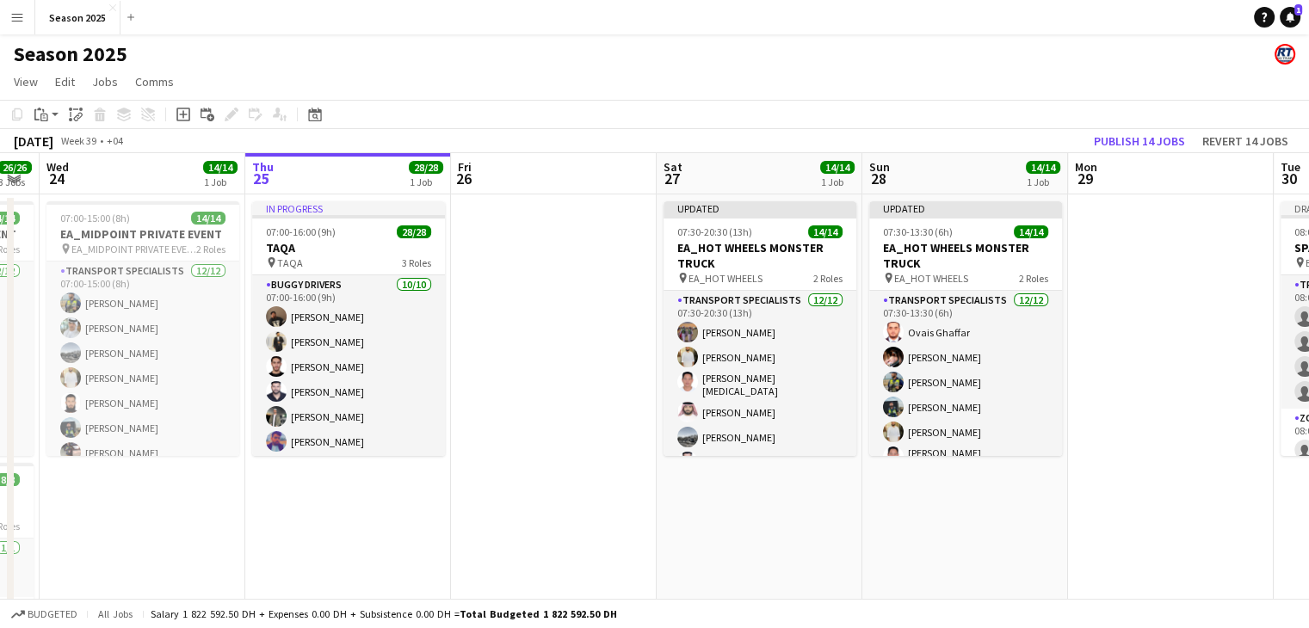
click at [623, 562] on app-date-cell at bounding box center [554, 582] width 206 height 775
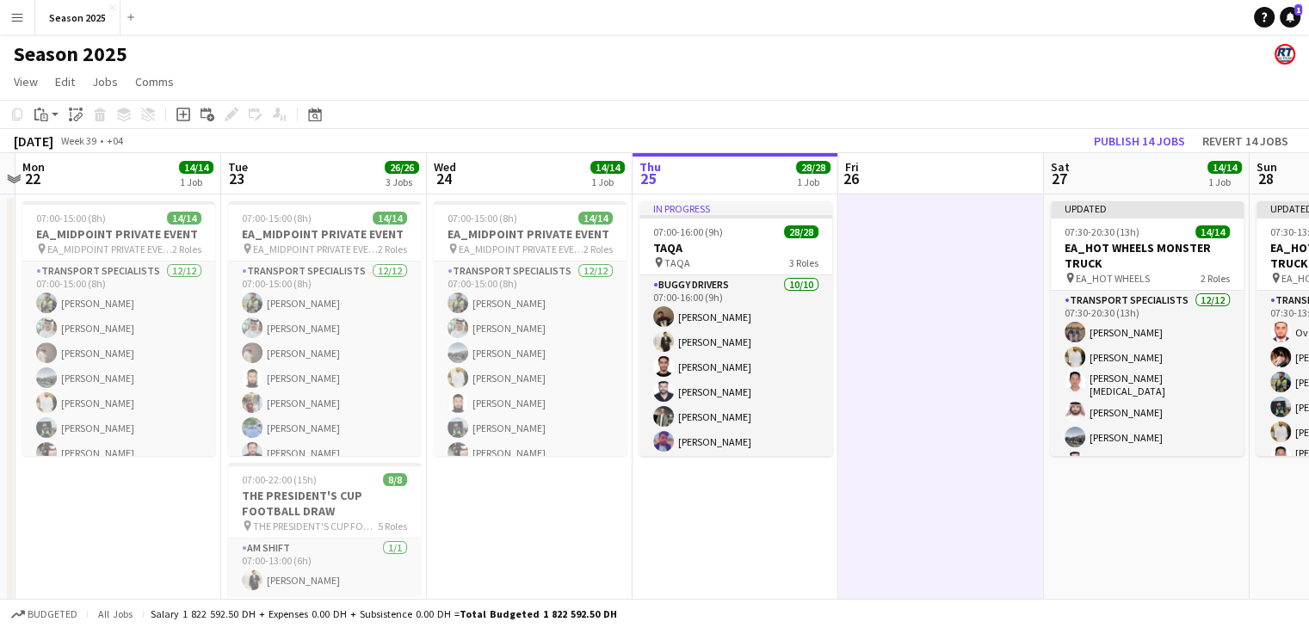
drag, startPoint x: 445, startPoint y: 364, endPoint x: 836, endPoint y: 363, distance: 390.8
click at [836, 363] on app-calendar-viewport "Sat 20 8/8 1 Job Sun 21 Mon 22 14/14 1 Job Tue 23 26/26 3 Jobs Wed 24 14/14 1 J…" at bounding box center [654, 561] width 1309 height 817
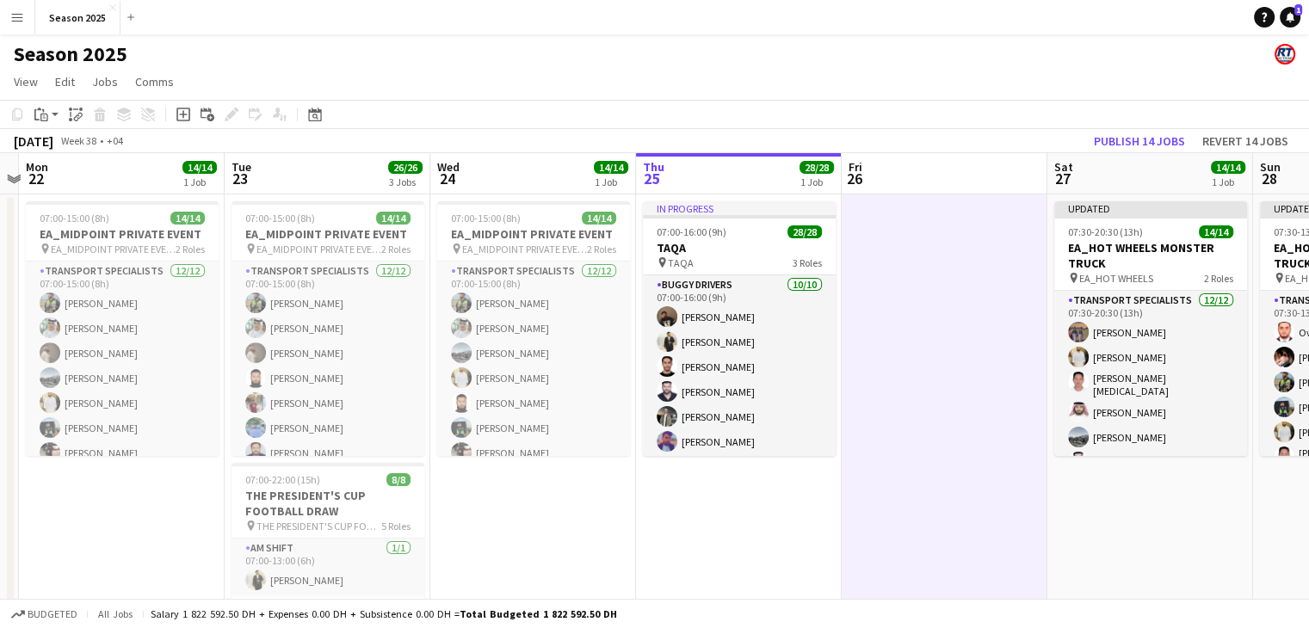
scroll to position [0, 527]
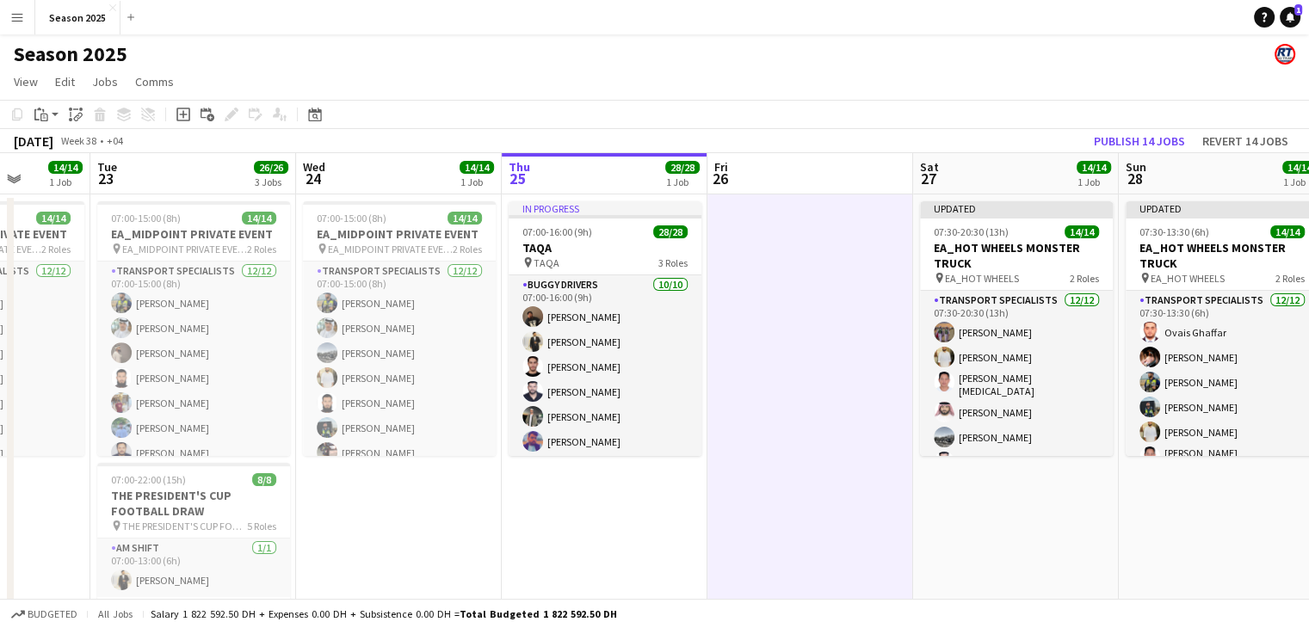
drag, startPoint x: 596, startPoint y: 518, endPoint x: 638, endPoint y: 518, distance: 42.2
click at [638, 518] on app-calendar-viewport "Sat 20 8/8 1 Job Sun 21 Mon 22 14/14 1 Job Tue 23 26/26 3 Jobs Wed 24 14/14 1 J…" at bounding box center [654, 561] width 1309 height 817
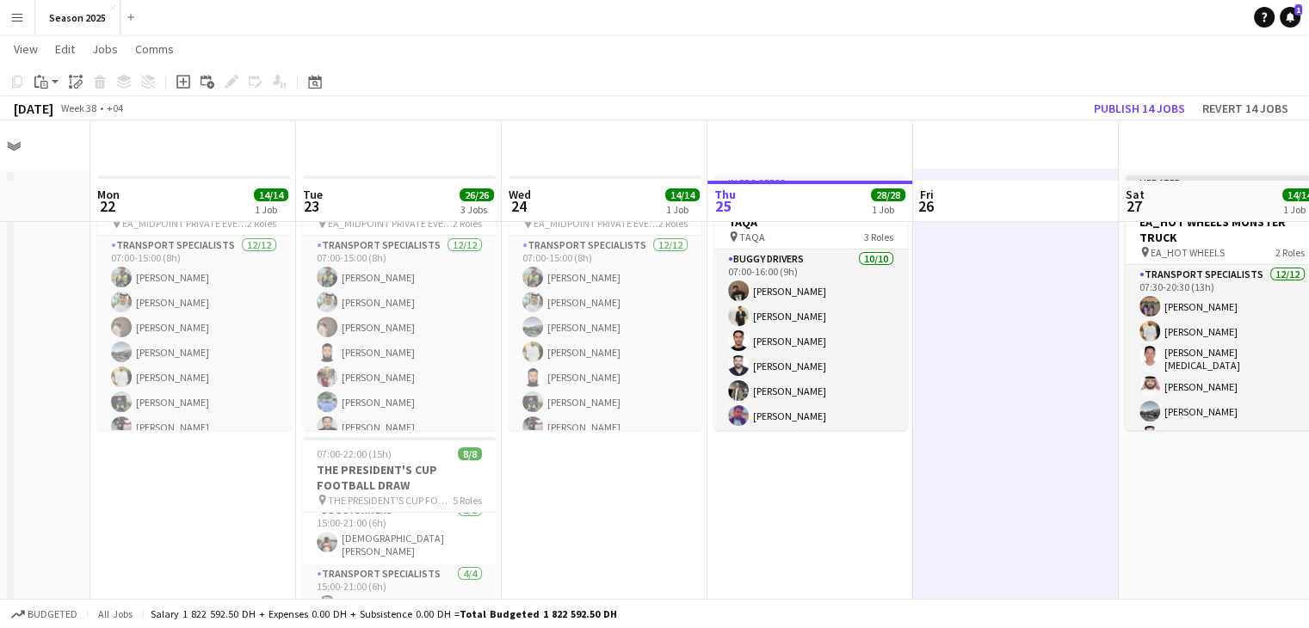
scroll to position [0, 0]
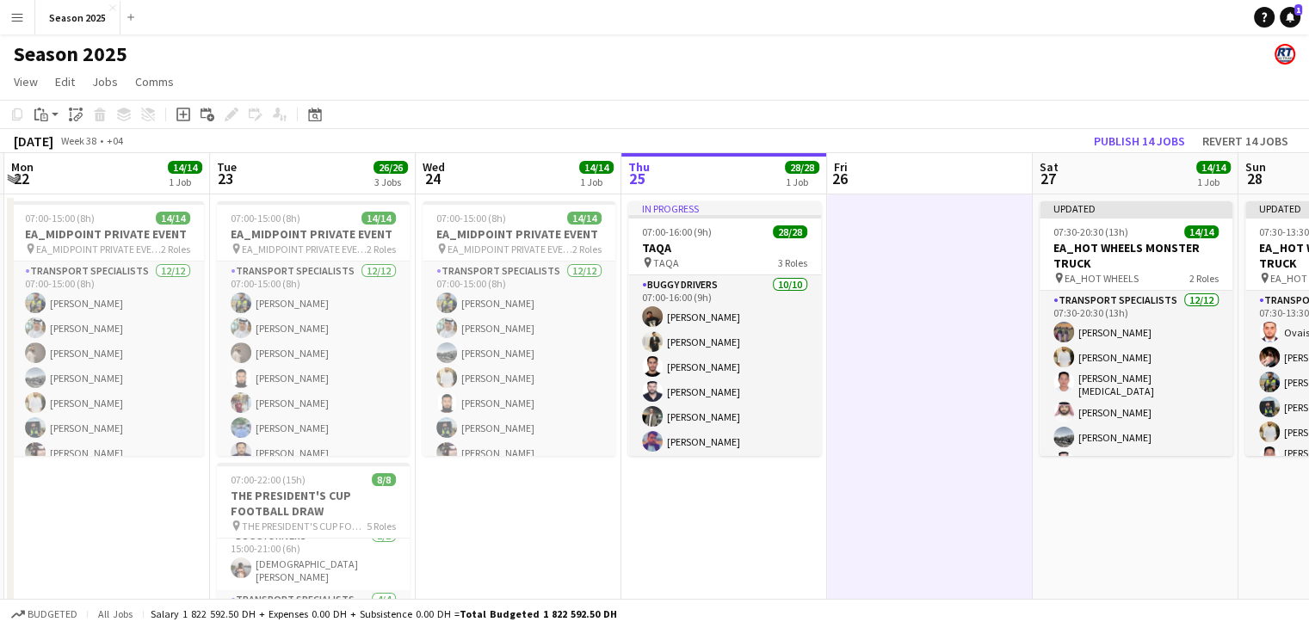
drag, startPoint x: 903, startPoint y: 531, endPoint x: 812, endPoint y: 498, distance: 96.9
click at [813, 518] on app-calendar-viewport "Fri 19 Sat 20 8/8 1 Job Sun 21 Mon 22 14/14 1 Job Tue 23 26/26 3 Jobs Wed 24 14…" at bounding box center [654, 561] width 1309 height 817
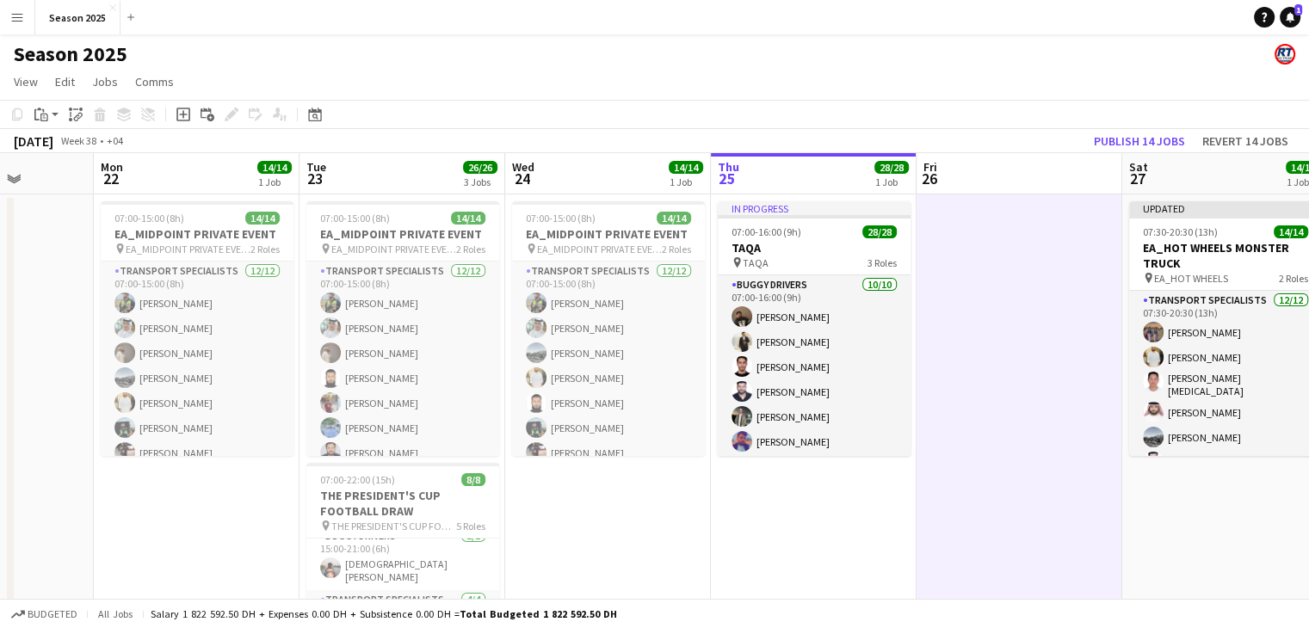
scroll to position [0, 527]
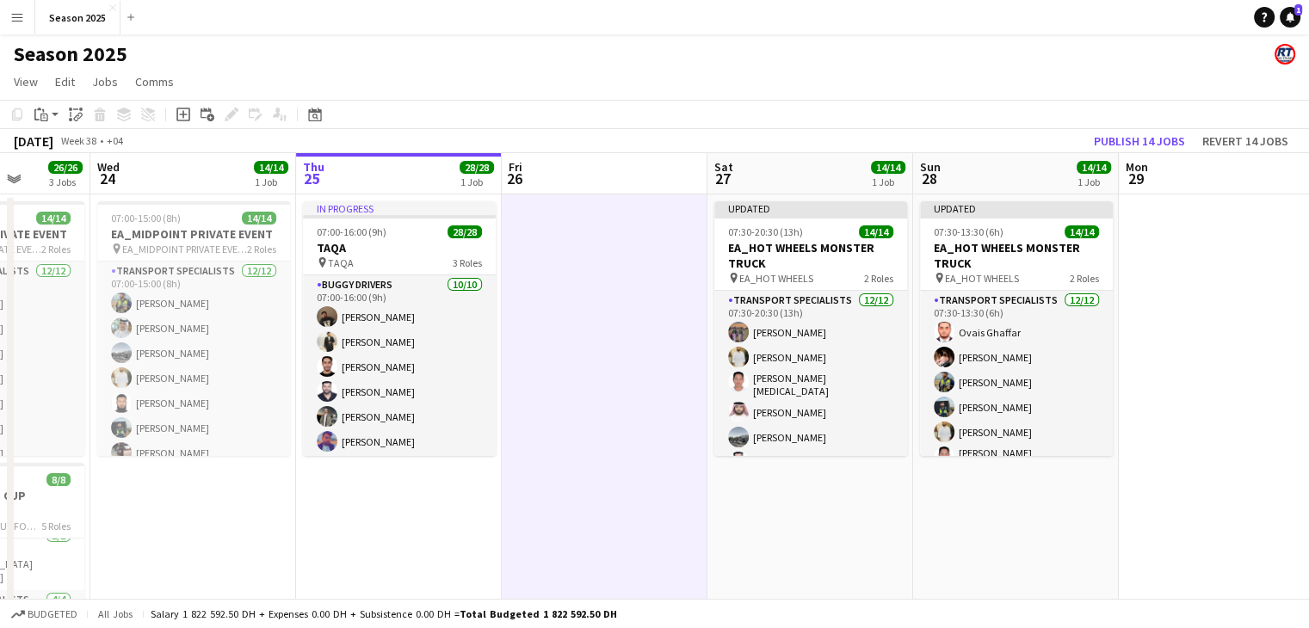
drag, startPoint x: 959, startPoint y: 545, endPoint x: 637, endPoint y: 552, distance: 322.0
click at [637, 552] on app-calendar-viewport "Sun 21 Mon 22 14/14 1 Job Tue 23 26/26 3 Jobs Wed 24 14/14 1 Job Thu 25 28/28 1…" at bounding box center [654, 561] width 1309 height 817
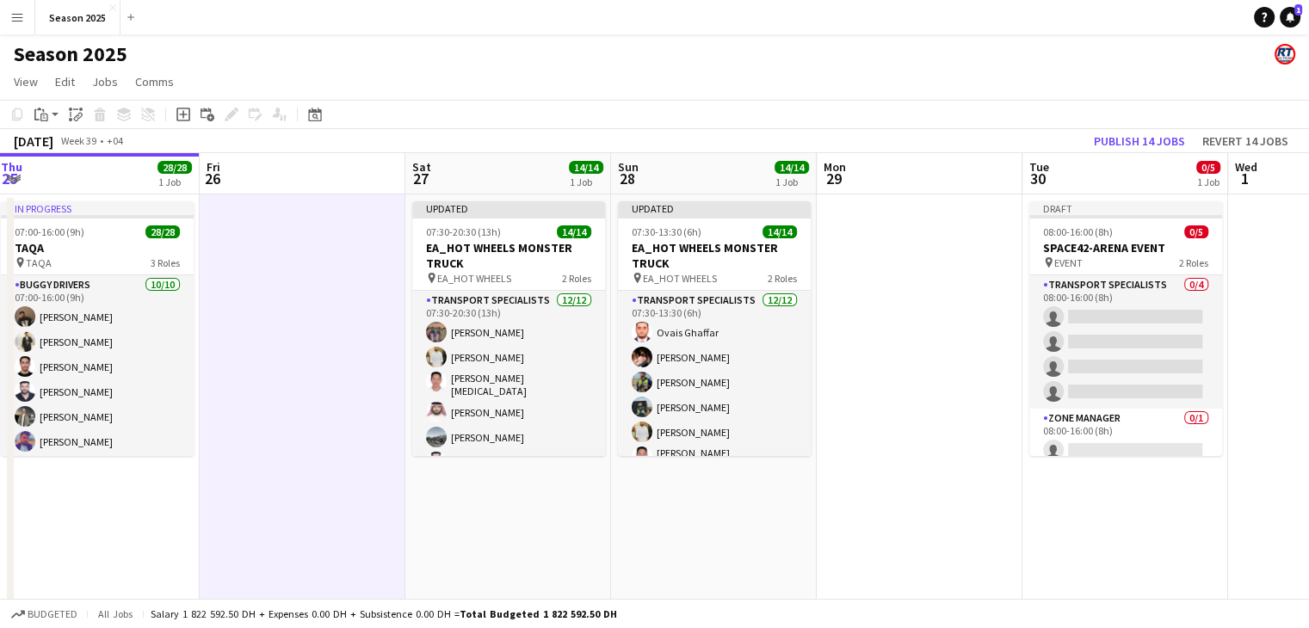
drag, startPoint x: 856, startPoint y: 576, endPoint x: 553, endPoint y: 528, distance: 307.6
click at [550, 528] on app-calendar-viewport "Mon 22 14/14 1 Job Tue 23 26/26 3 Jobs Wed 24 14/14 1 Job Thu 25 28/28 1 Job Fr…" at bounding box center [654, 561] width 1309 height 817
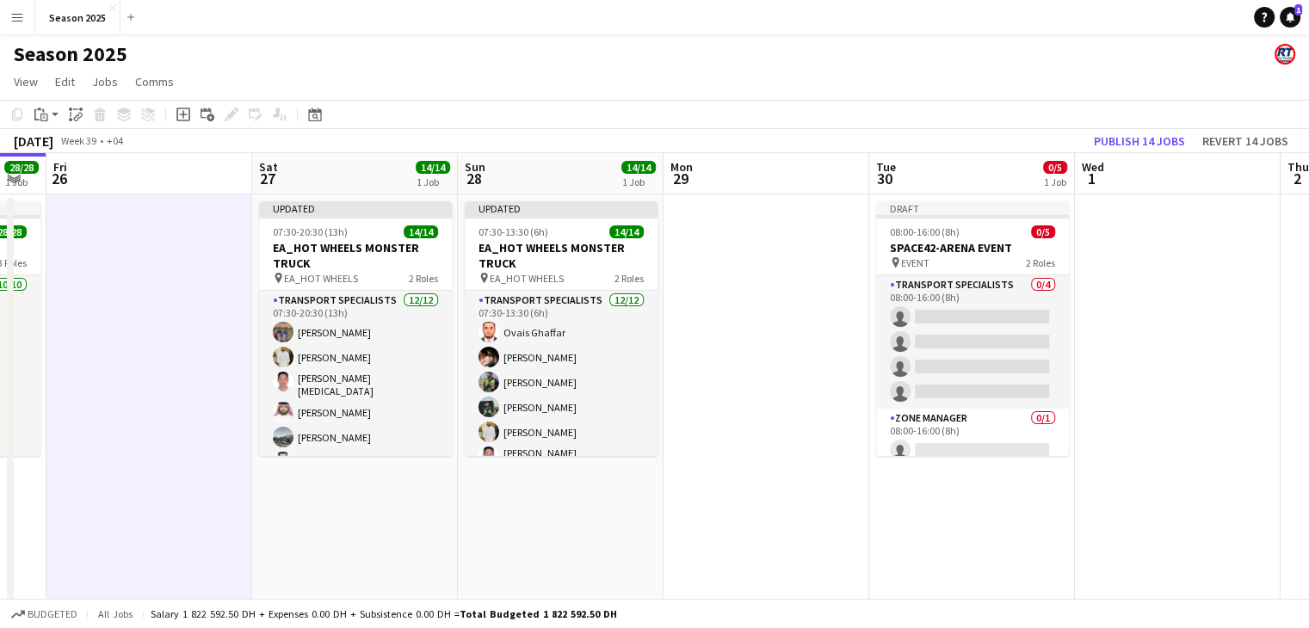
drag, startPoint x: 849, startPoint y: 527, endPoint x: 796, endPoint y: 527, distance: 52.5
click at [796, 527] on app-calendar-viewport "Mon 22 14/14 1 Job Tue 23 26/26 3 Jobs Wed 24 14/14 1 Job Thu 25 28/28 1 Job Fr…" at bounding box center [654, 561] width 1309 height 817
